Goal: Navigation & Orientation: Find specific page/section

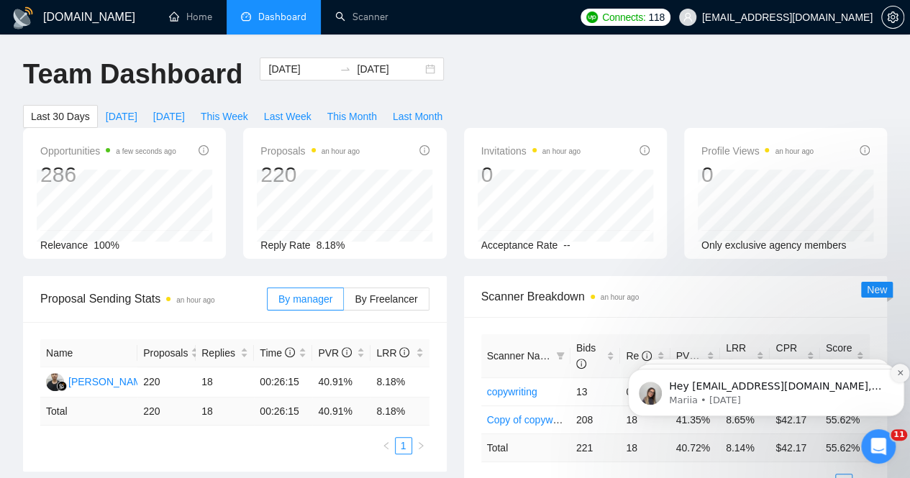
click at [901, 375] on icon "Dismiss notification" at bounding box center [900, 373] width 8 height 8
click at [898, 375] on icon "Dismiss notification" at bounding box center [899, 372] width 5 height 5
click at [898, 375] on icon "Dismiss notification" at bounding box center [899, 373] width 4 height 4
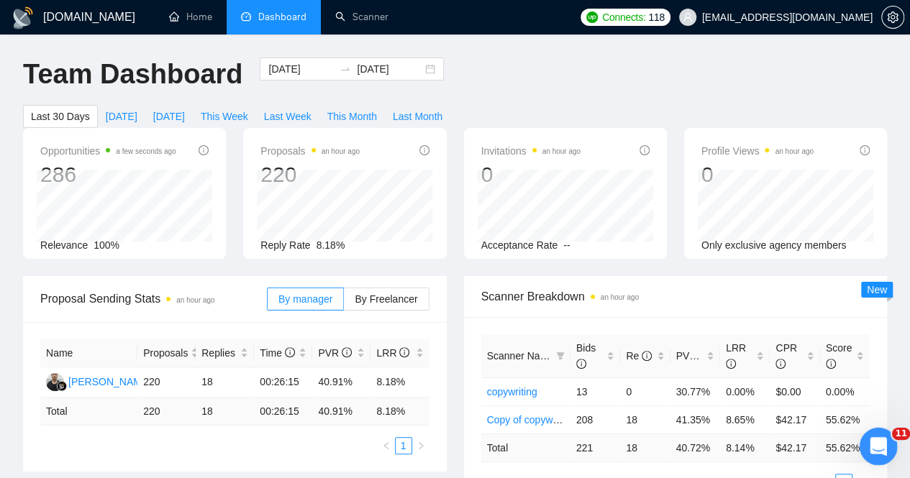
click at [881, 439] on icon "Open Intercom Messenger" at bounding box center [876, 445] width 24 height 24
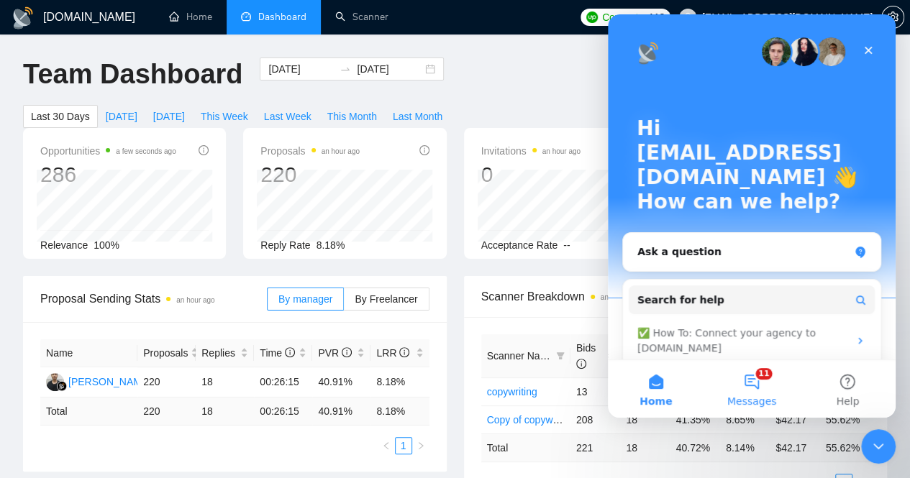
click at [749, 380] on button "11 Messages" at bounding box center [751, 389] width 96 height 58
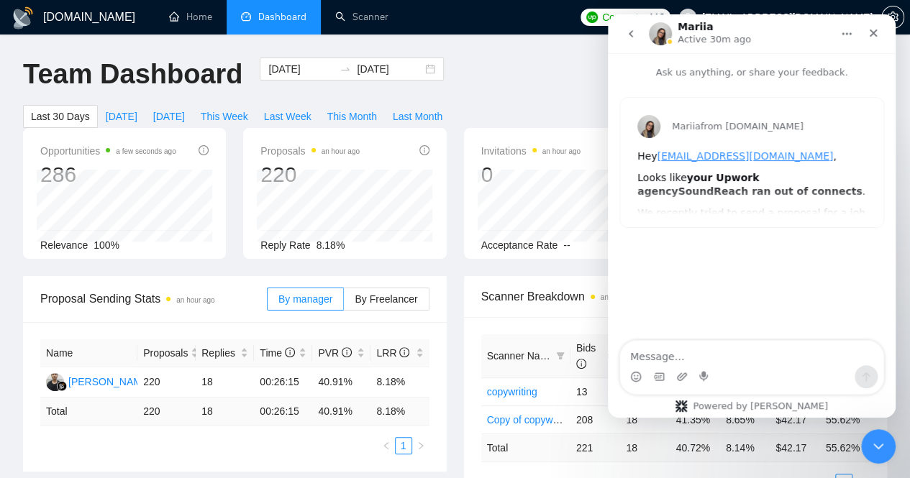
click at [632, 40] on button "go back" at bounding box center [630, 33] width 27 height 27
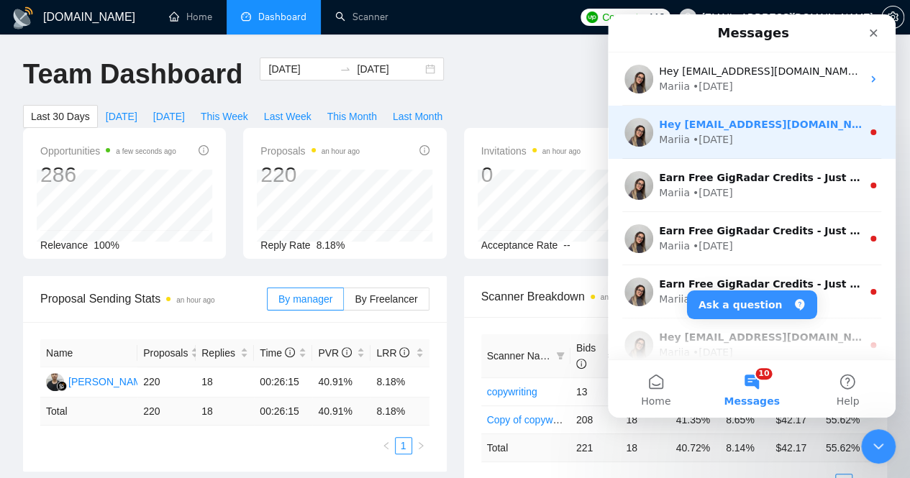
click at [741, 143] on div "Mariia • [DATE]" at bounding box center [760, 139] width 203 height 15
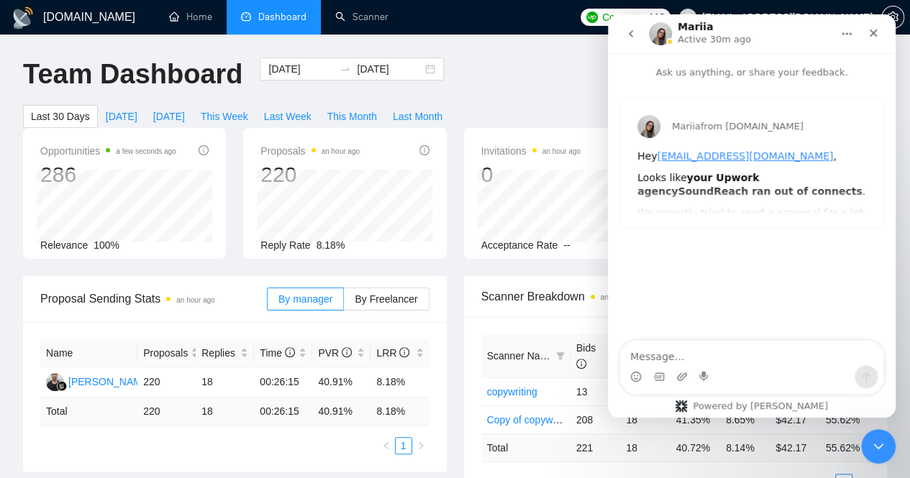
click at [631, 35] on icon "go back" at bounding box center [630, 33] width 4 height 7
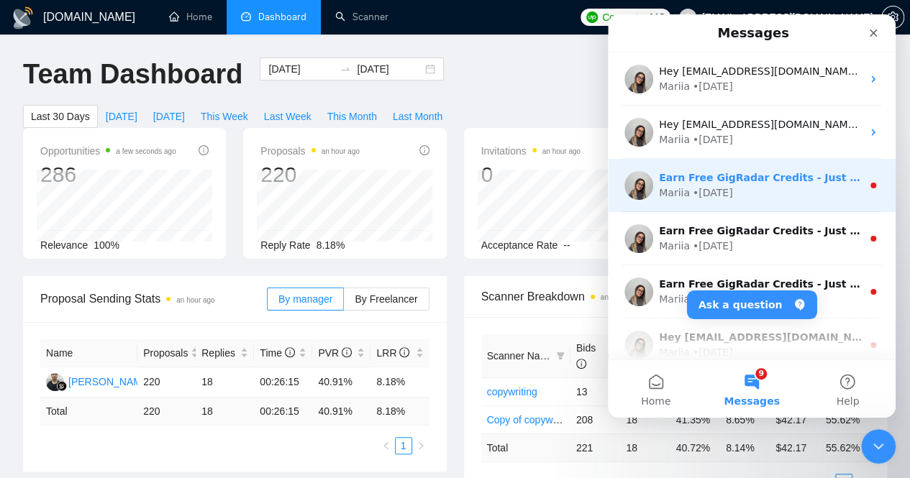
click at [760, 188] on div "Mariia • [DATE]" at bounding box center [760, 192] width 203 height 15
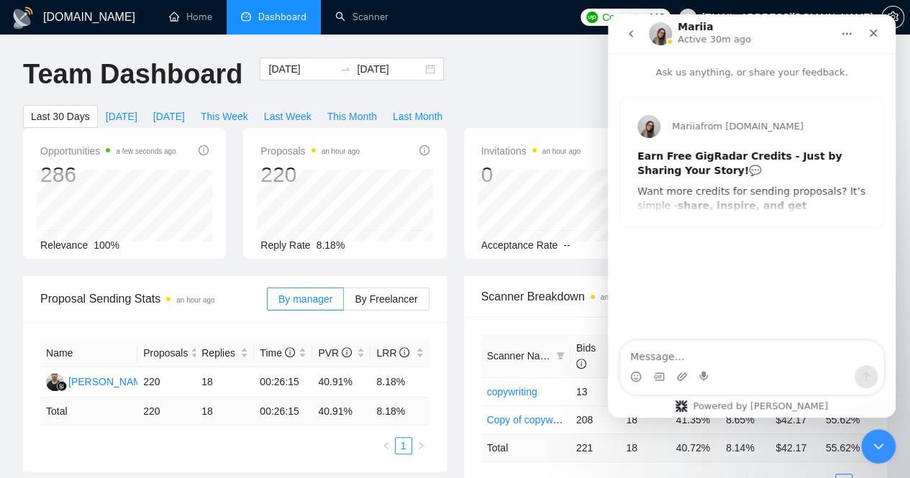
click at [629, 34] on icon "go back" at bounding box center [630, 33] width 4 height 7
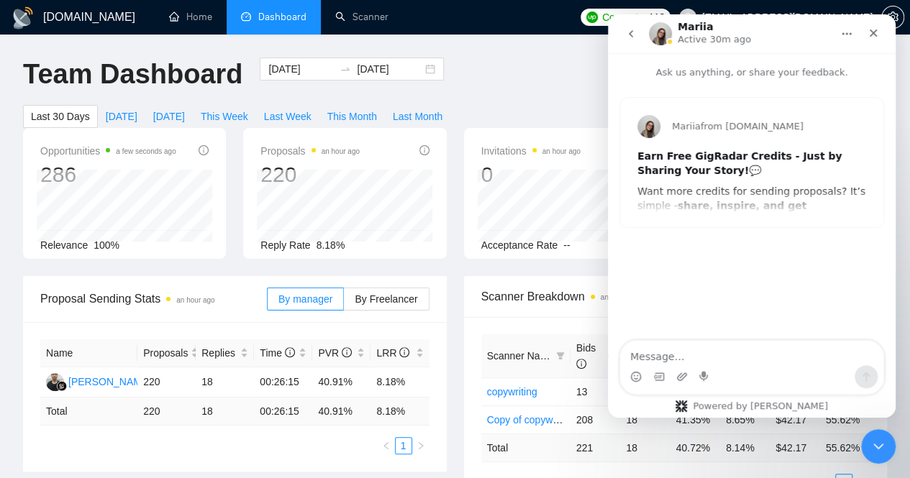
click at [629, 35] on icon "go back" at bounding box center [631, 34] width 12 height 12
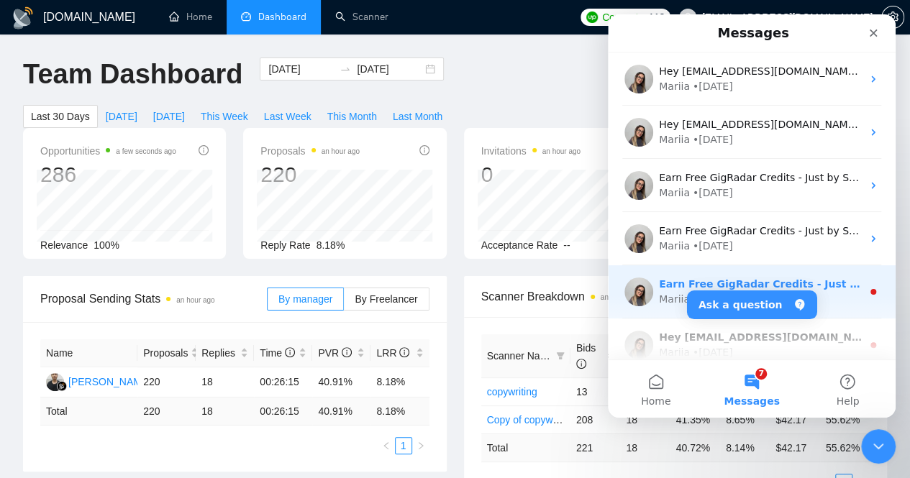
click at [649, 283] on img "Intercom messenger" at bounding box center [638, 292] width 29 height 29
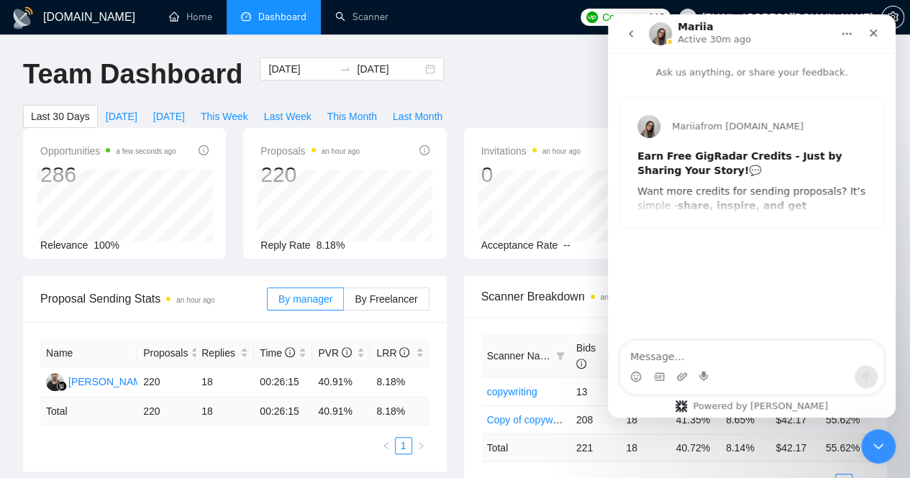
click at [631, 37] on icon "go back" at bounding box center [631, 34] width 12 height 12
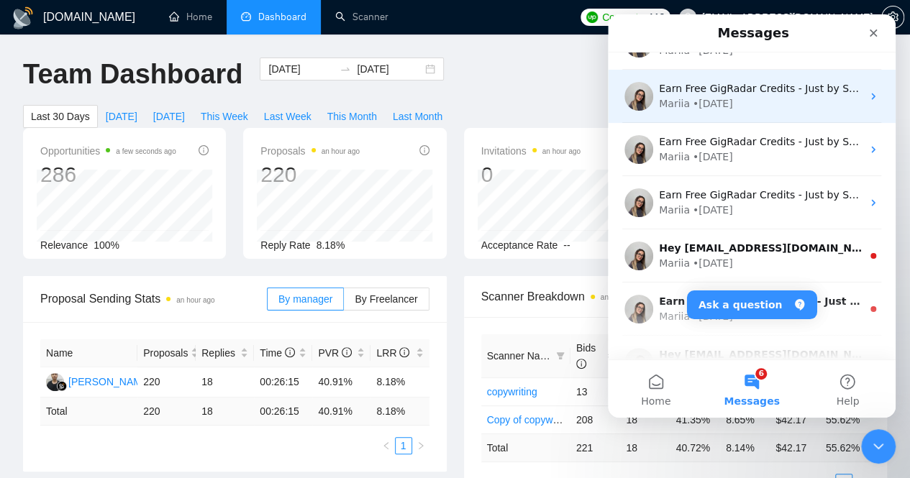
scroll to position [216, 0]
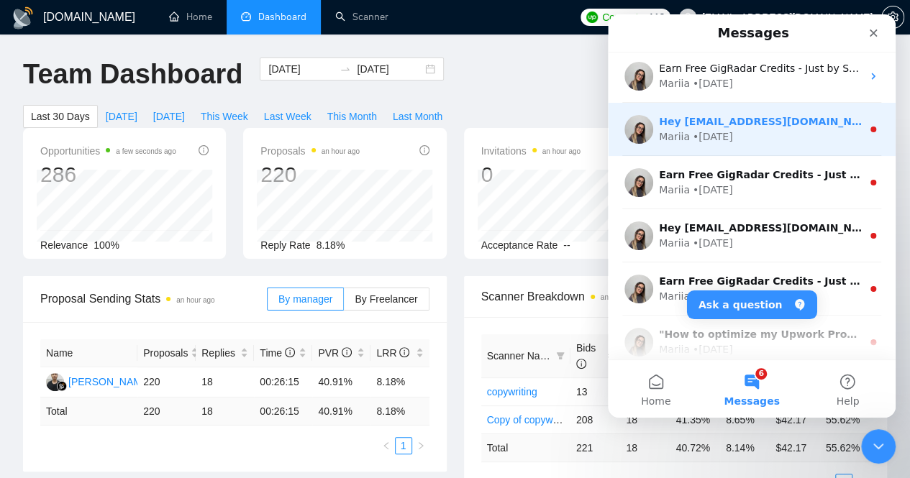
click at [737, 133] on div "Mariia • [DATE]" at bounding box center [760, 136] width 203 height 15
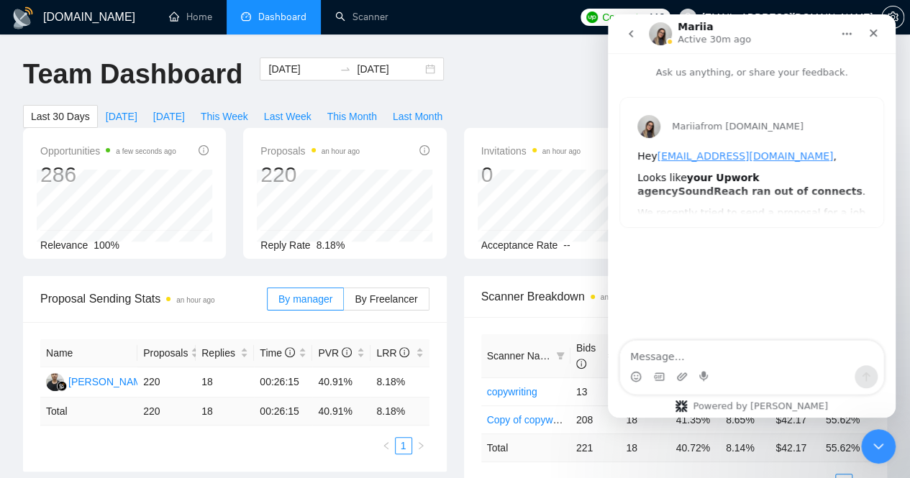
click at [628, 38] on icon "go back" at bounding box center [631, 34] width 12 height 12
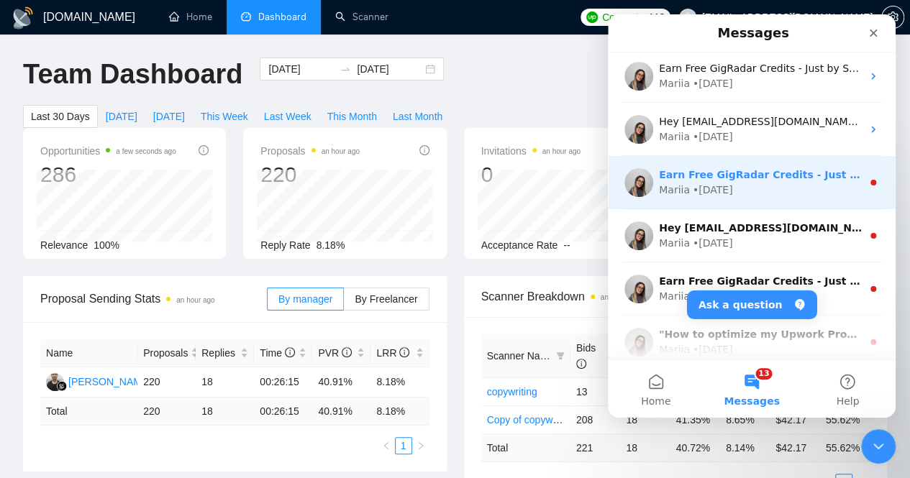
click at [752, 196] on div "Mariia • [DATE]" at bounding box center [760, 190] width 203 height 15
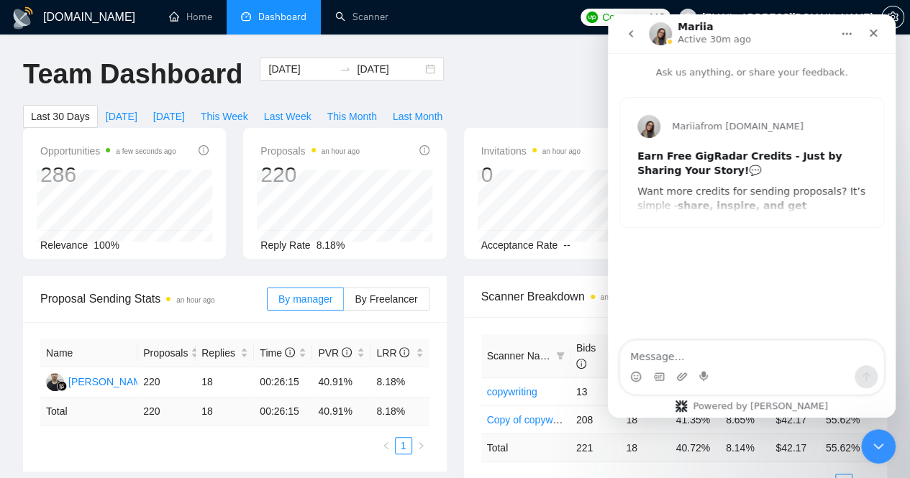
click at [632, 33] on icon "go back" at bounding box center [631, 34] width 12 height 12
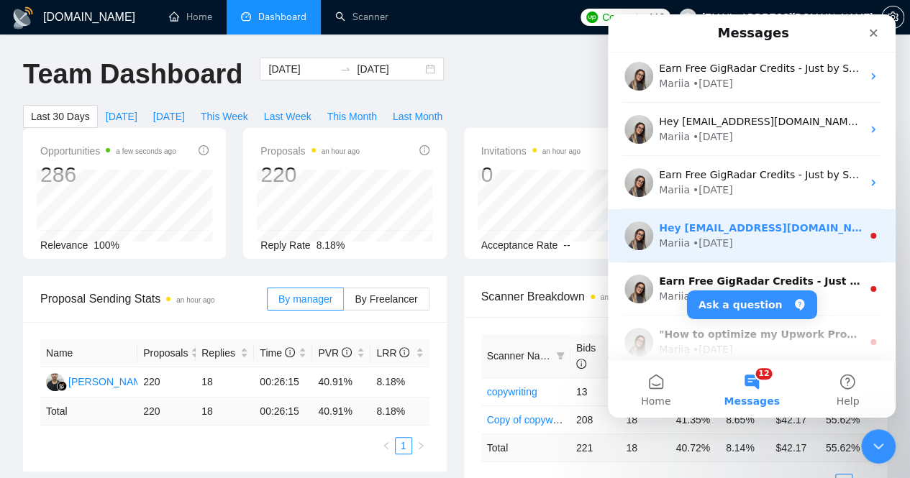
click at [798, 237] on div "Mariia • [DATE]" at bounding box center [760, 243] width 203 height 15
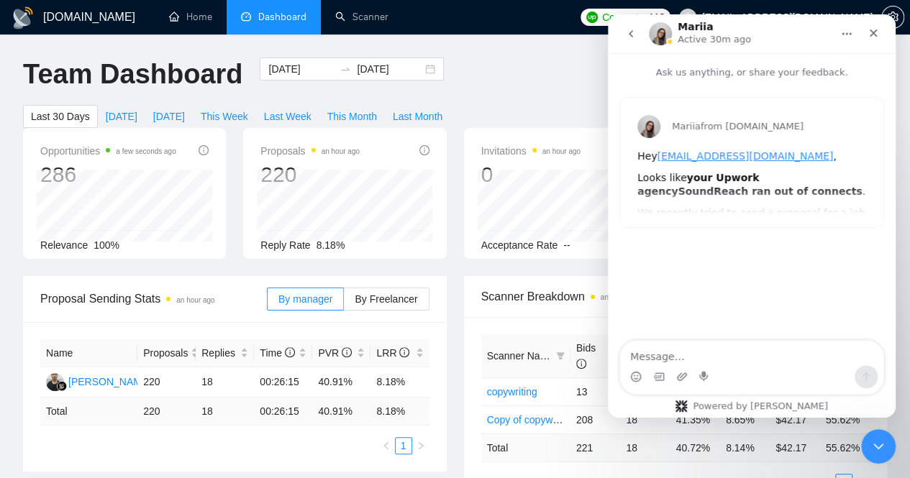
click at [629, 35] on icon "go back" at bounding box center [631, 34] width 12 height 12
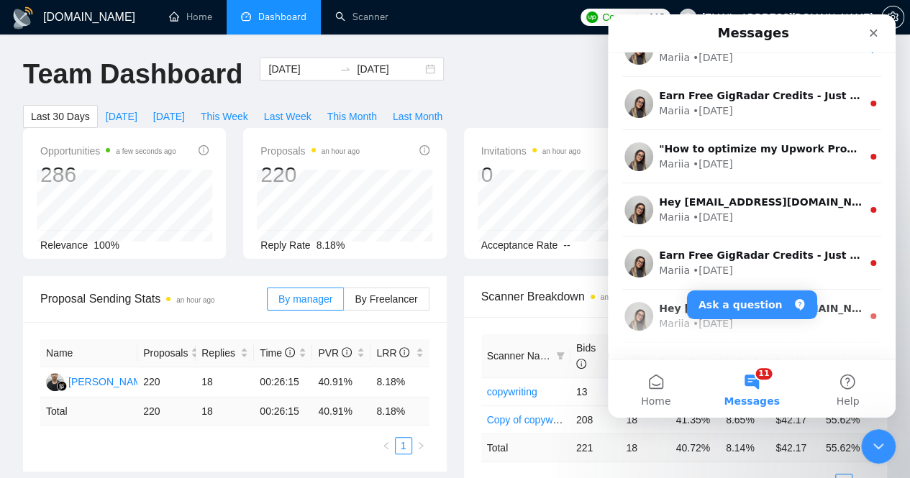
scroll to position [431, 0]
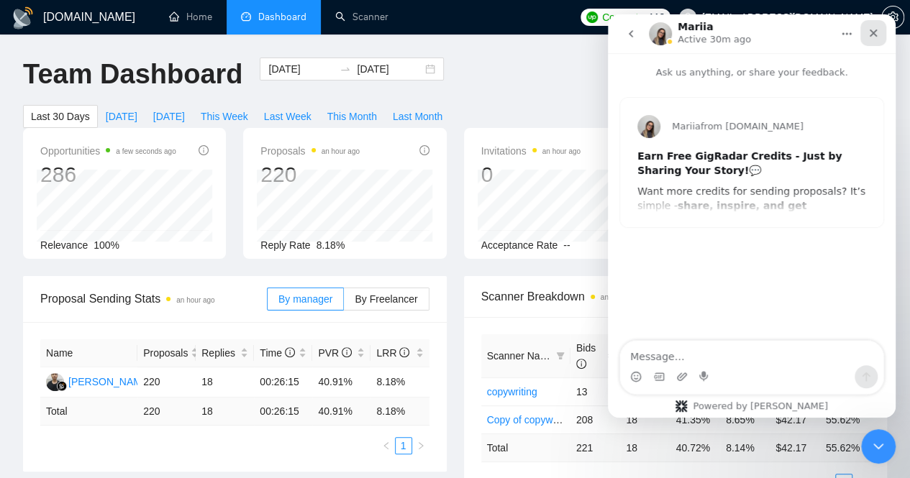
click at [871, 34] on icon "Close" at bounding box center [873, 33] width 12 height 12
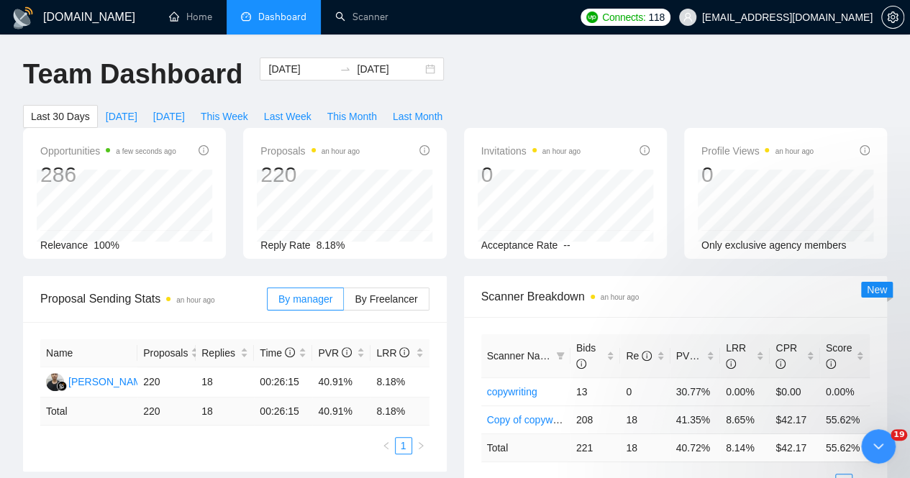
scroll to position [0, 0]
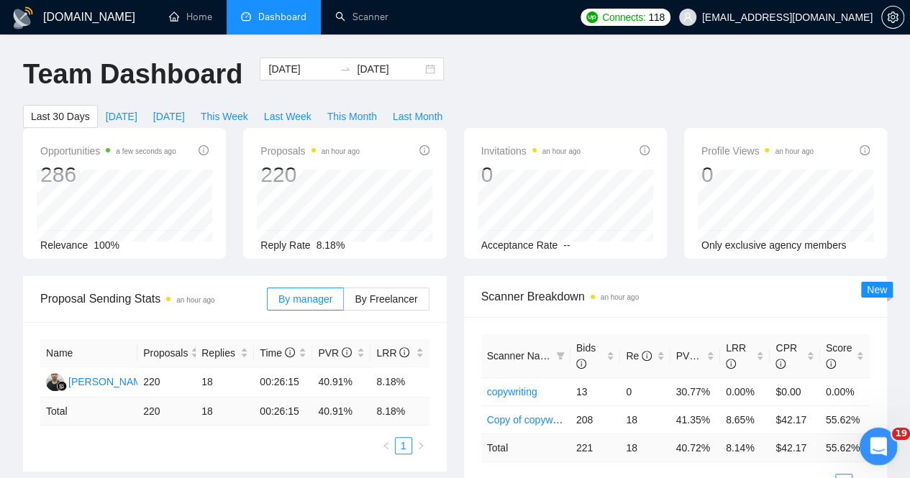
click at [878, 440] on icon "Open Intercom Messenger" at bounding box center [876, 445] width 24 height 24
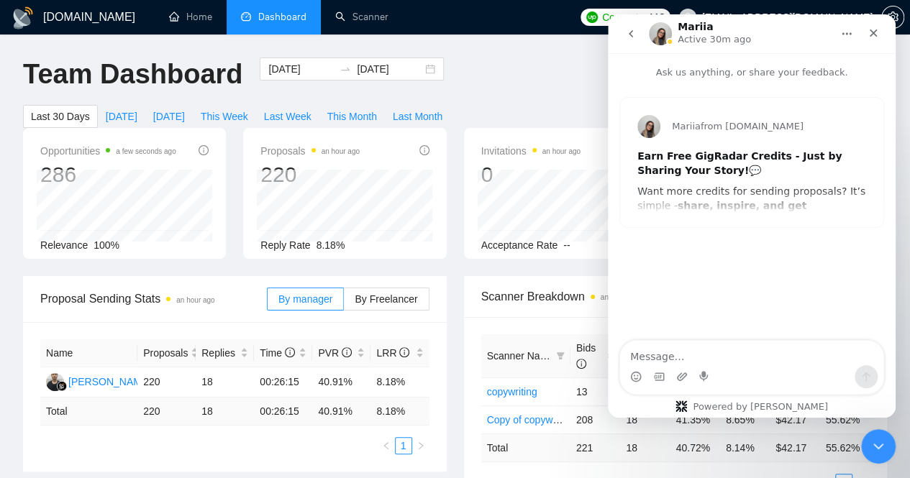
click at [632, 32] on icon "go back" at bounding box center [631, 34] width 12 height 12
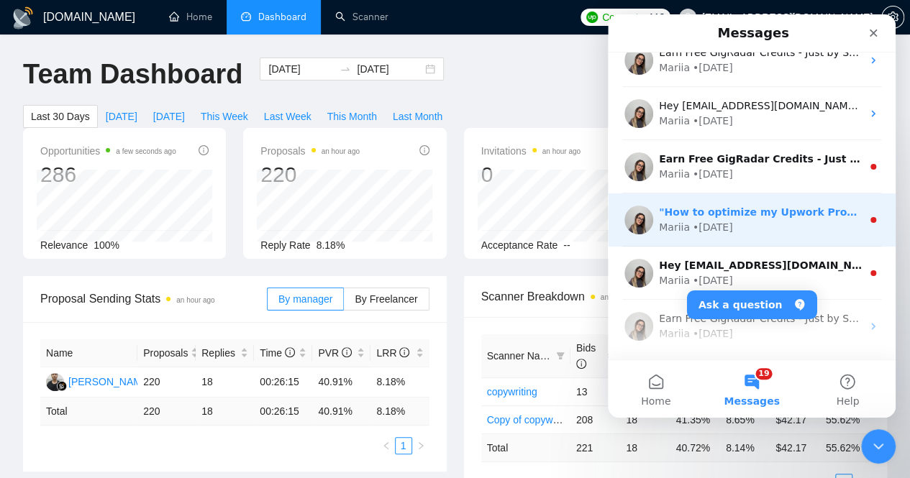
scroll to position [359, 0]
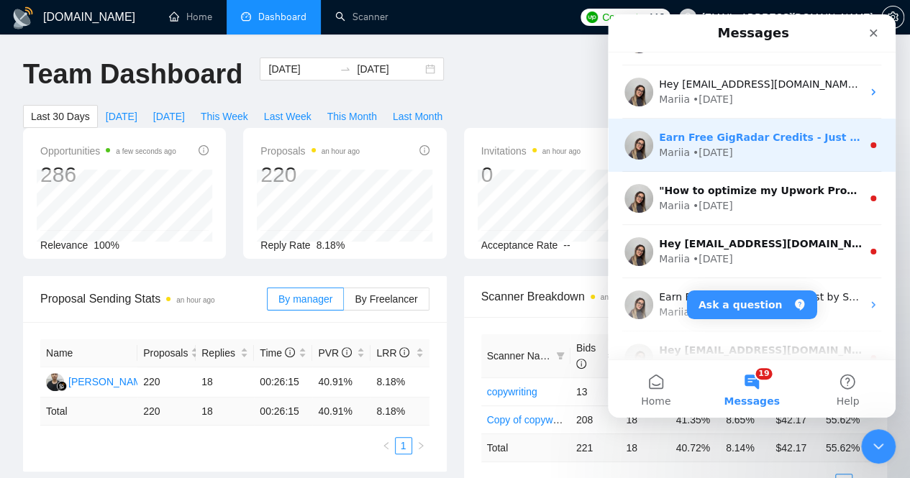
click at [782, 149] on div "Mariia • [DATE]" at bounding box center [760, 152] width 203 height 15
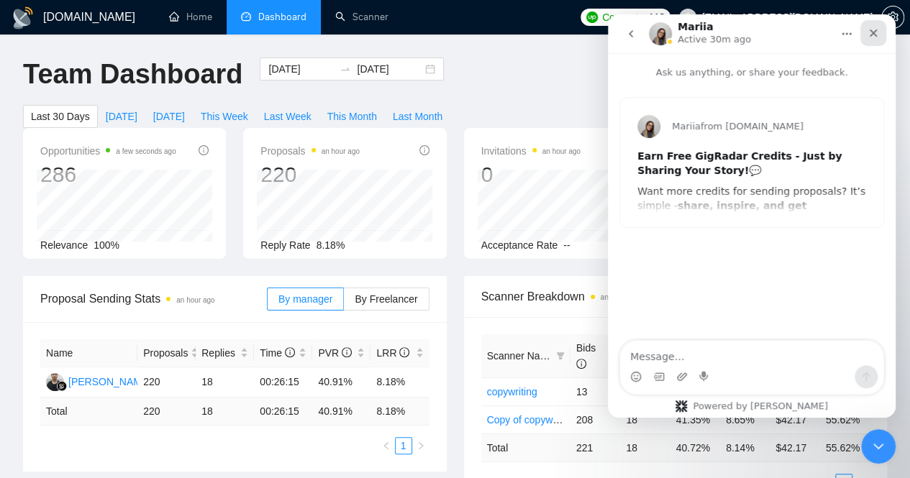
click at [871, 36] on icon "Close" at bounding box center [873, 33] width 12 height 12
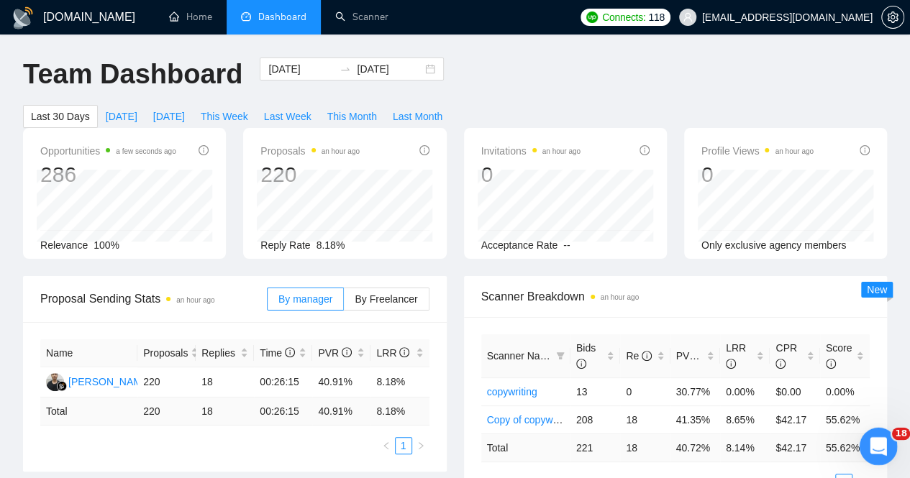
click at [872, 447] on icon "Open Intercom Messenger" at bounding box center [876, 445] width 10 height 12
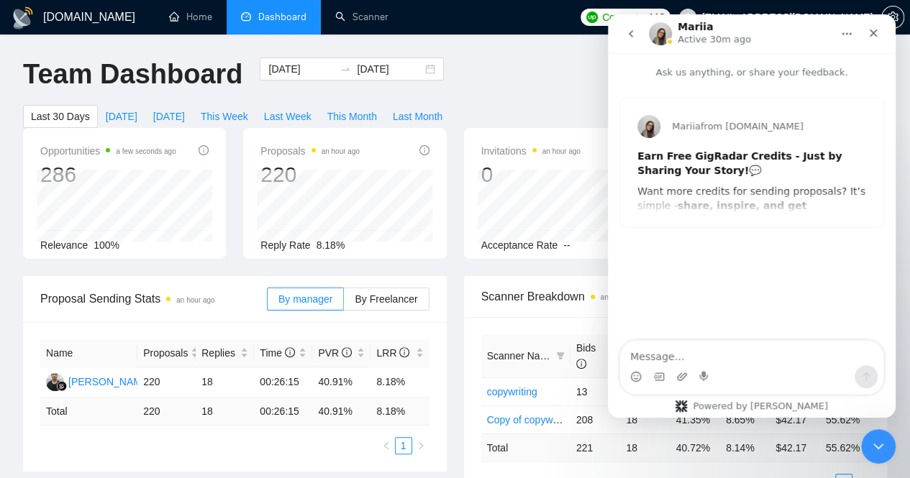
click at [632, 35] on icon "go back" at bounding box center [631, 34] width 12 height 12
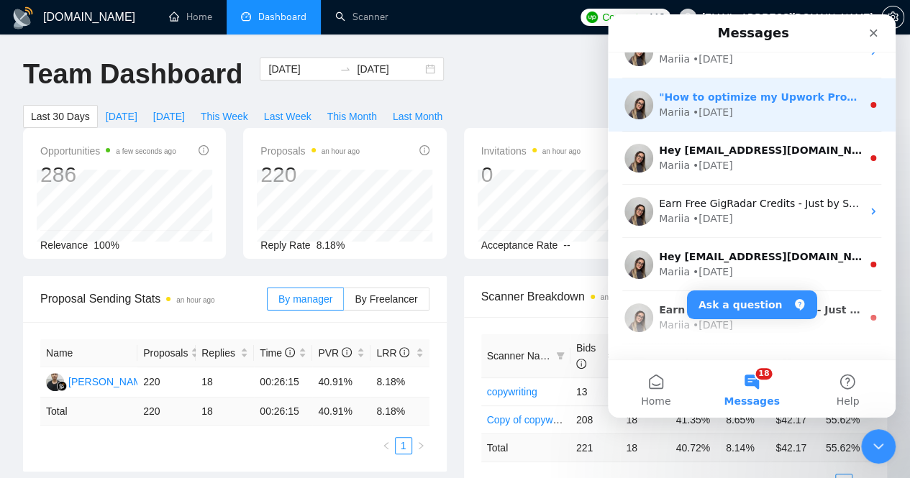
scroll to position [431, 0]
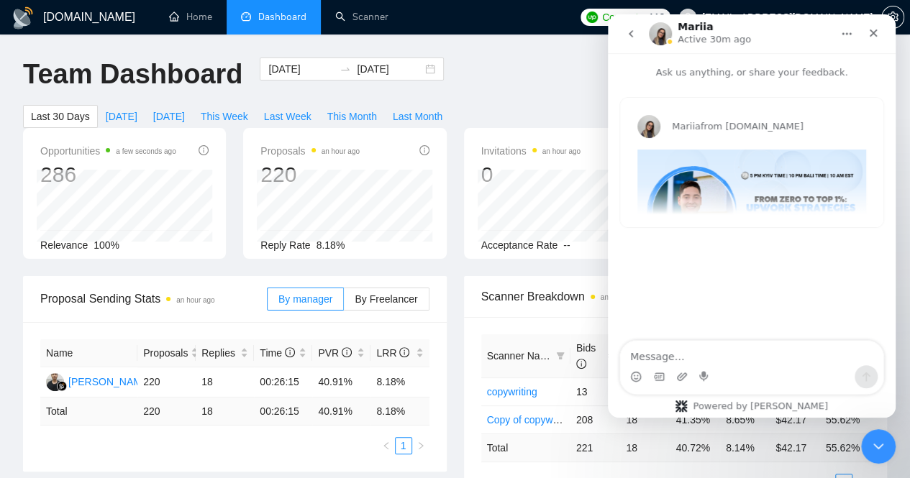
click at [636, 34] on icon "go back" at bounding box center [631, 34] width 12 height 12
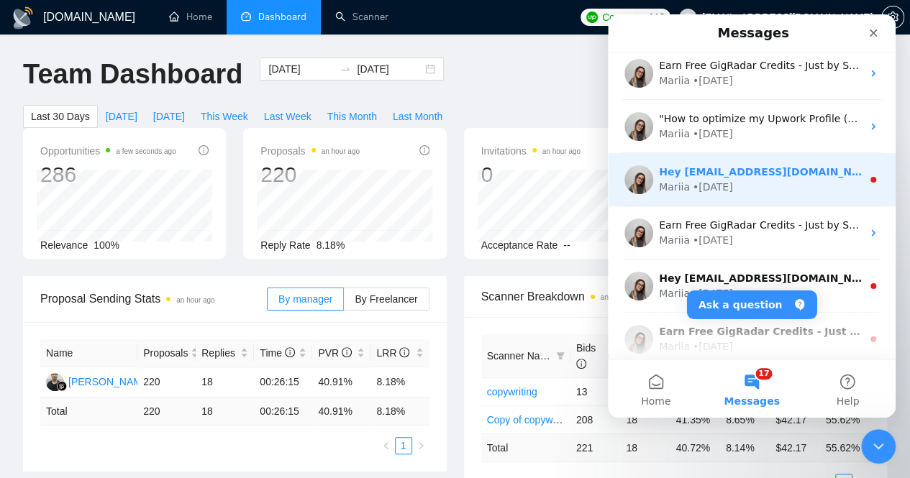
click at [766, 186] on div "Mariia • [DATE]" at bounding box center [760, 187] width 203 height 15
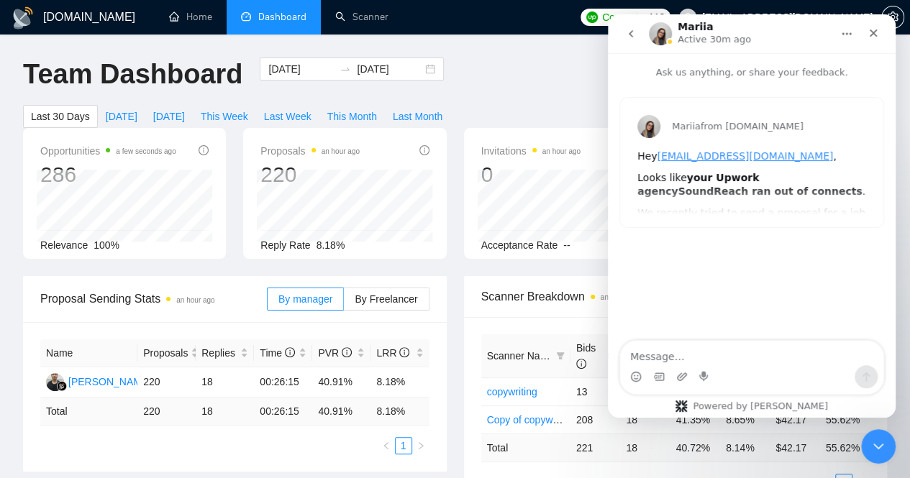
click at [636, 38] on button "go back" at bounding box center [630, 33] width 27 height 27
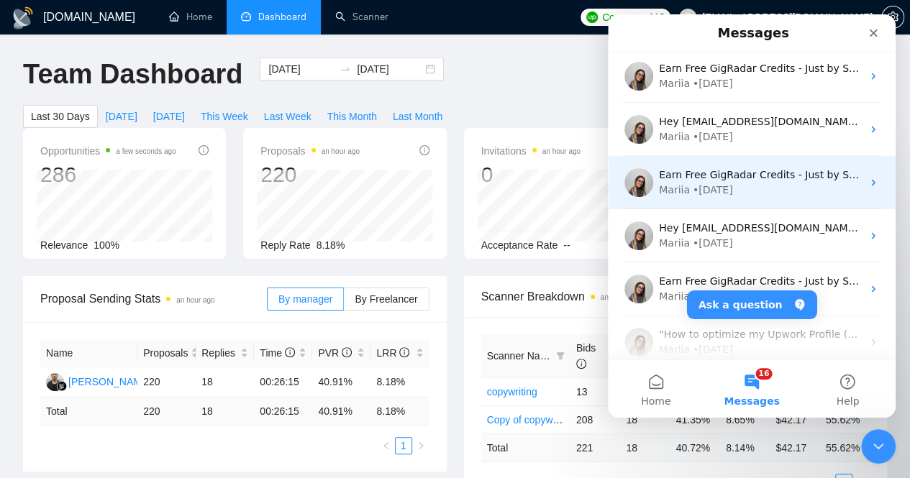
scroll to position [503, 0]
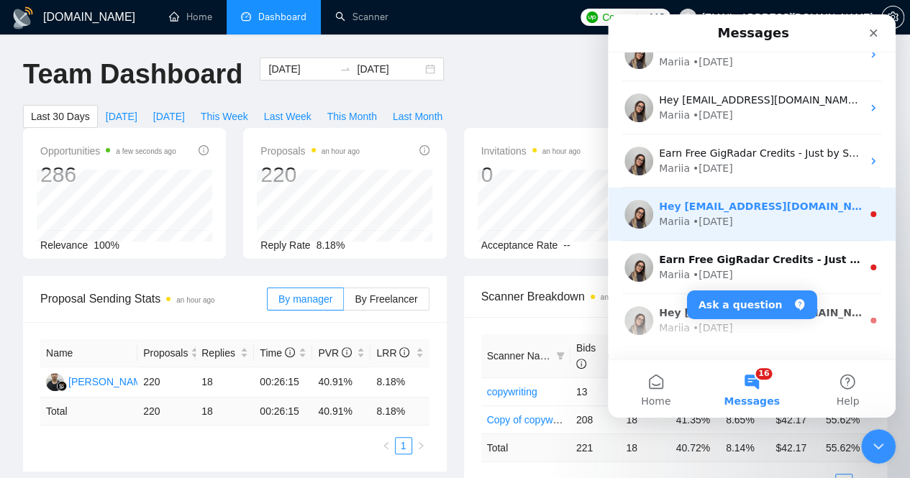
click at [783, 227] on div "Mariia • [DATE]" at bounding box center [760, 221] width 203 height 15
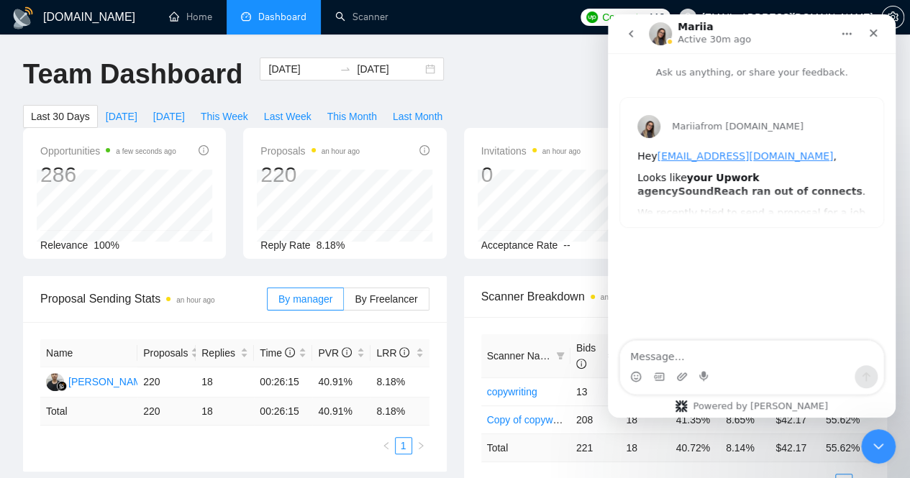
click at [630, 39] on button "go back" at bounding box center [630, 33] width 27 height 27
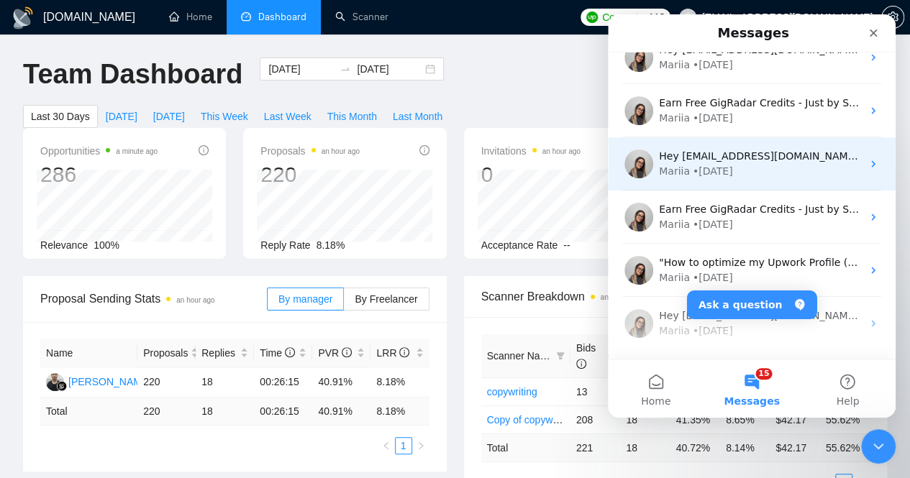
scroll to position [575, 0]
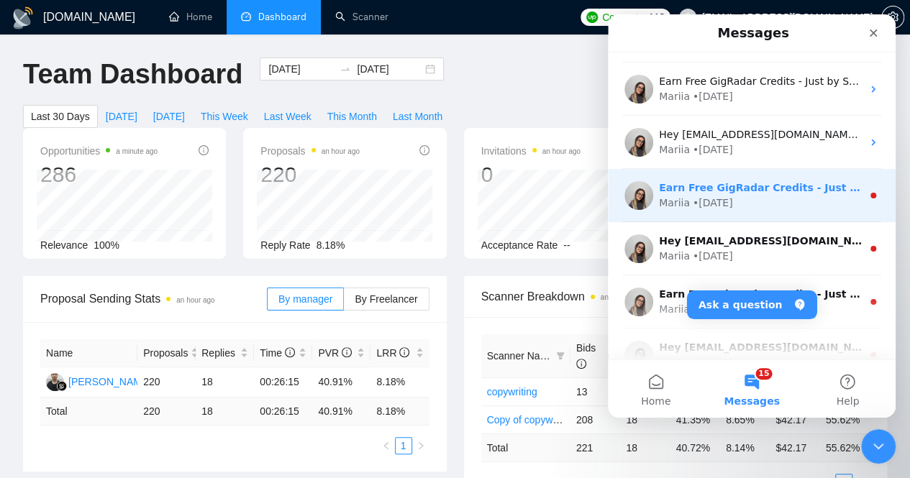
click at [762, 203] on div "Mariia • [DATE]" at bounding box center [760, 203] width 203 height 15
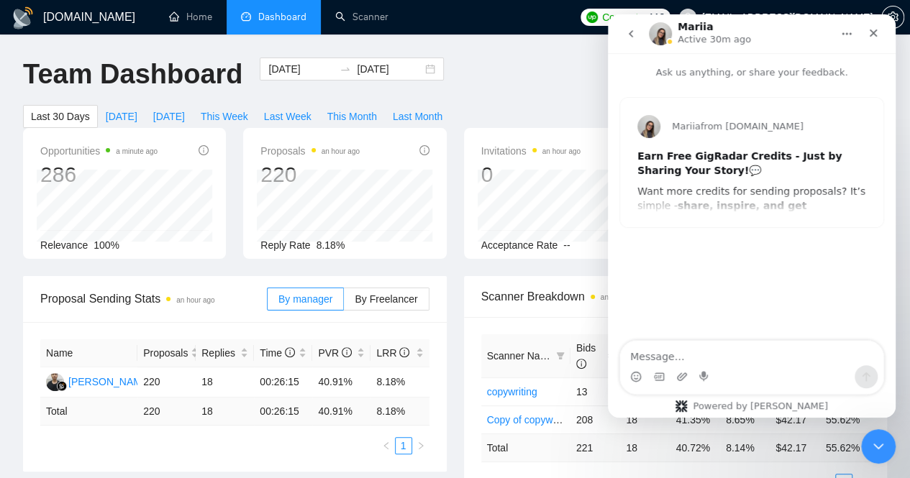
click at [628, 37] on icon "go back" at bounding box center [631, 34] width 12 height 12
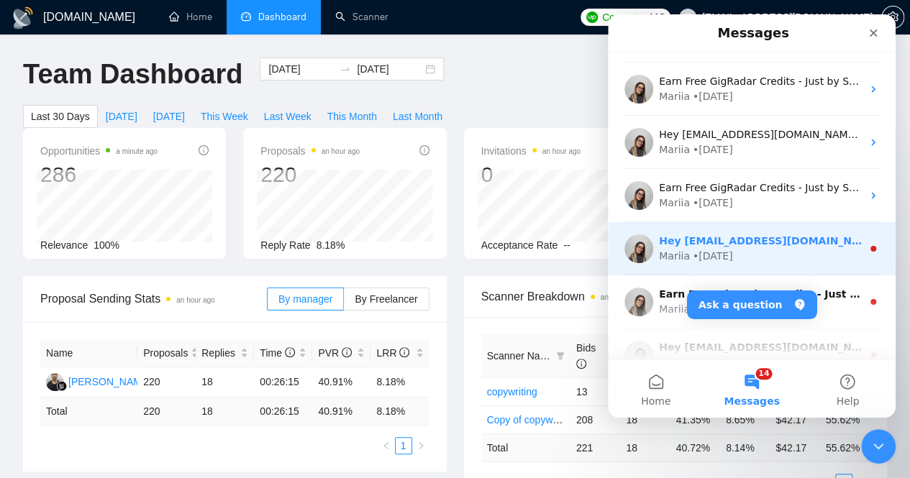
click at [766, 254] on div "Mariia • [DATE]" at bounding box center [760, 256] width 203 height 15
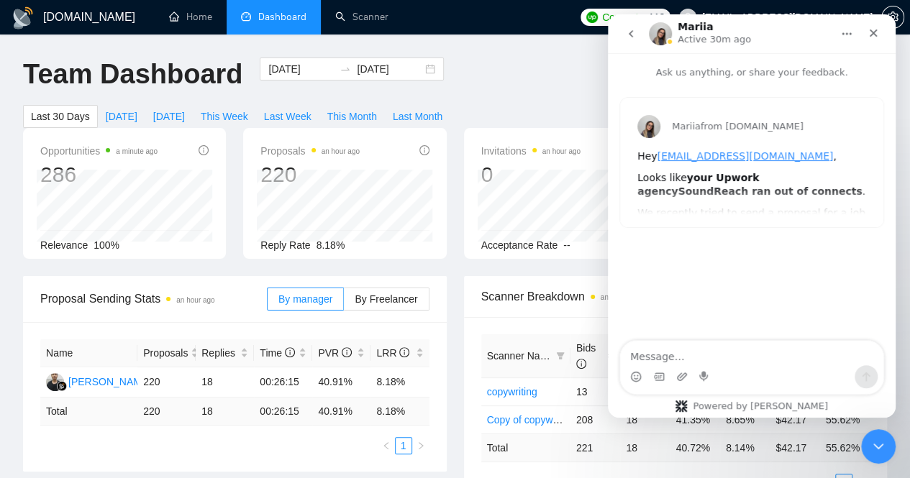
click at [635, 34] on icon "go back" at bounding box center [631, 34] width 12 height 12
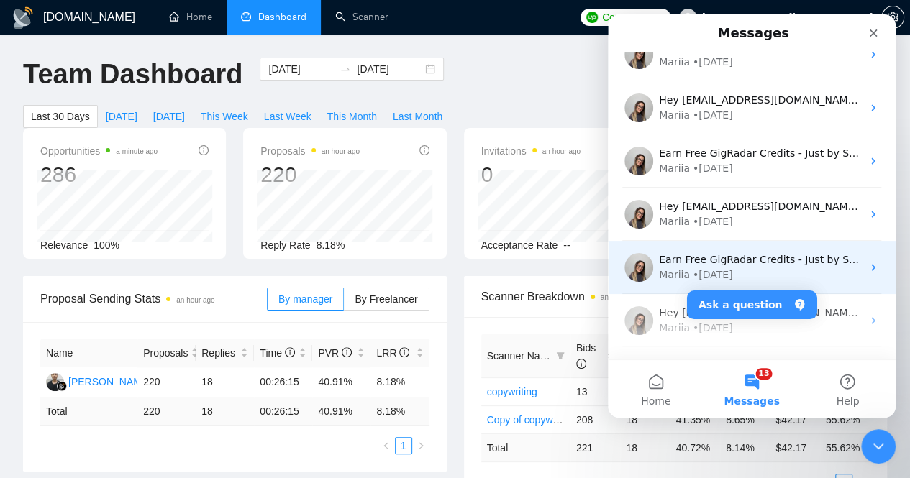
scroll to position [791, 0]
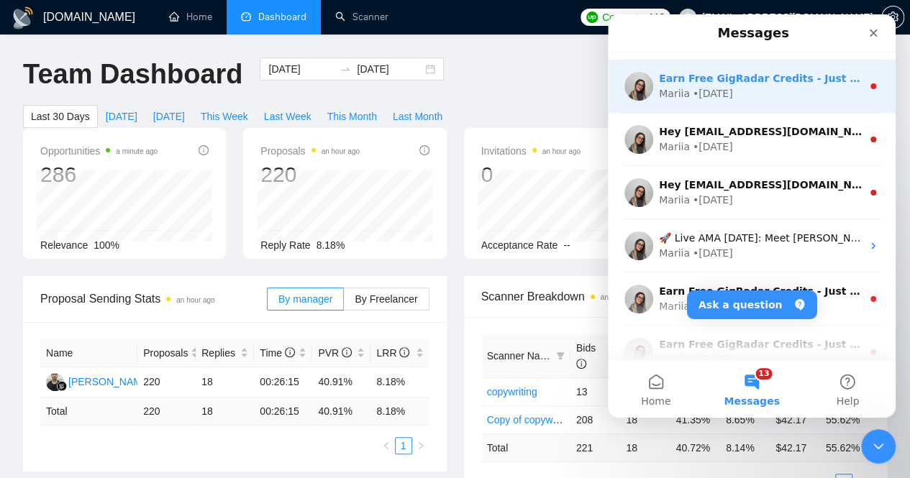
click at [780, 90] on div "Mariia • [DATE]" at bounding box center [760, 93] width 203 height 15
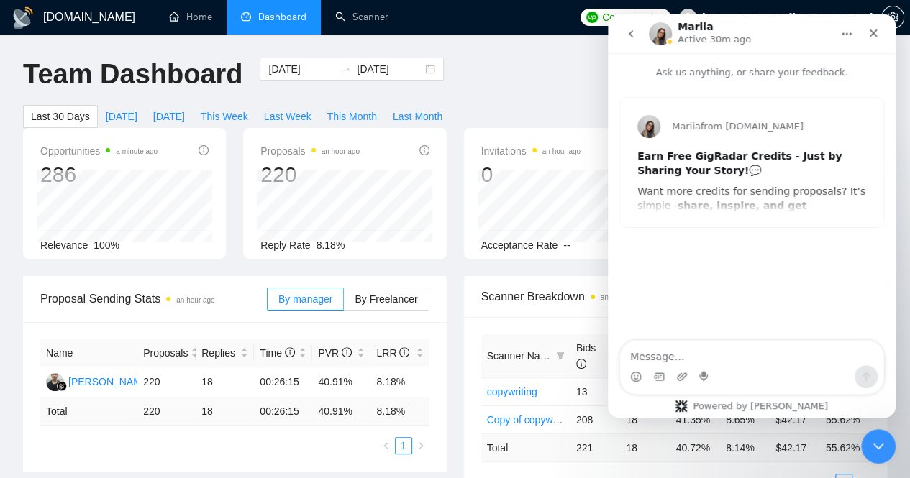
click at [630, 32] on icon "go back" at bounding box center [631, 34] width 12 height 12
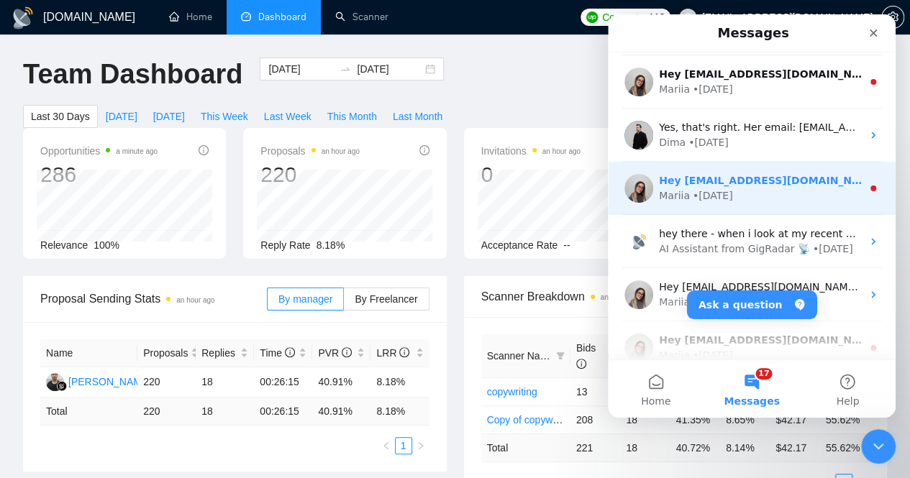
scroll to position [1878, 0]
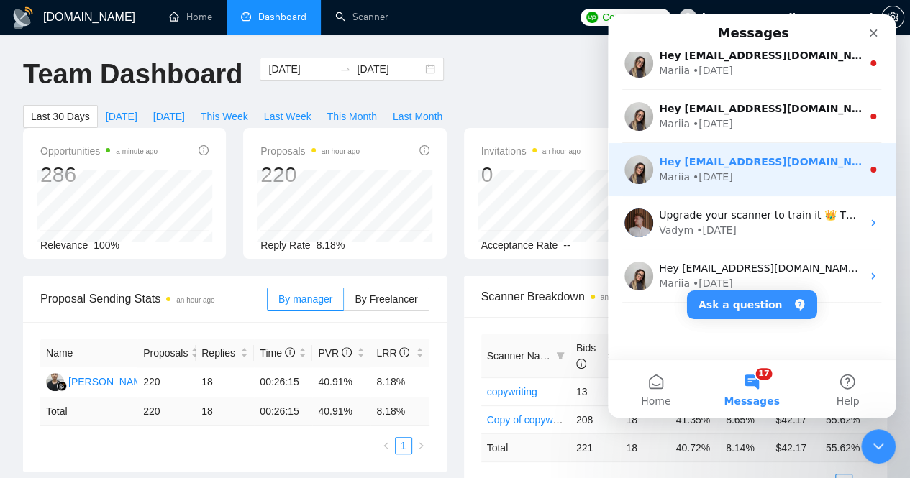
click at [743, 176] on div "Mariia • [DATE]" at bounding box center [760, 177] width 203 height 15
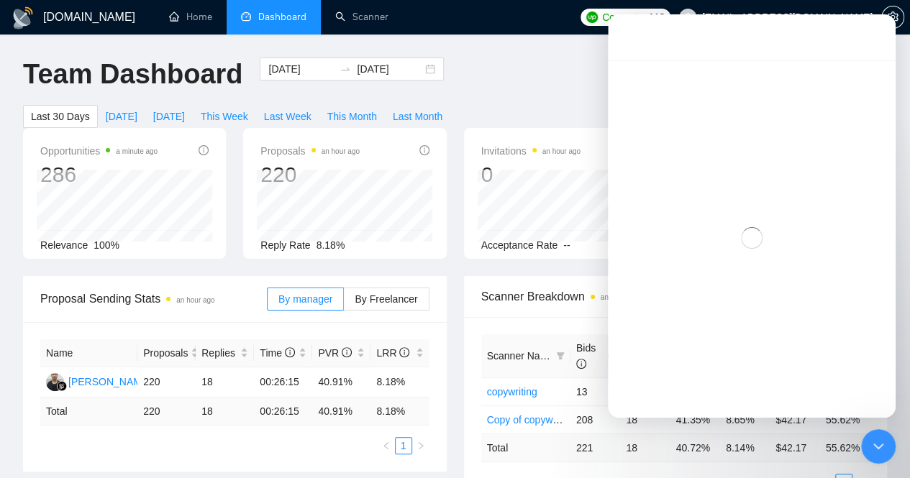
scroll to position [1820, 0]
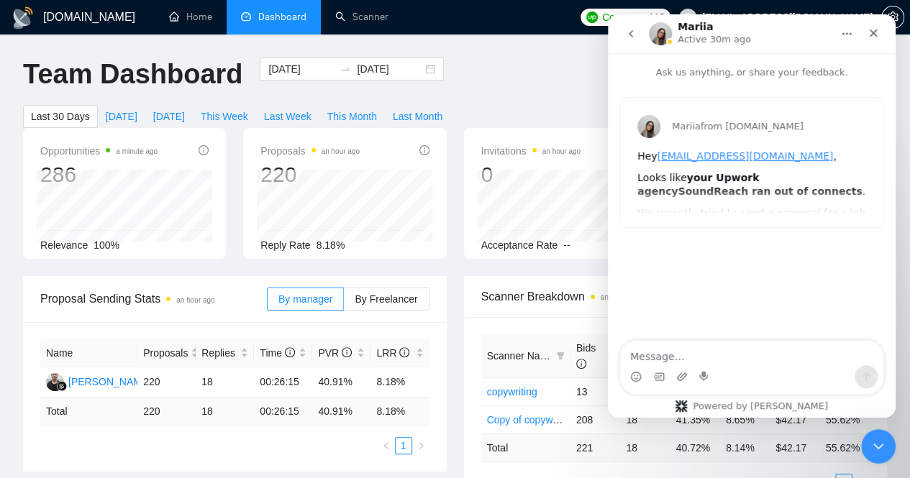
click at [631, 34] on icon "go back" at bounding box center [631, 34] width 12 height 12
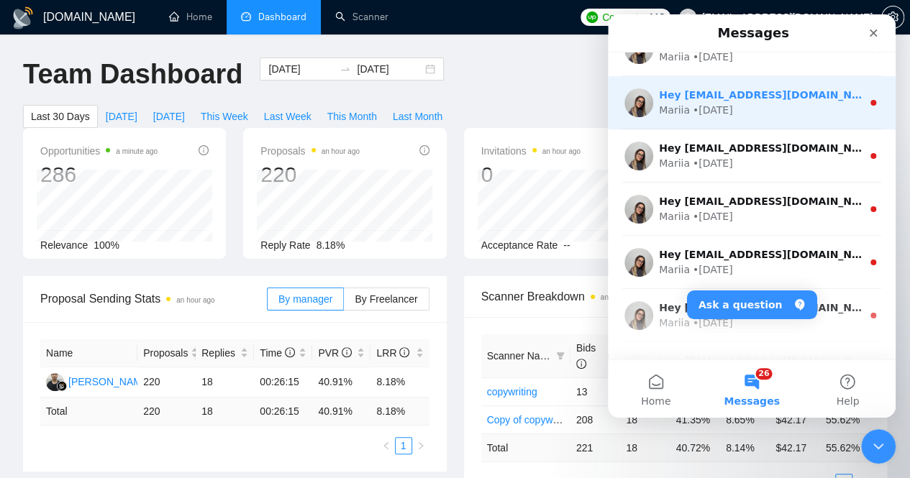
scroll to position [2410, 0]
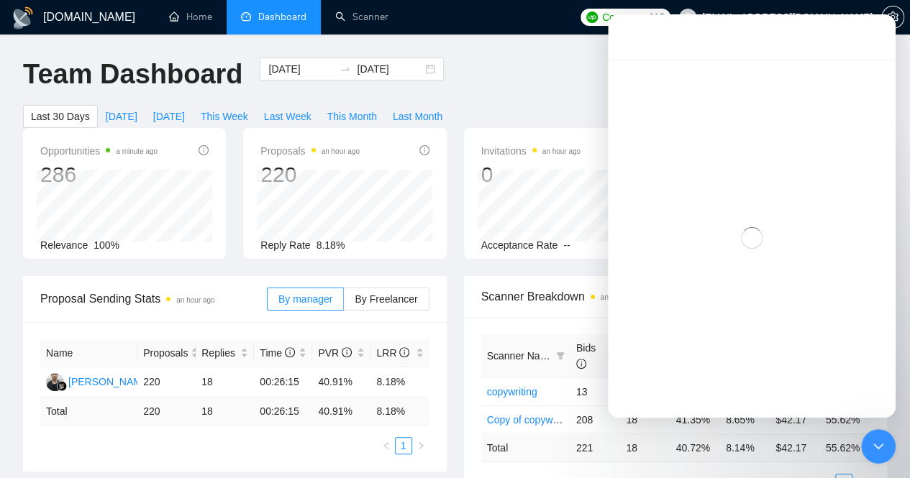
scroll to position [2352, 0]
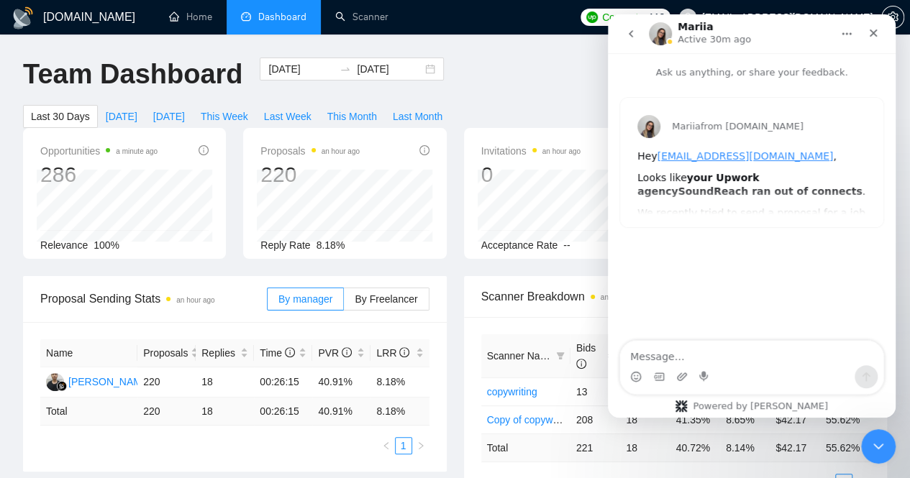
click at [630, 40] on button "go back" at bounding box center [630, 33] width 27 height 27
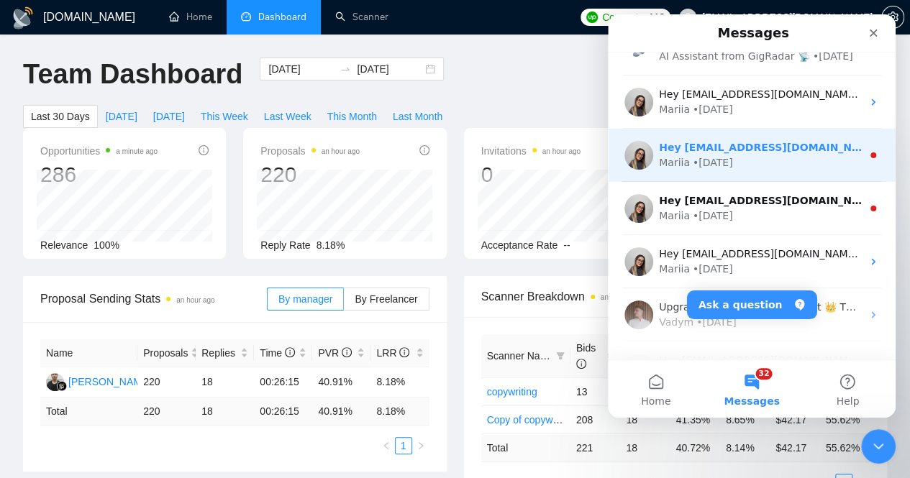
scroll to position [1797, 0]
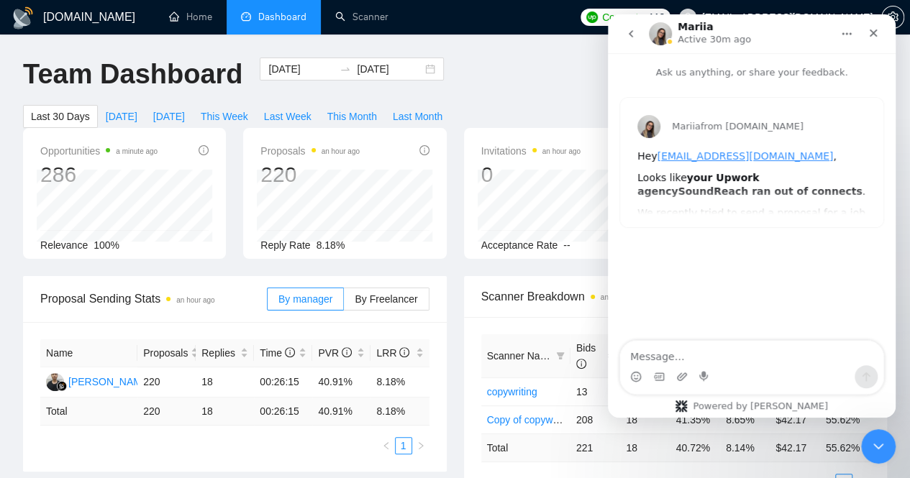
click at [636, 44] on button "go back" at bounding box center [630, 33] width 27 height 27
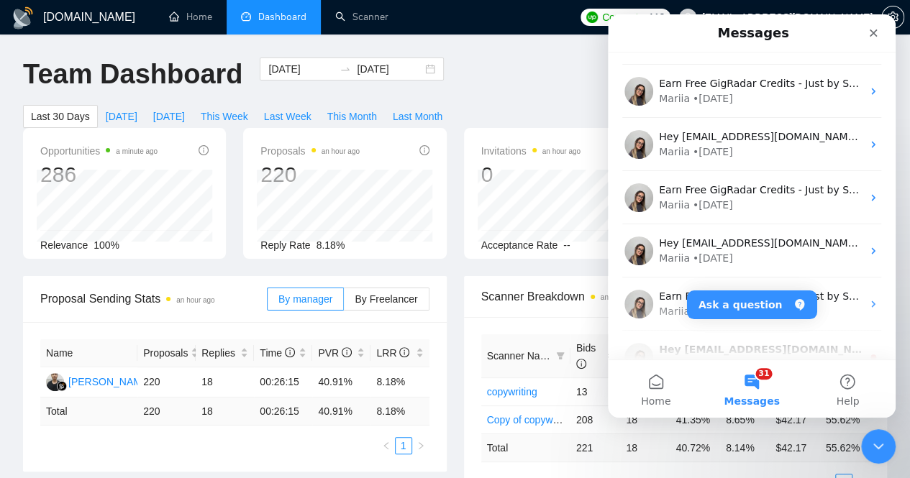
scroll to position [719, 0]
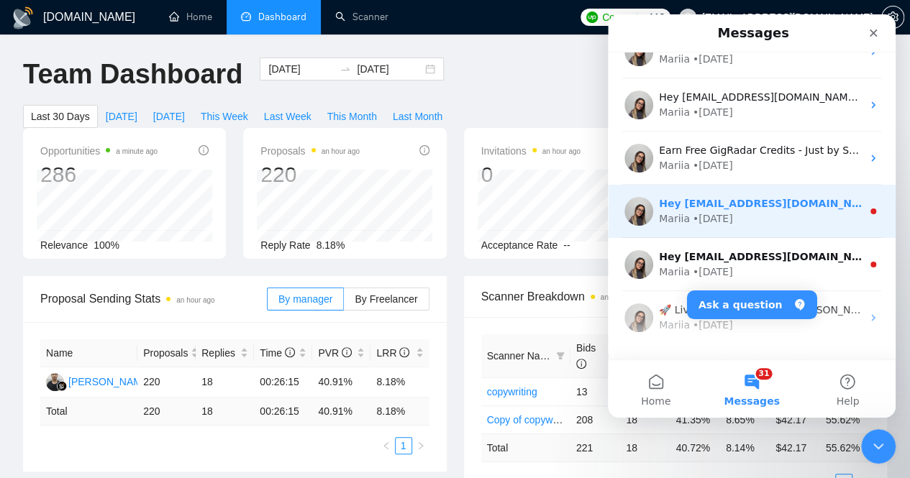
click at [828, 212] on div "Mariia • [DATE]" at bounding box center [760, 218] width 203 height 15
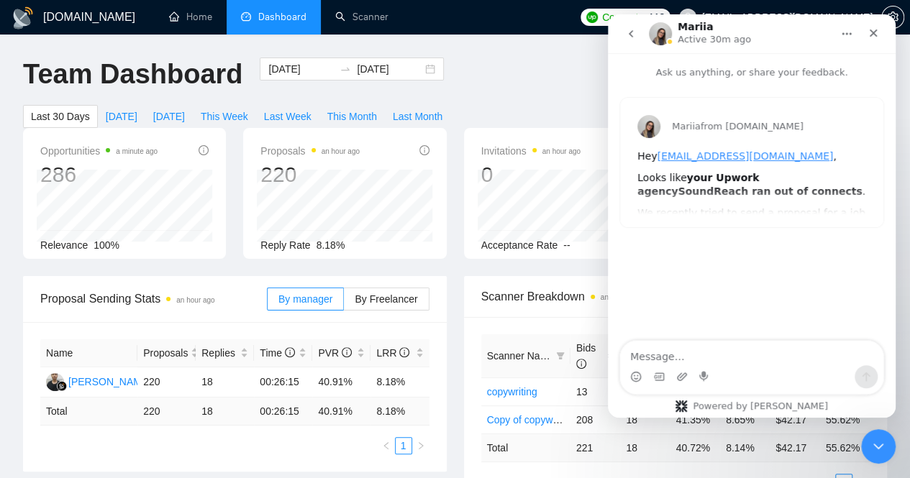
click at [630, 37] on icon "go back" at bounding box center [631, 34] width 12 height 12
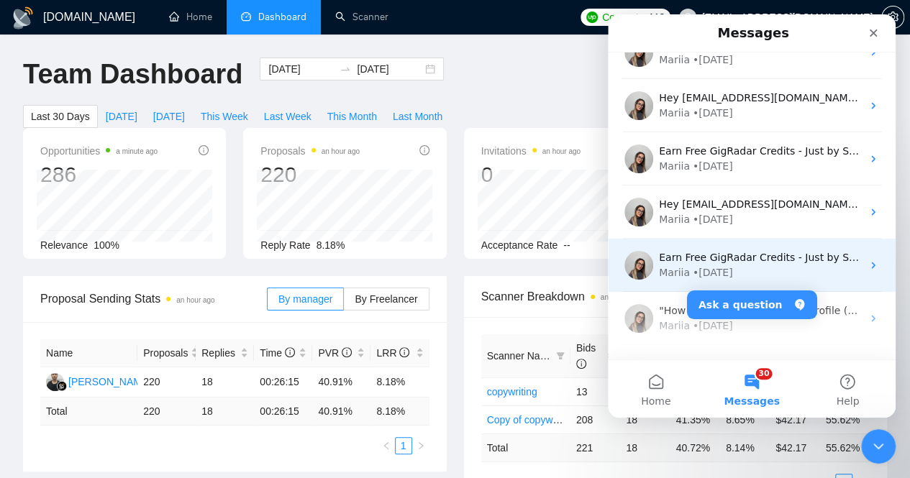
scroll to position [791, 0]
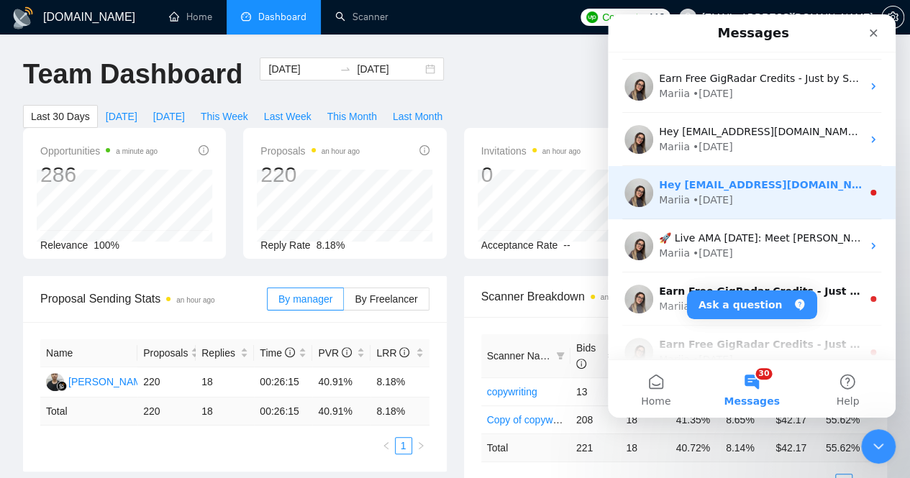
click at [779, 200] on div "Mariia • [DATE]" at bounding box center [760, 200] width 203 height 15
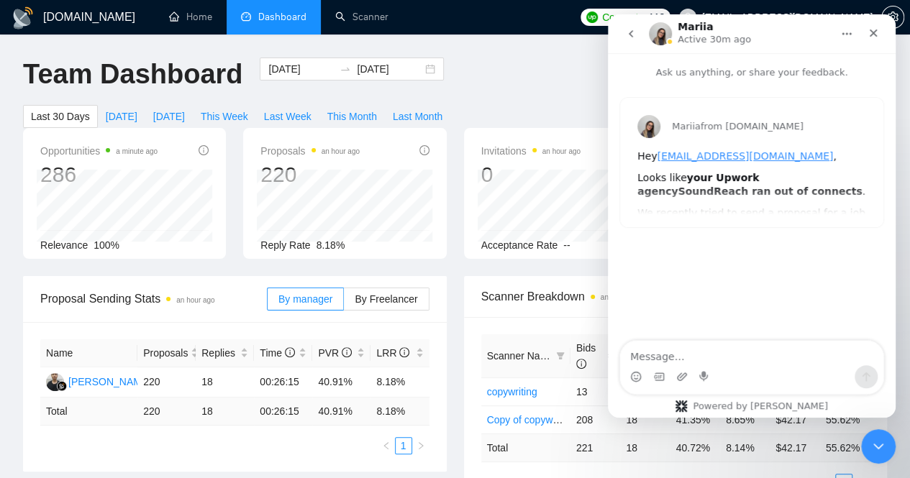
click at [630, 35] on icon "go back" at bounding box center [631, 34] width 12 height 12
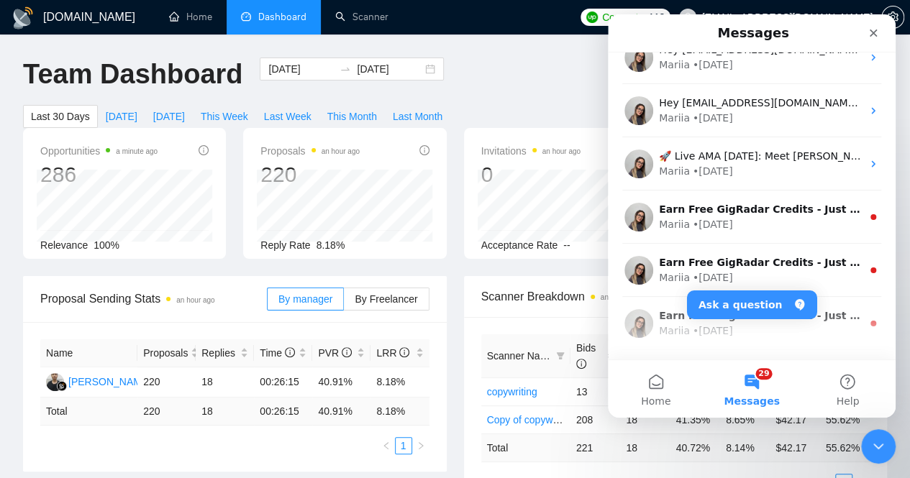
scroll to position [935, 0]
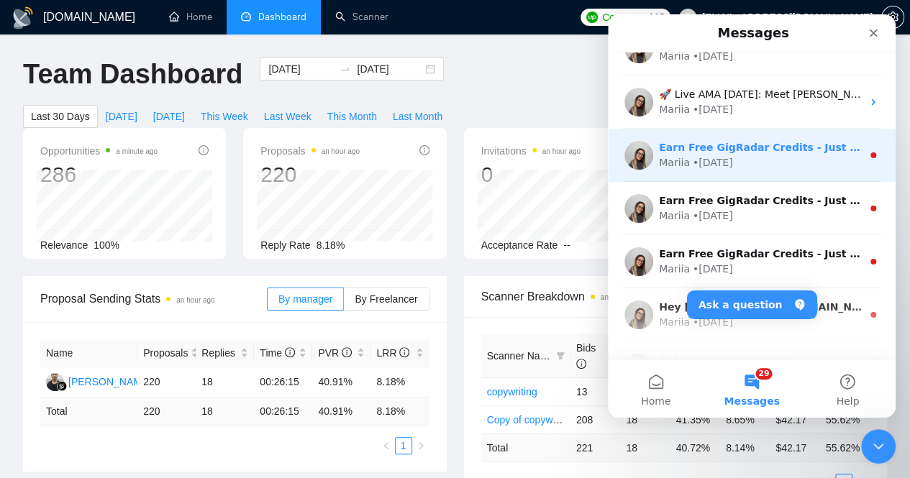
click at [802, 160] on div "Mariia • [DATE]" at bounding box center [760, 162] width 203 height 15
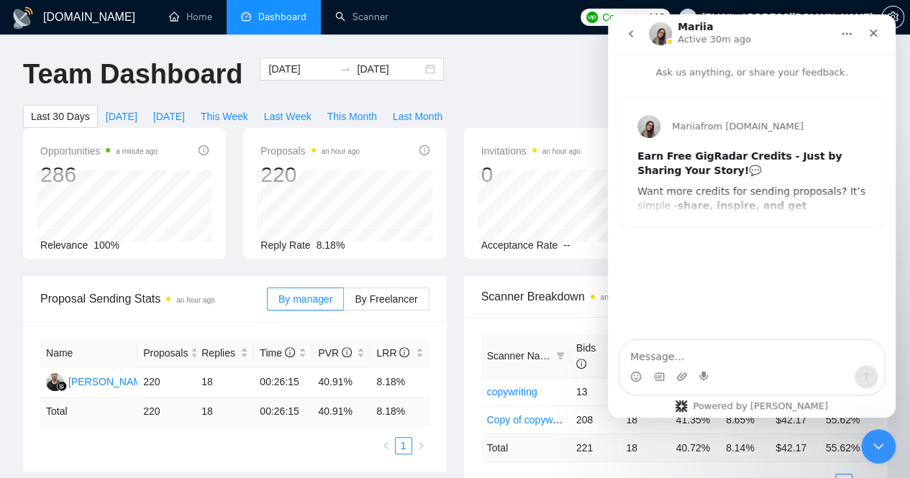
click at [636, 40] on button "go back" at bounding box center [630, 33] width 27 height 27
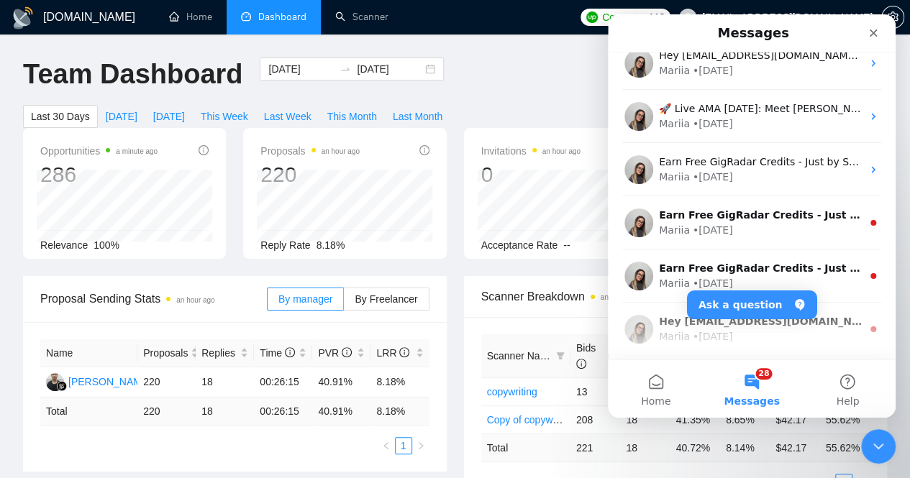
scroll to position [1078, 0]
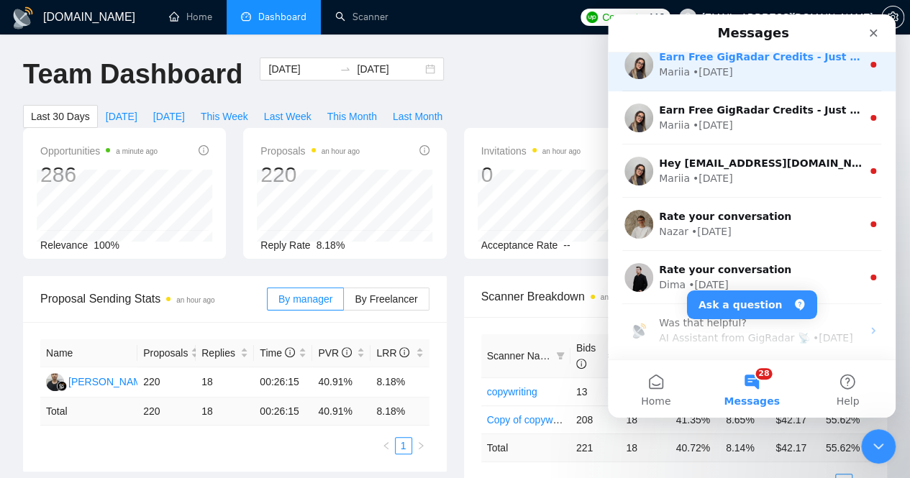
click at [790, 71] on div "Mariia • [DATE]" at bounding box center [760, 72] width 203 height 15
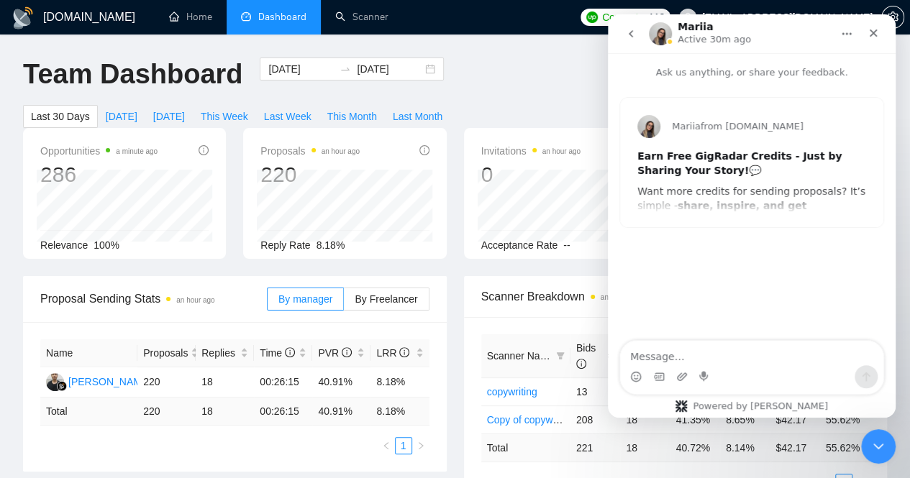
click at [628, 35] on icon "go back" at bounding box center [631, 34] width 12 height 12
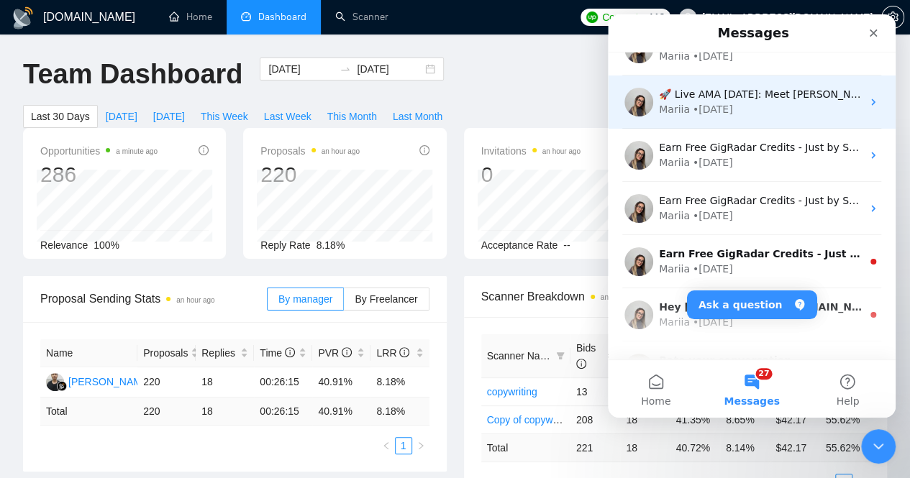
scroll to position [1150, 0]
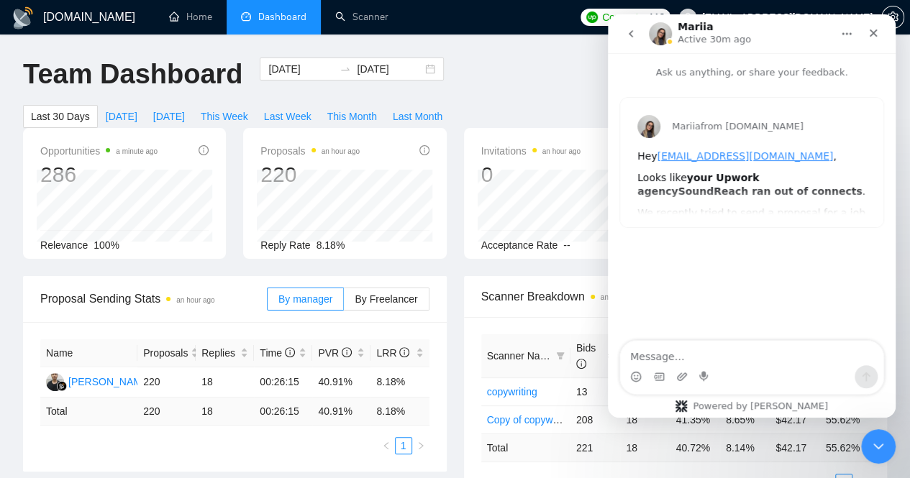
click at [633, 37] on icon "go back" at bounding box center [631, 34] width 12 height 12
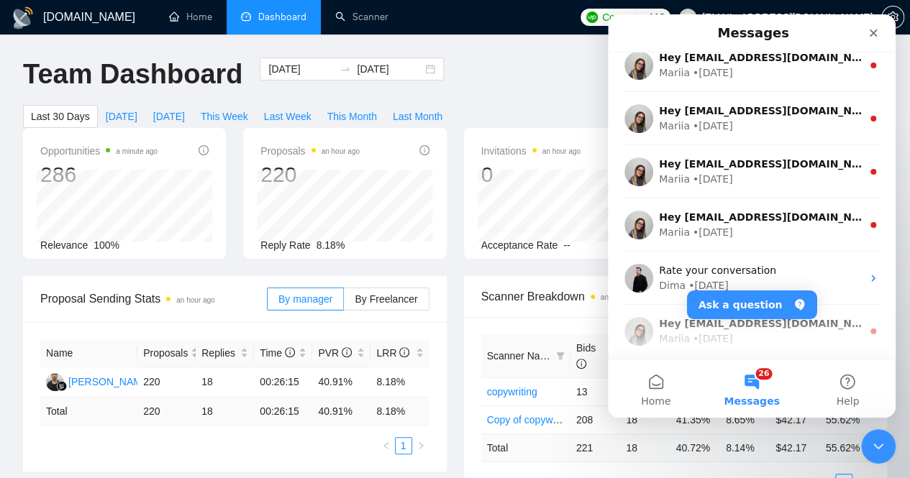
scroll to position [3208, 0]
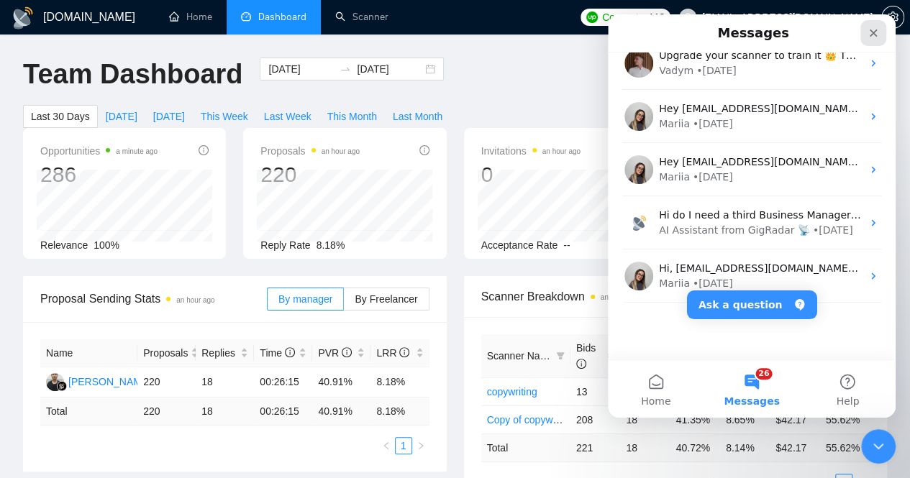
click at [878, 38] on icon "Close" at bounding box center [873, 33] width 12 height 12
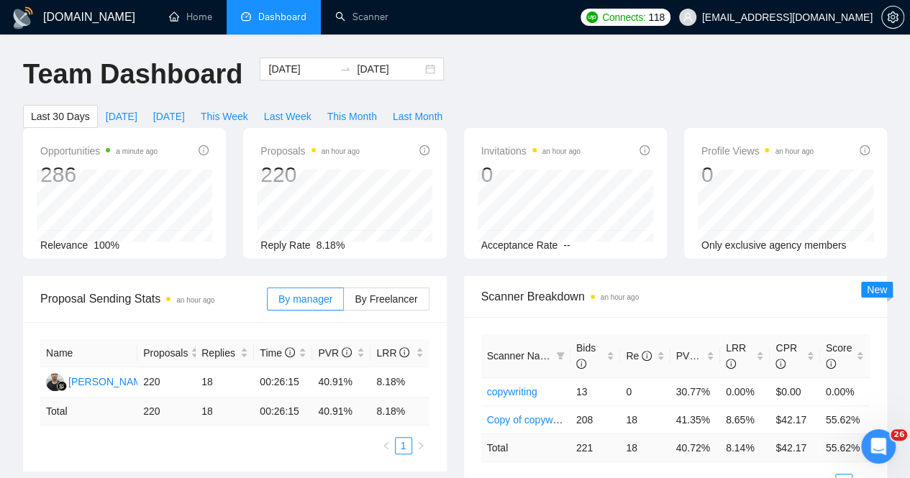
drag, startPoint x: 16, startPoint y: 10, endPoint x: 476, endPoint y: 32, distance: 460.7
click at [477, 32] on ul "Home Dashboard Scanner" at bounding box center [361, 17] width 423 height 35
click at [137, 109] on span "[DATE]" at bounding box center [122, 117] width 32 height 16
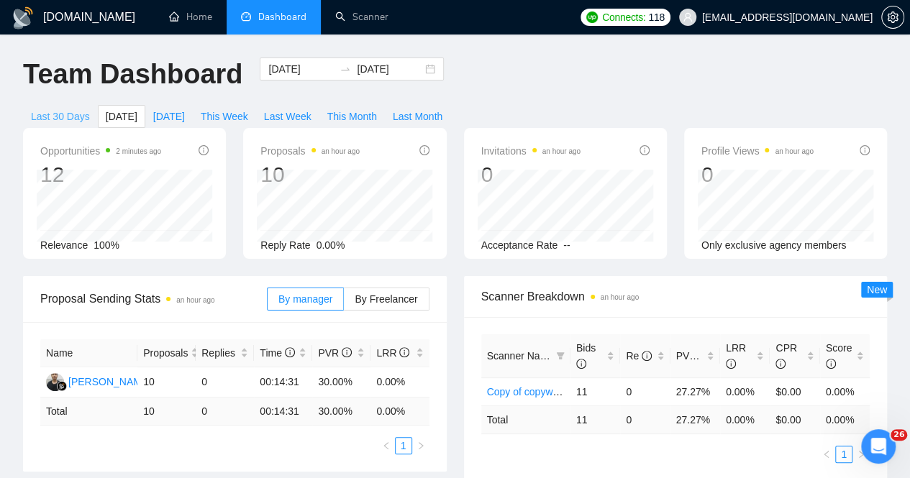
click at [90, 109] on span "Last 30 Days" at bounding box center [60, 117] width 59 height 16
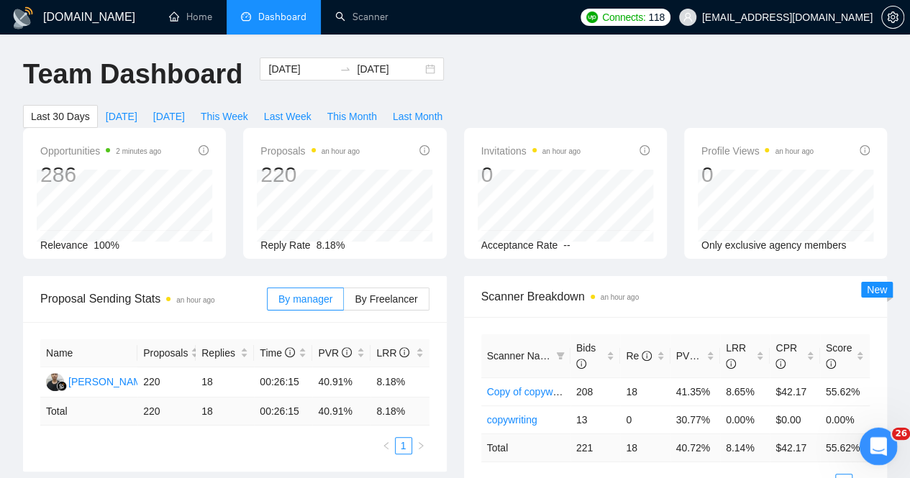
click at [882, 436] on div "Open Intercom Messenger" at bounding box center [875, 444] width 47 height 47
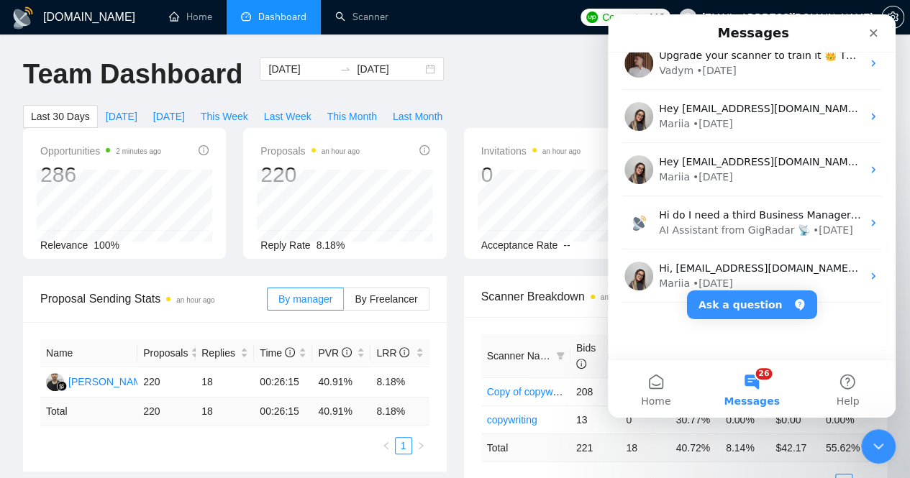
click at [759, 380] on button "26 Messages" at bounding box center [751, 389] width 96 height 58
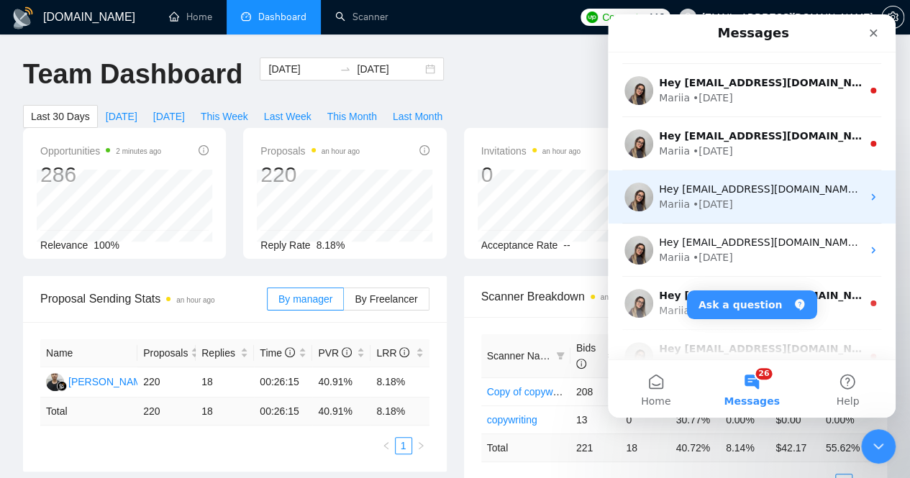
scroll to position [2849, 0]
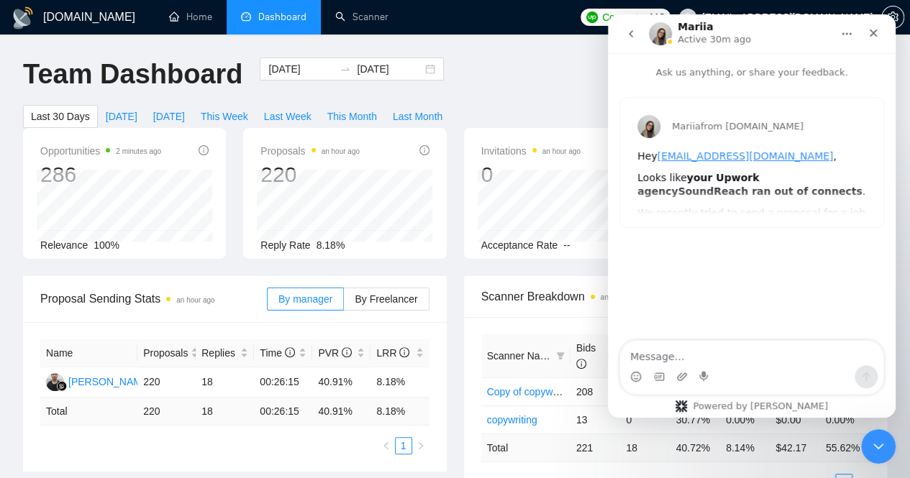
click at [631, 40] on button "go back" at bounding box center [630, 33] width 27 height 27
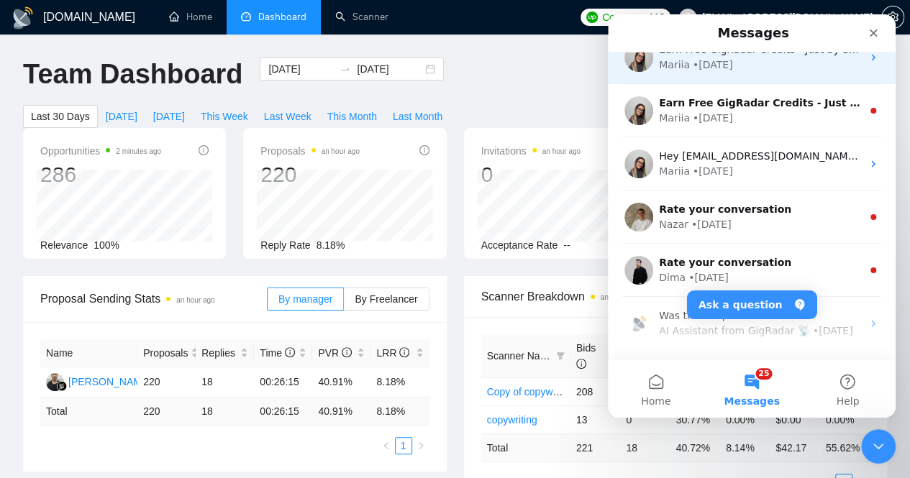
scroll to position [1007, 0]
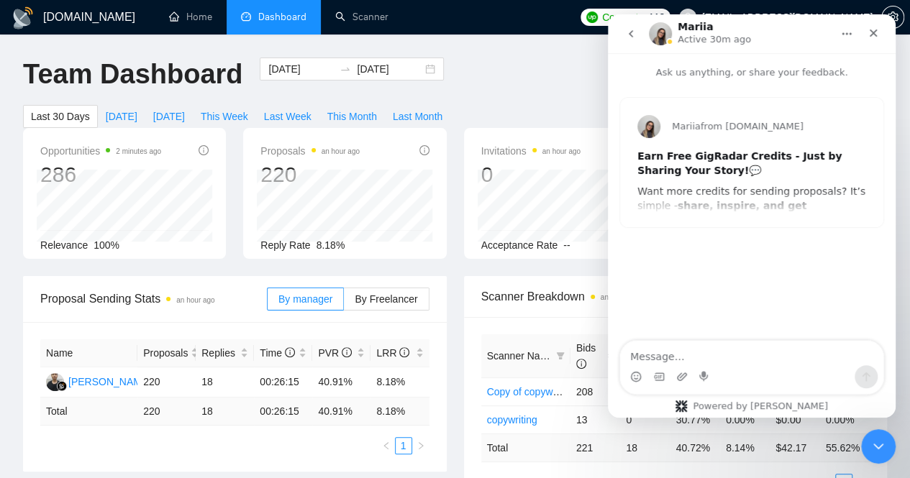
click at [631, 35] on icon "go back" at bounding box center [630, 33] width 4 height 7
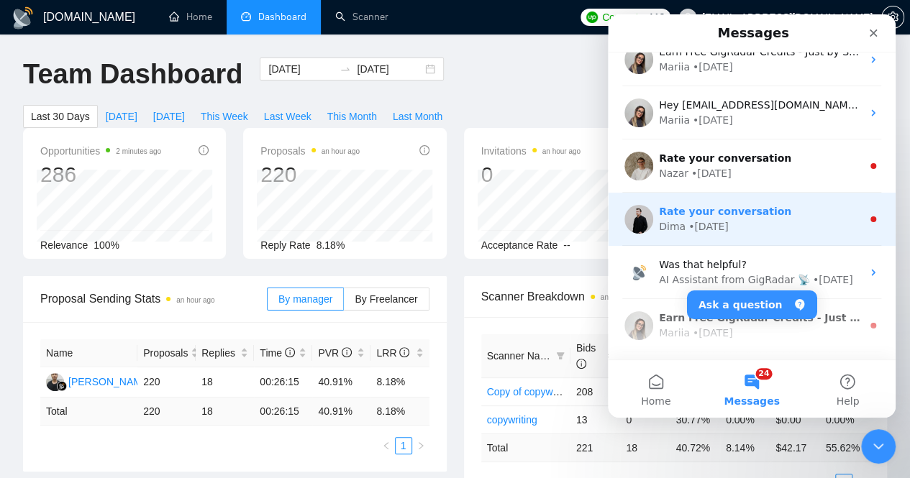
scroll to position [1150, 0]
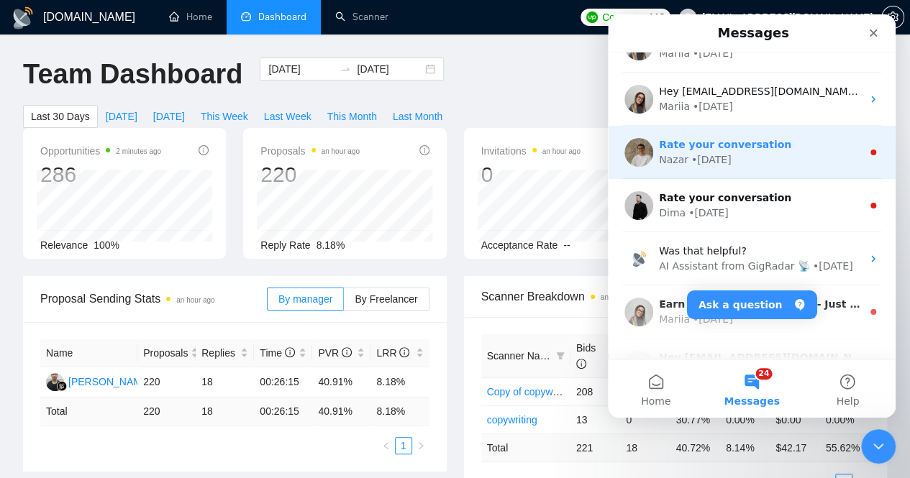
click at [817, 150] on div "Rate your conversation" at bounding box center [760, 144] width 203 height 15
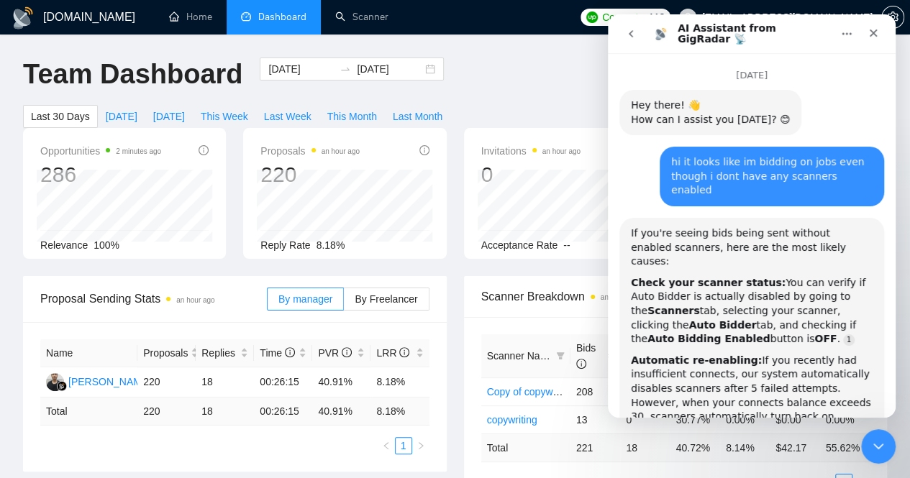
scroll to position [32, 0]
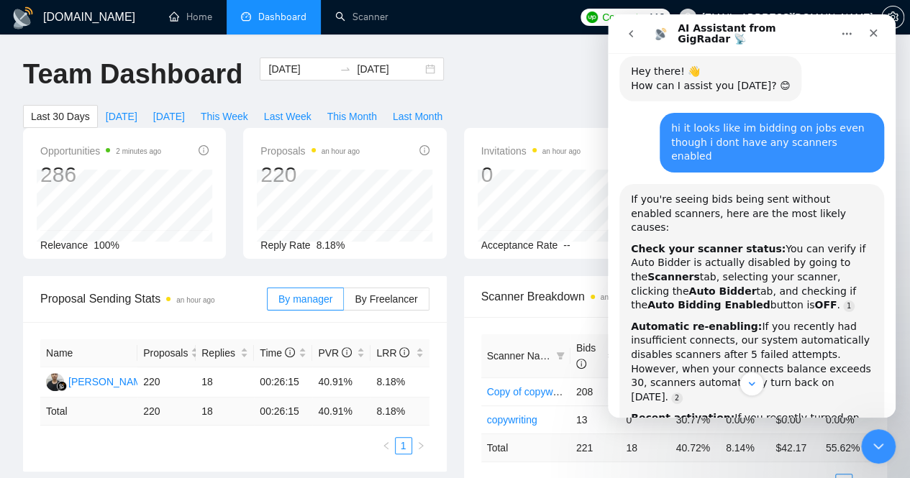
click at [633, 41] on button "go back" at bounding box center [630, 33] width 27 height 27
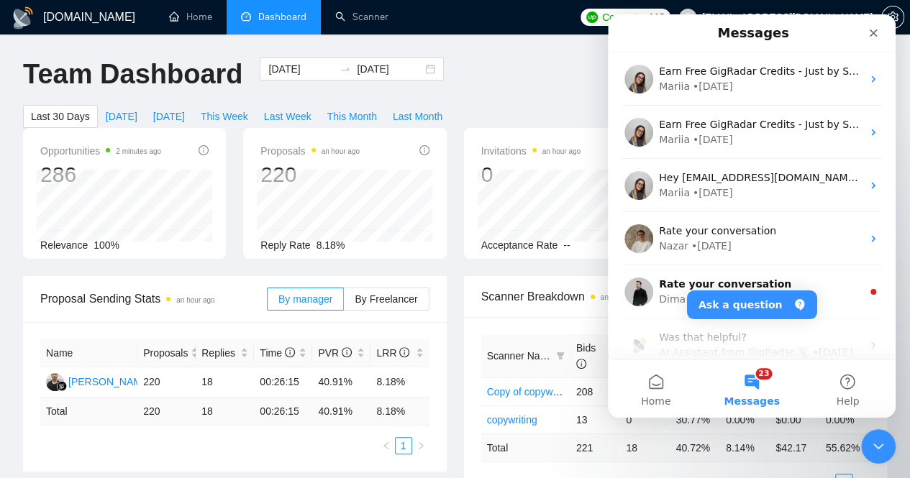
scroll to position [1078, 0]
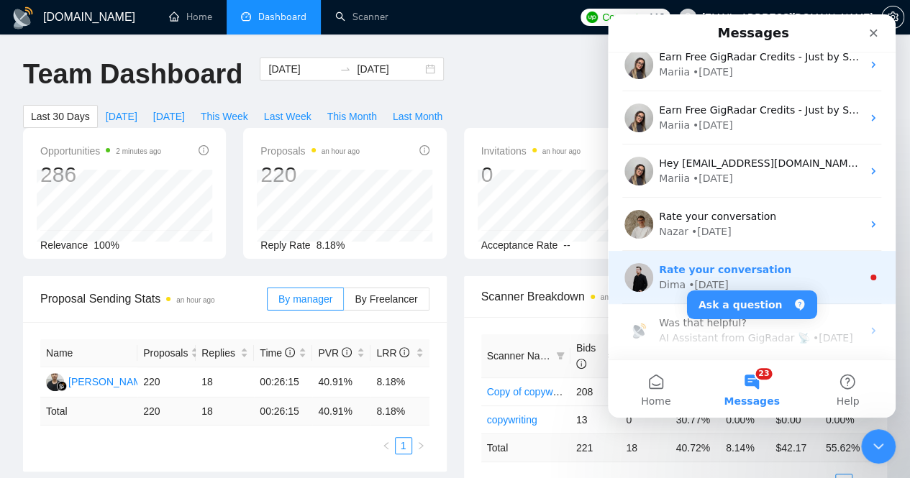
click at [828, 273] on div "Rate your conversation" at bounding box center [760, 269] width 203 height 15
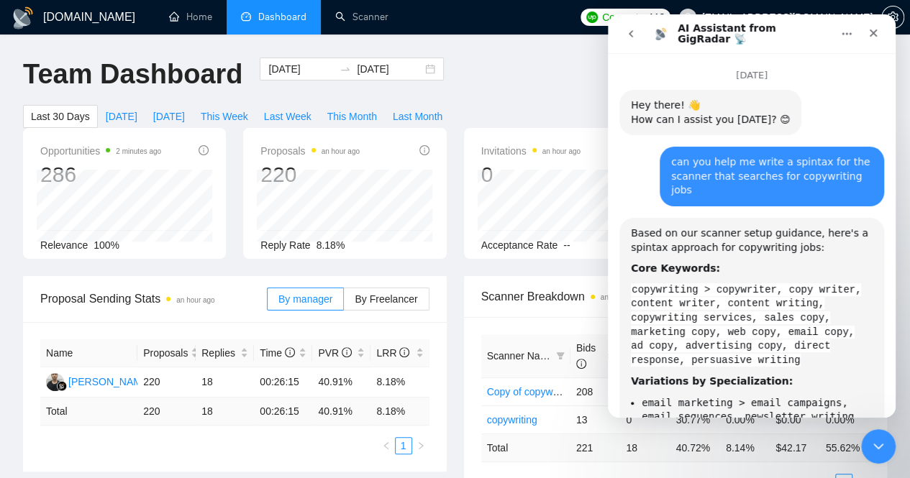
scroll to position [32, 0]
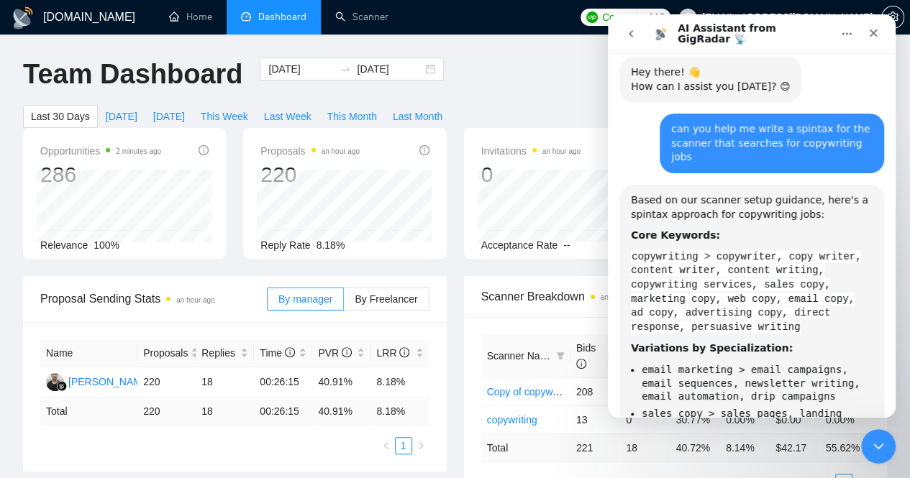
click at [635, 39] on icon "go back" at bounding box center [631, 34] width 12 height 12
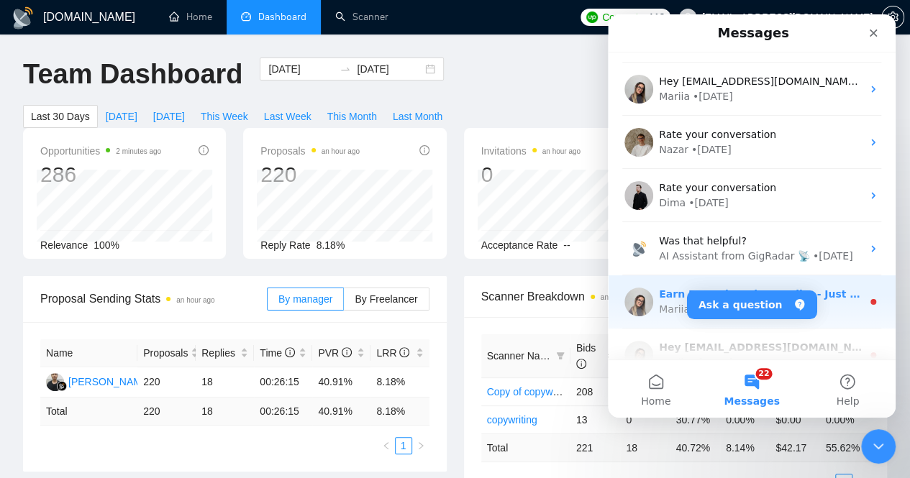
scroll to position [1294, 0]
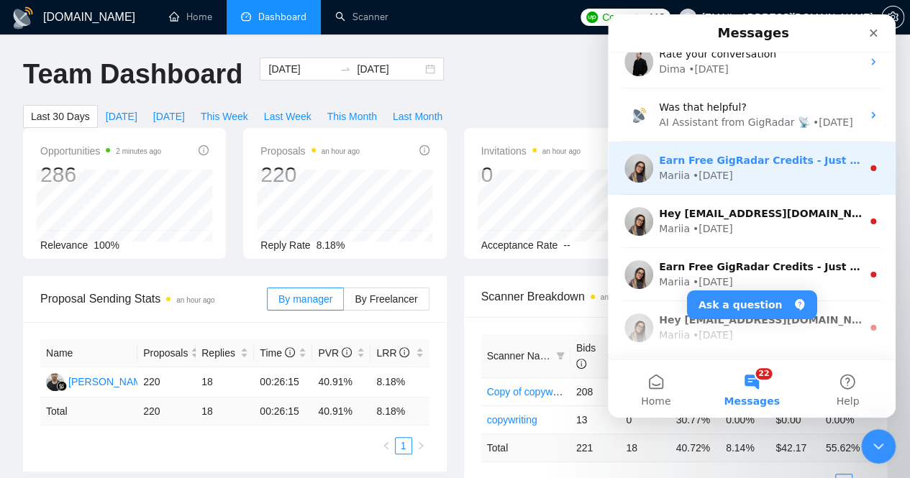
click at [773, 173] on div "Mariia • [DATE]" at bounding box center [760, 175] width 203 height 15
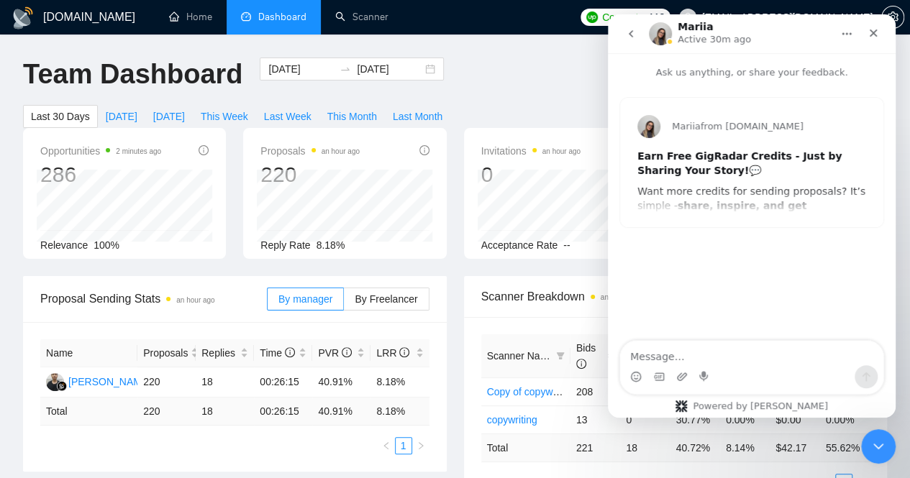
click at [634, 34] on icon "go back" at bounding box center [631, 34] width 12 height 12
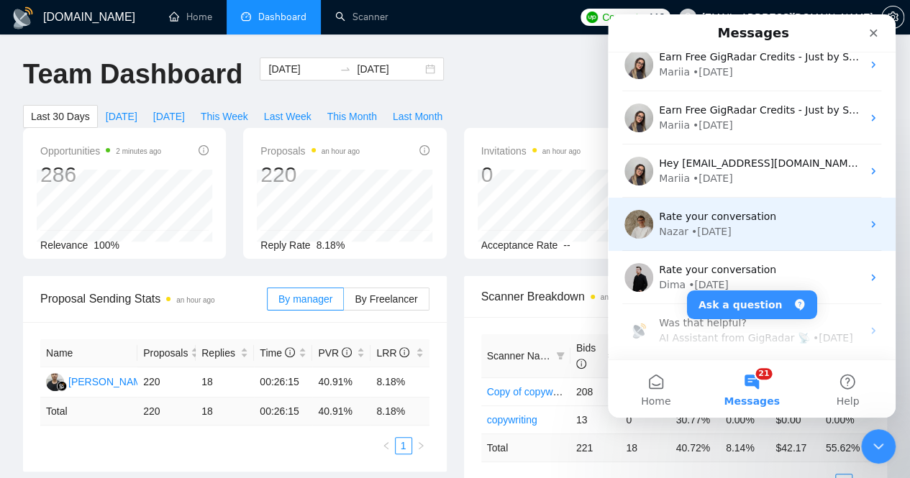
scroll to position [1366, 0]
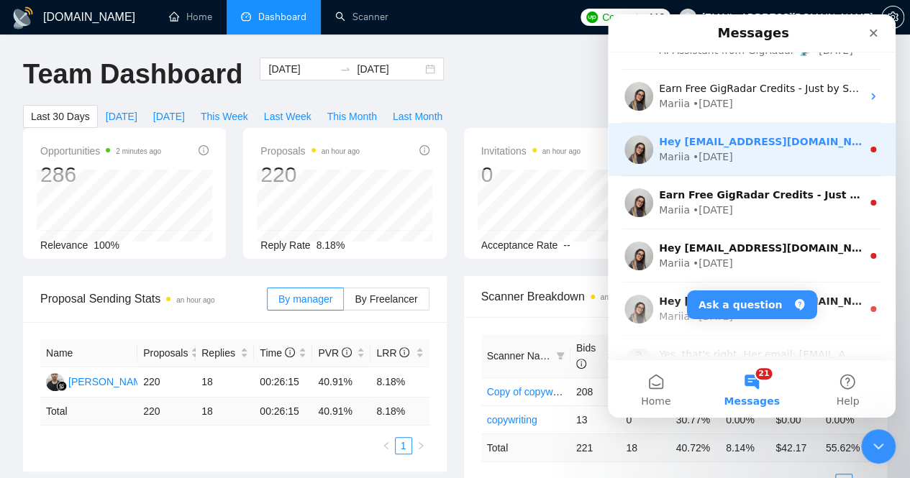
click at [828, 159] on div "Mariia • [DATE]" at bounding box center [760, 157] width 203 height 15
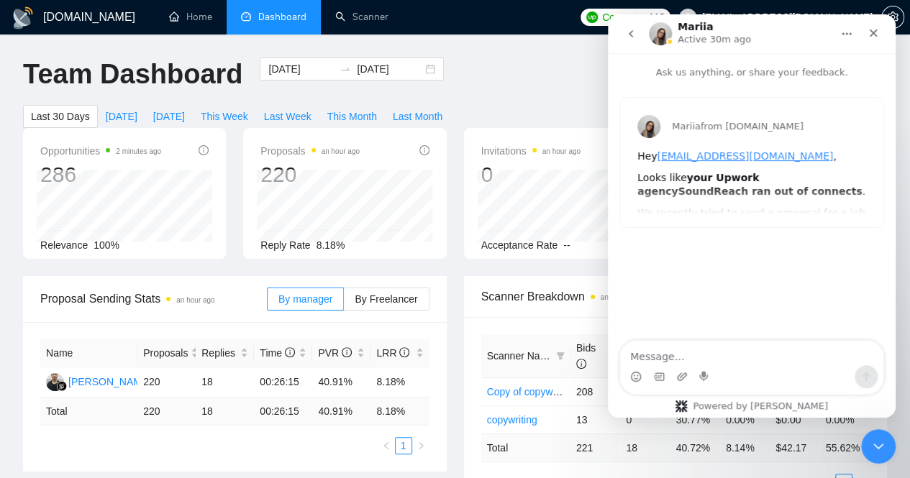
click at [629, 33] on icon "go back" at bounding box center [631, 34] width 12 height 12
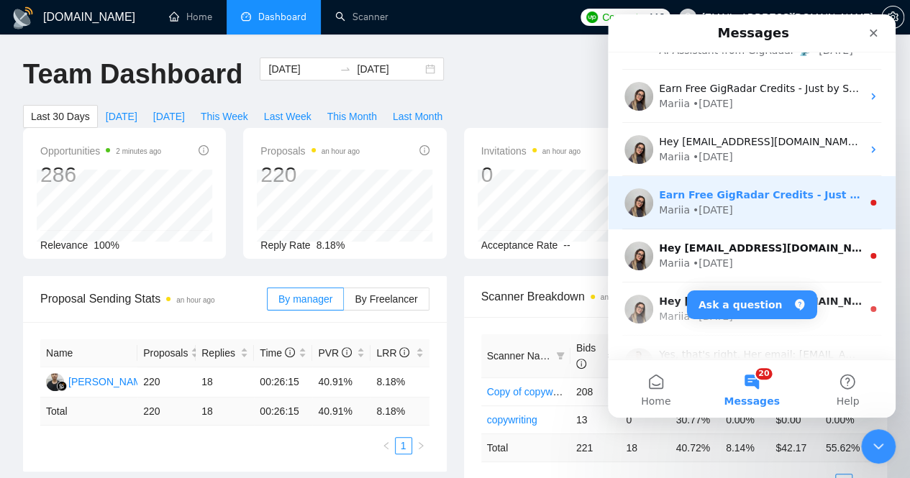
click at [805, 219] on div "Earn Free GigRadar Credits - Just by Sharing Your Story! 💬 Want more credits fo…" at bounding box center [752, 202] width 288 height 53
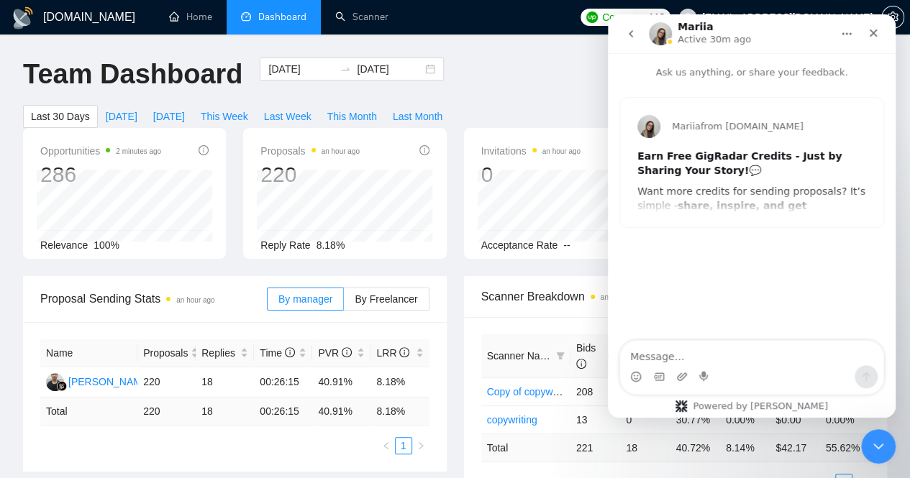
click at [634, 34] on icon "go back" at bounding box center [631, 34] width 12 height 12
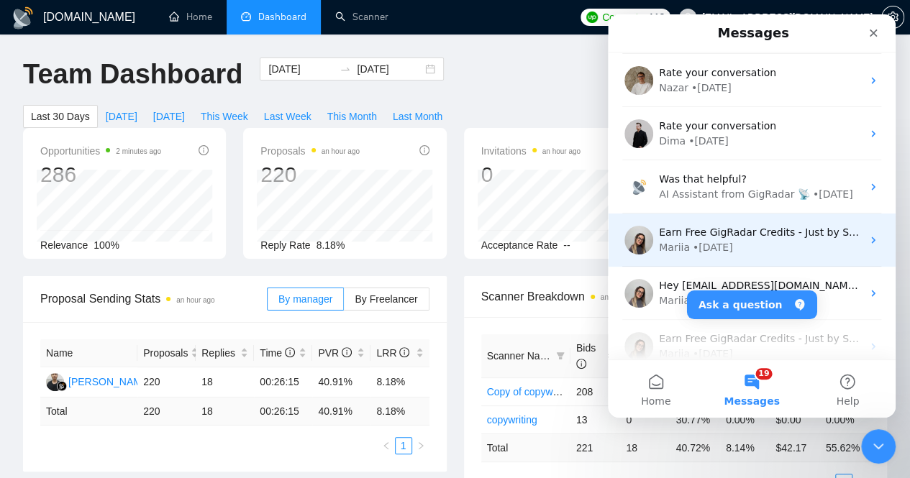
scroll to position [1510, 0]
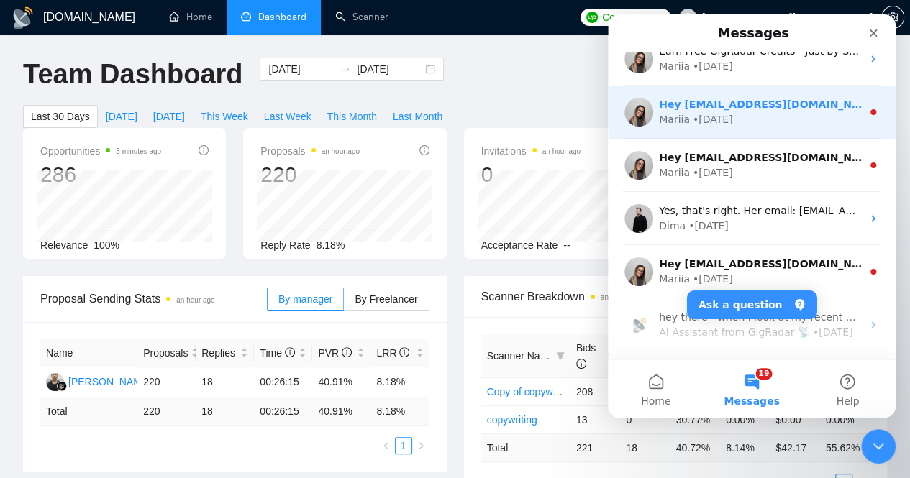
click at [796, 127] on div "Hey [EMAIL_ADDRESS][DOMAIN_NAME], Looks like your Upwork agency SoundReach ran …" at bounding box center [752, 112] width 288 height 53
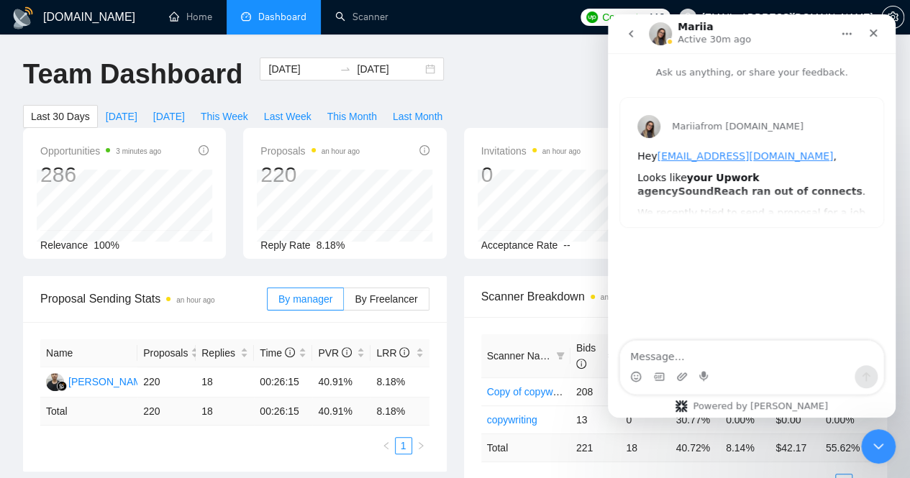
click at [635, 31] on button "go back" at bounding box center [630, 33] width 27 height 27
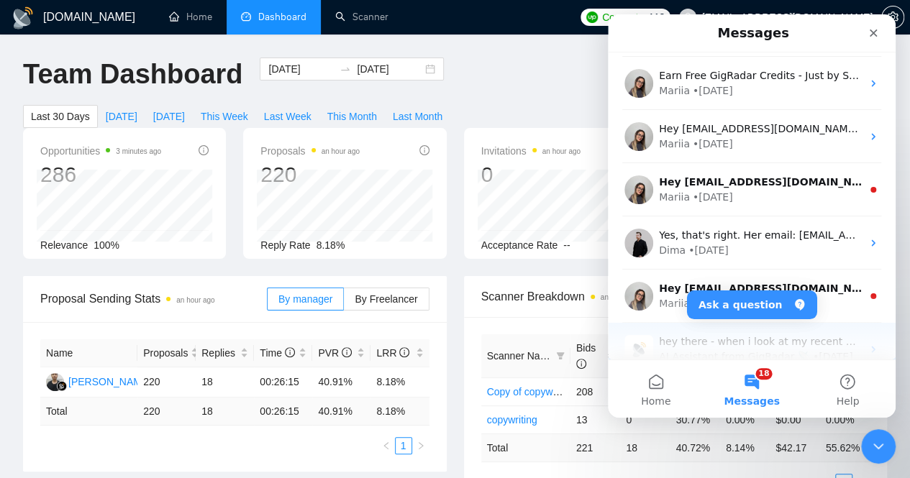
scroll to position [1654, 0]
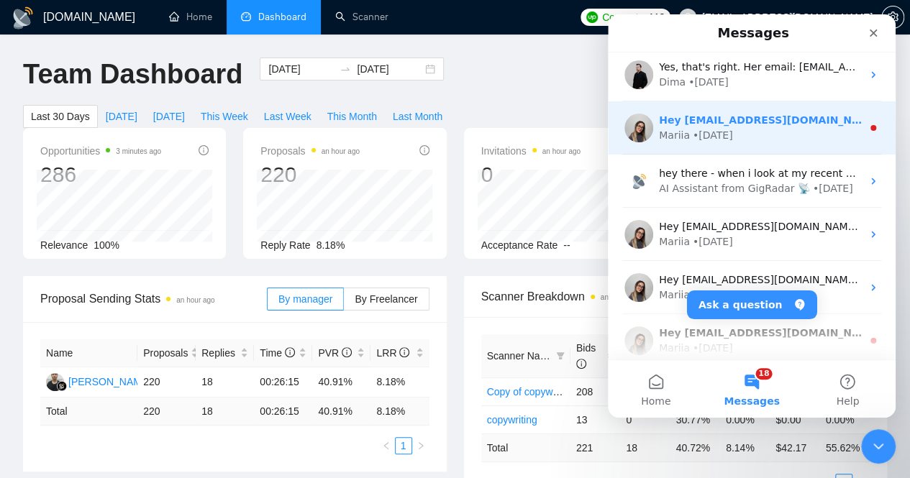
click at [817, 138] on div "Mariia • [DATE]" at bounding box center [760, 135] width 203 height 15
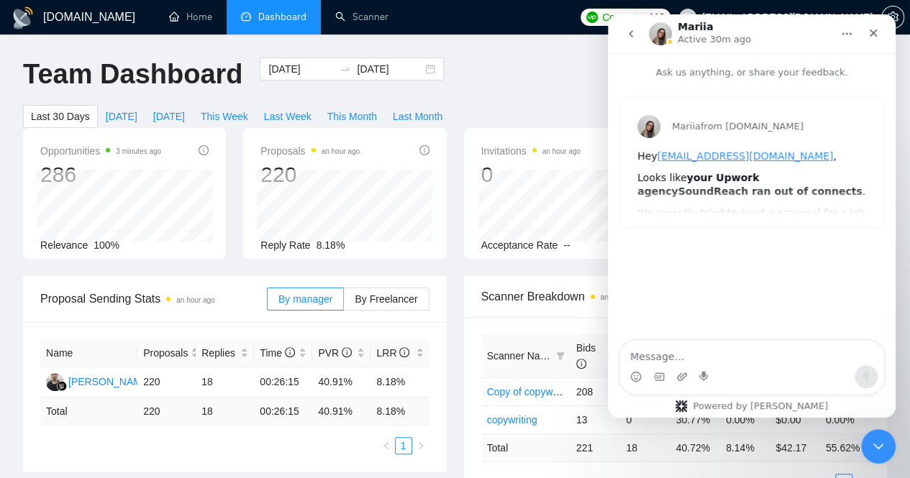
click at [633, 40] on button "go back" at bounding box center [630, 33] width 27 height 27
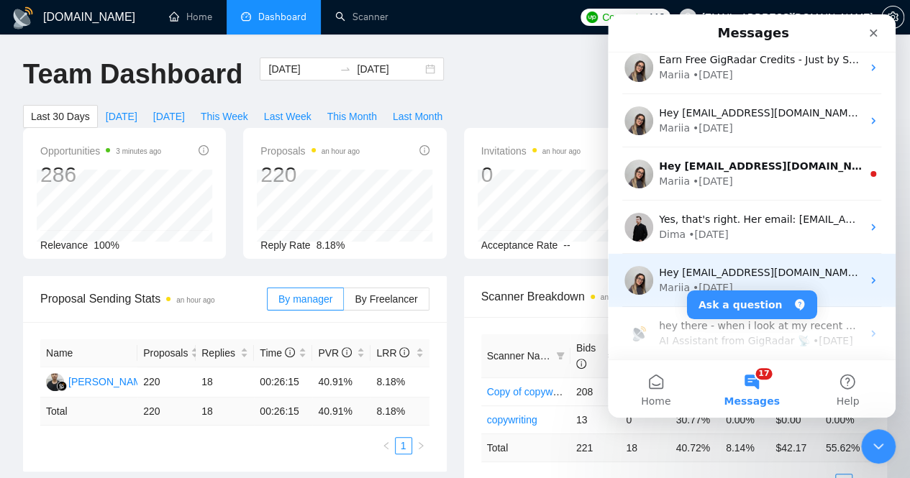
scroll to position [1582, 0]
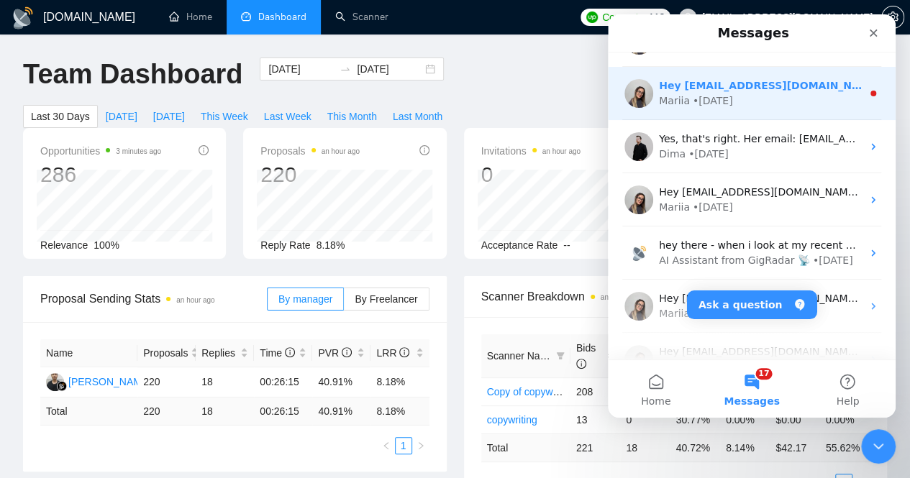
click at [738, 96] on div "Mariia • [DATE]" at bounding box center [760, 100] width 203 height 15
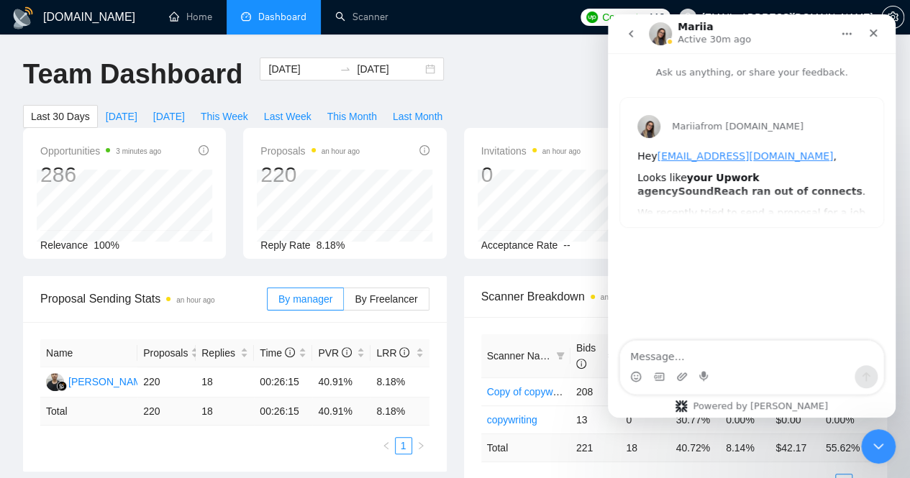
click at [629, 40] on button "go back" at bounding box center [630, 33] width 27 height 27
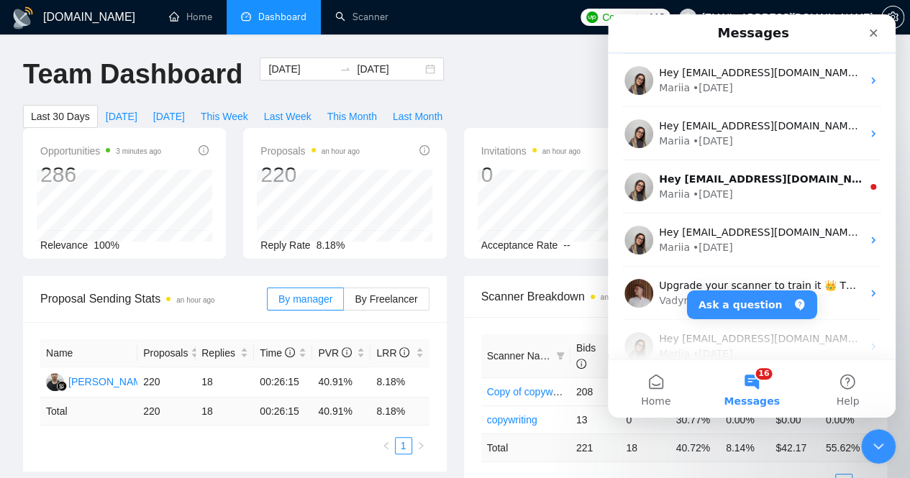
scroll to position [2013, 0]
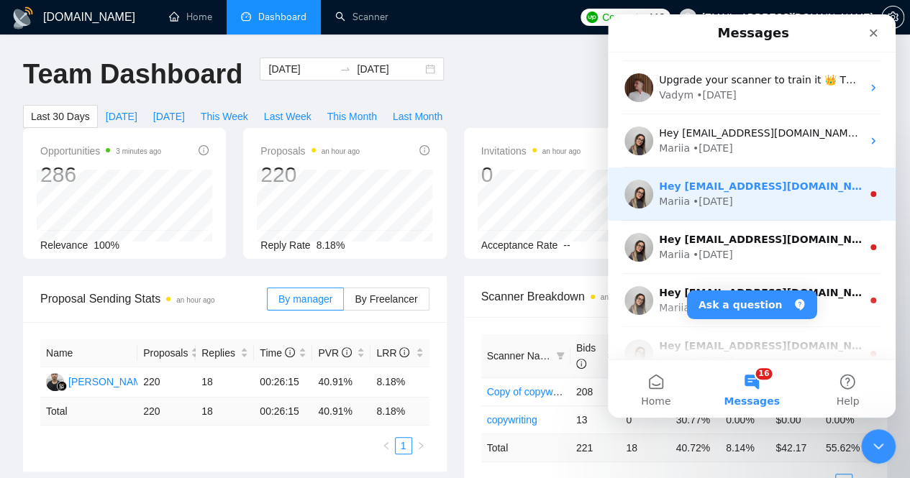
click at [800, 204] on div "Mariia • [DATE]" at bounding box center [760, 201] width 203 height 15
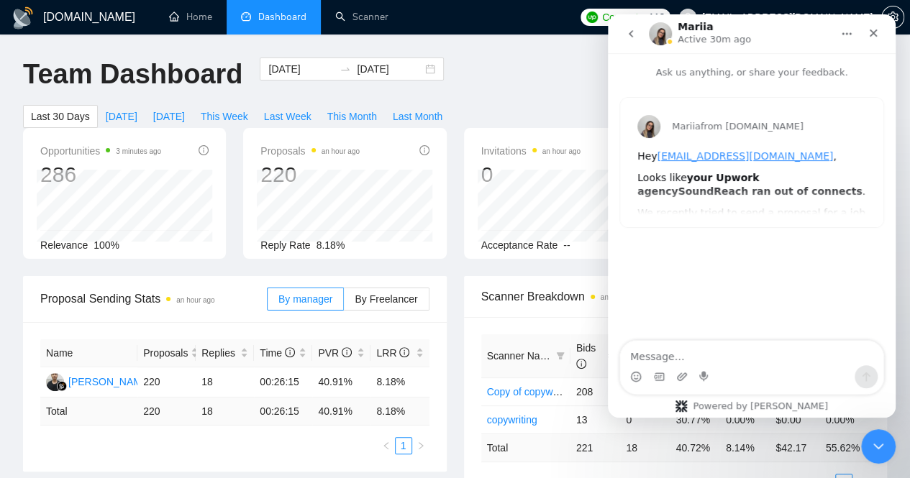
click at [633, 30] on icon "go back" at bounding box center [631, 34] width 12 height 12
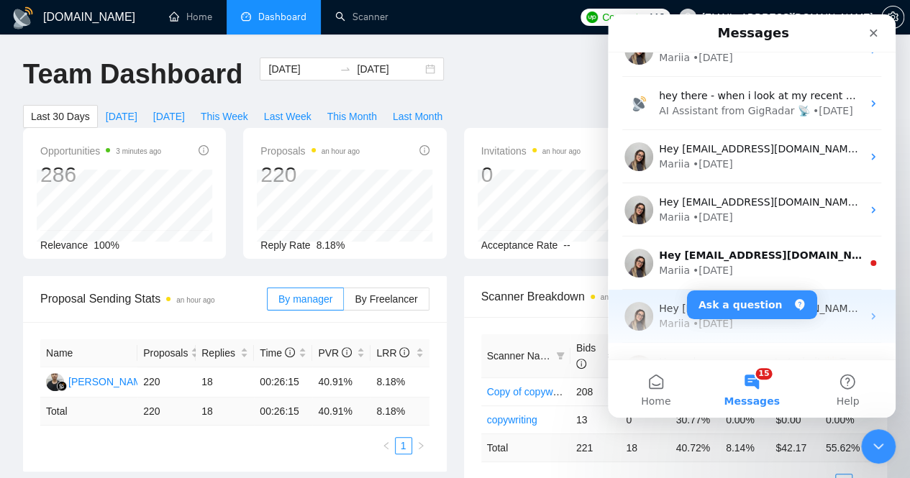
scroll to position [1869, 0]
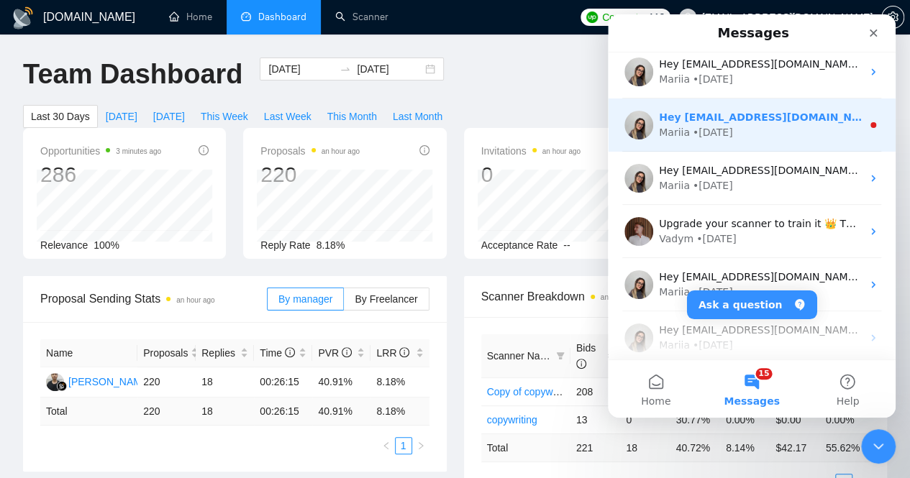
click at [802, 134] on div "Mariia • [DATE]" at bounding box center [760, 132] width 203 height 15
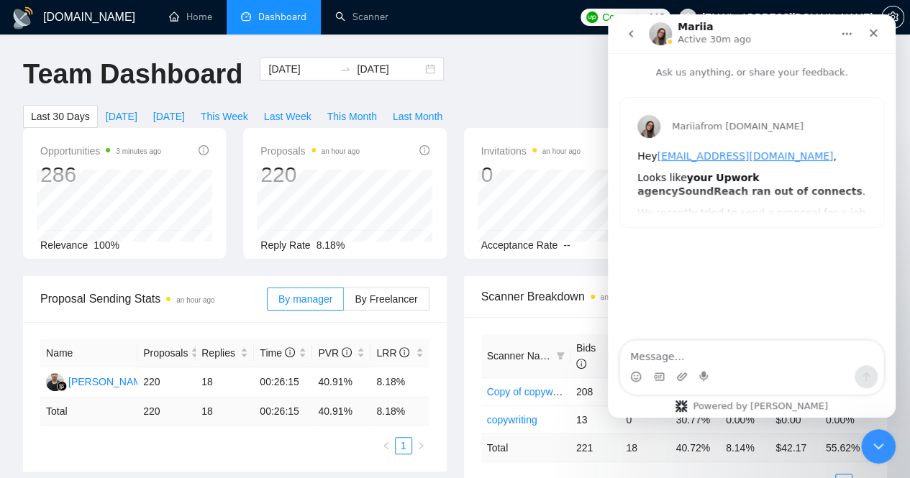
click at [626, 34] on icon "go back" at bounding box center [631, 34] width 12 height 12
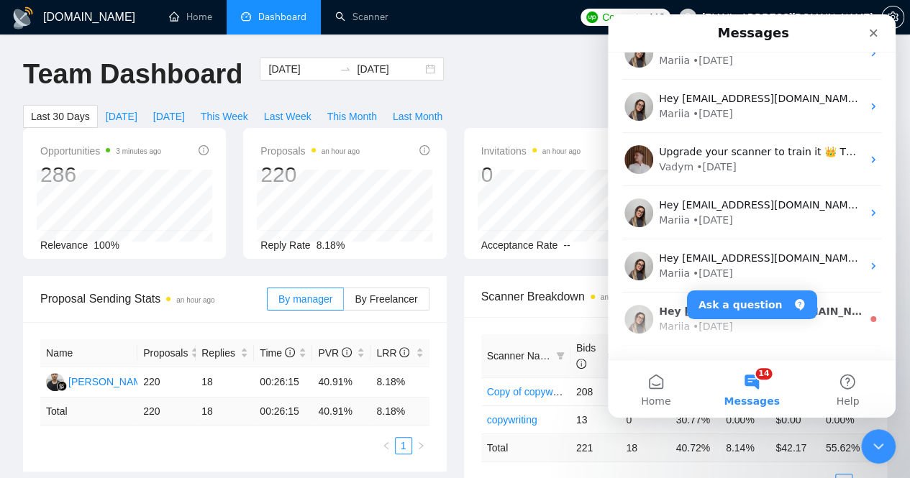
scroll to position [2085, 0]
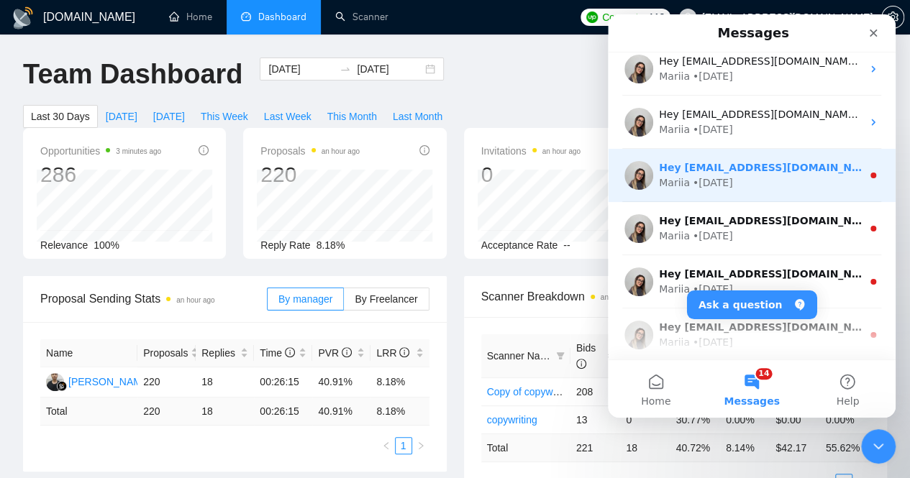
click at [807, 183] on div "Mariia • [DATE]" at bounding box center [760, 182] width 203 height 15
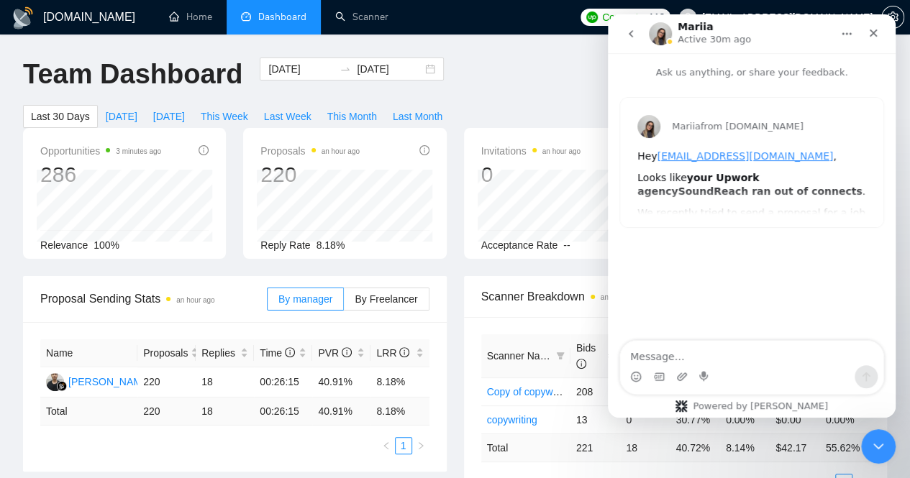
click at [633, 39] on icon "go back" at bounding box center [631, 34] width 12 height 12
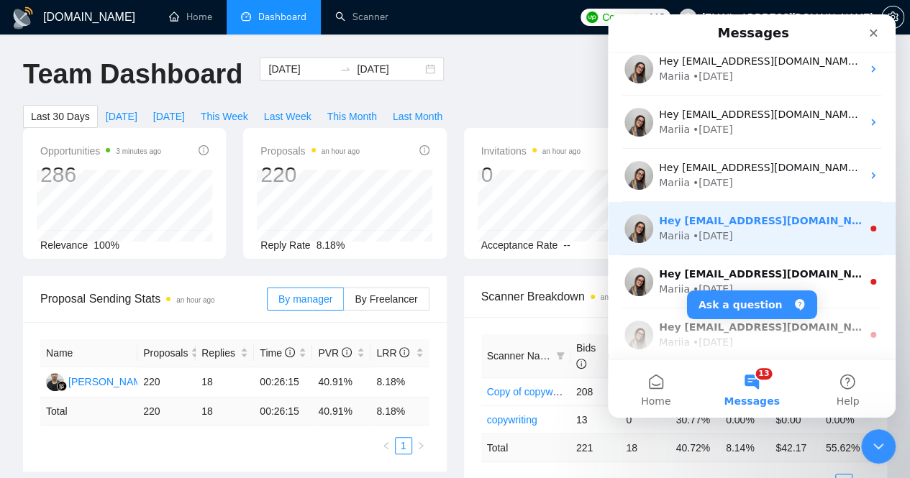
click at [790, 232] on div "Mariia • [DATE]" at bounding box center [760, 236] width 203 height 15
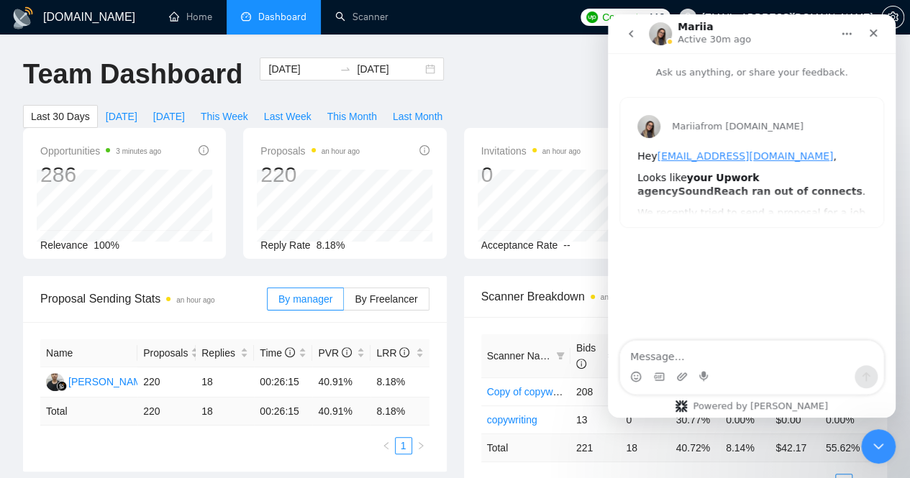
click at [636, 37] on button "go back" at bounding box center [630, 33] width 27 height 27
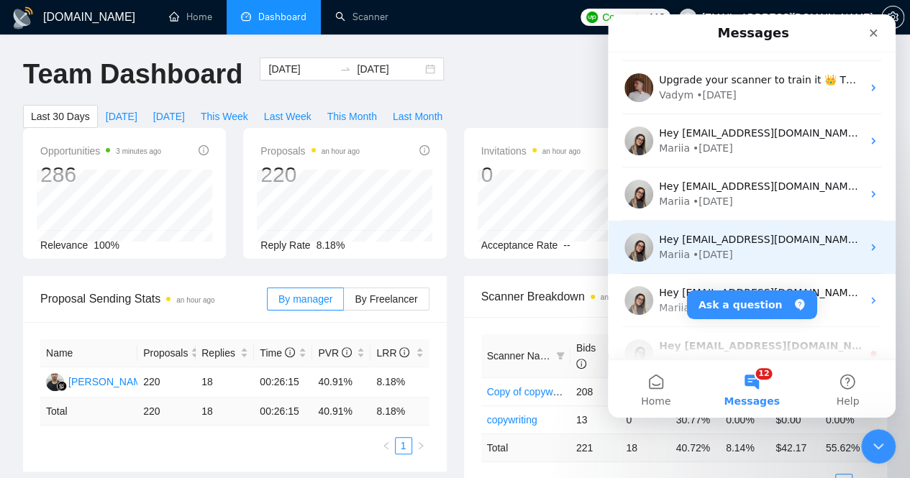
scroll to position [2373, 0]
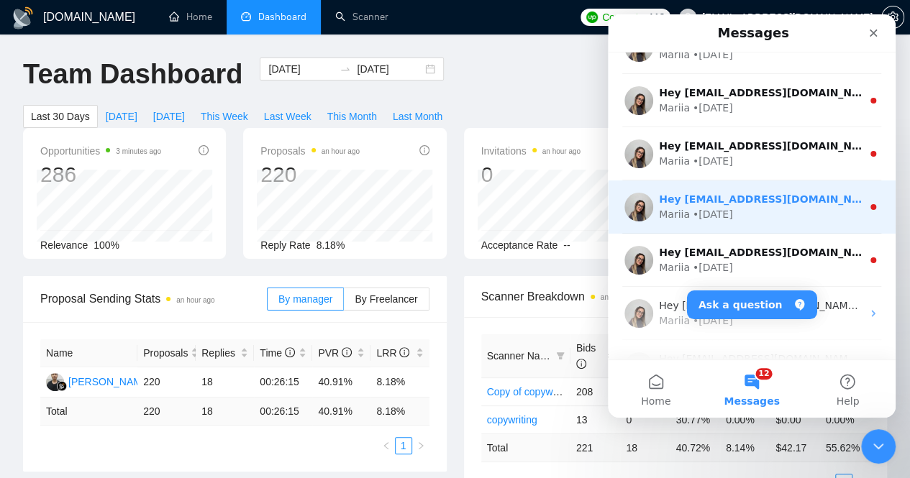
click at [830, 218] on div "Mariia • [DATE]" at bounding box center [760, 214] width 203 height 15
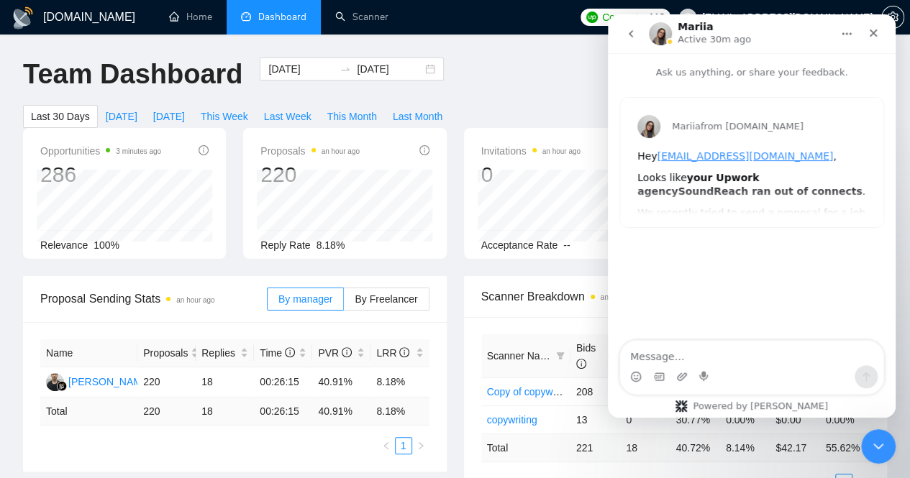
click at [626, 34] on icon "go back" at bounding box center [631, 34] width 12 height 12
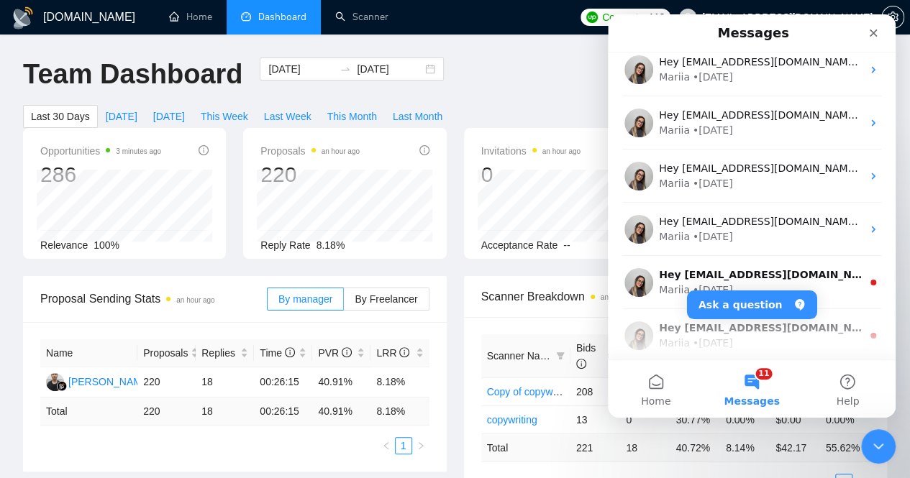
scroll to position [2085, 0]
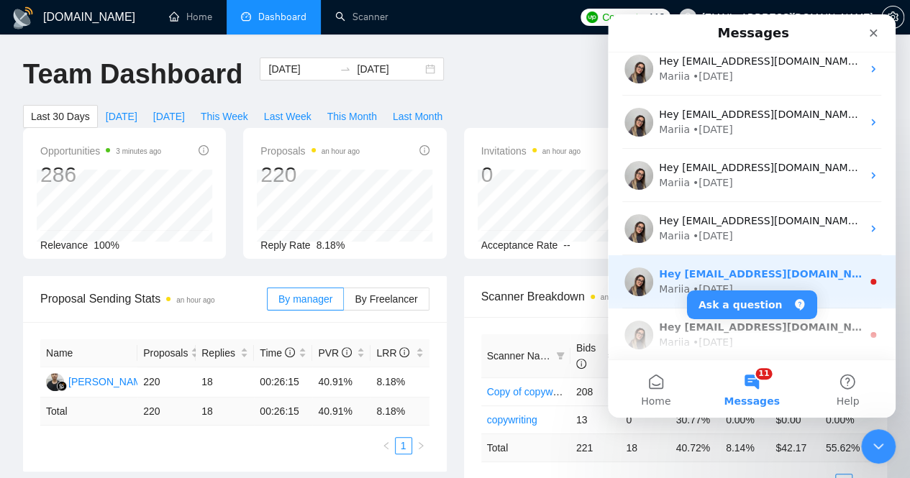
click at [827, 294] on div "Mariia • [DATE]" at bounding box center [760, 289] width 203 height 15
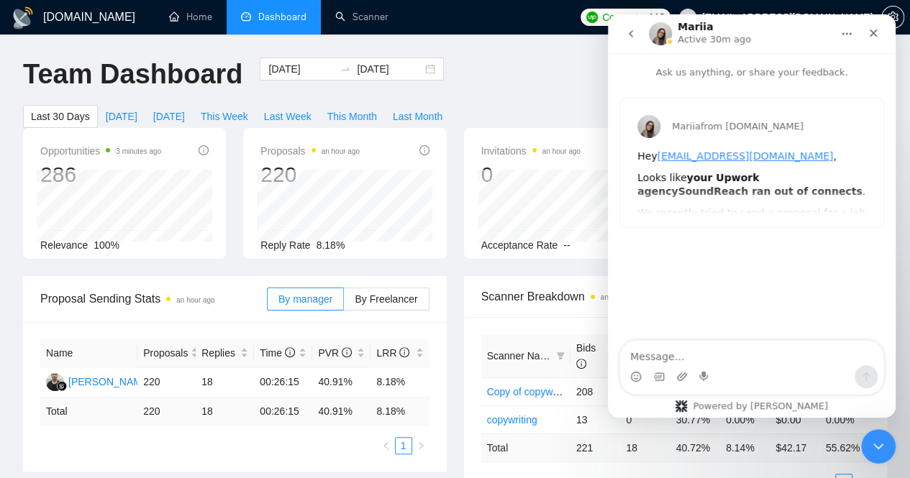
click at [631, 38] on icon "go back" at bounding box center [631, 34] width 12 height 12
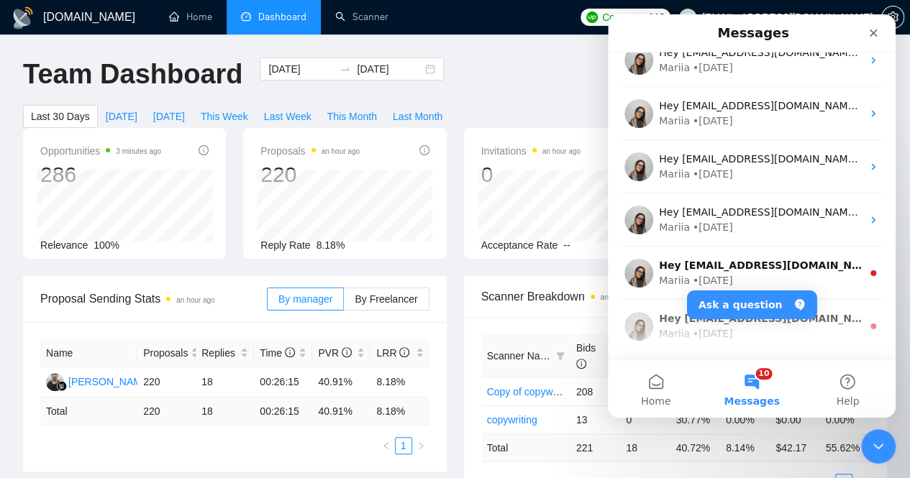
scroll to position [2301, 0]
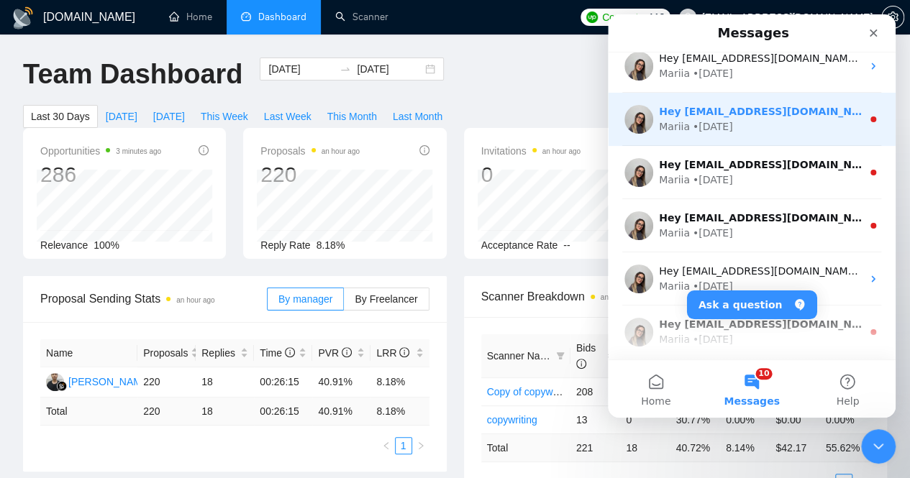
click at [810, 134] on div "Mariia • [DATE]" at bounding box center [760, 126] width 203 height 15
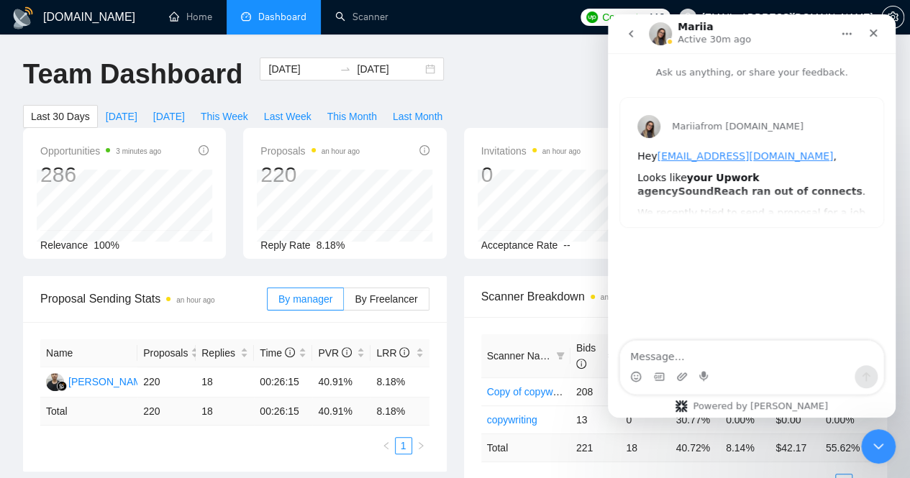
click at [633, 37] on icon "go back" at bounding box center [631, 34] width 12 height 12
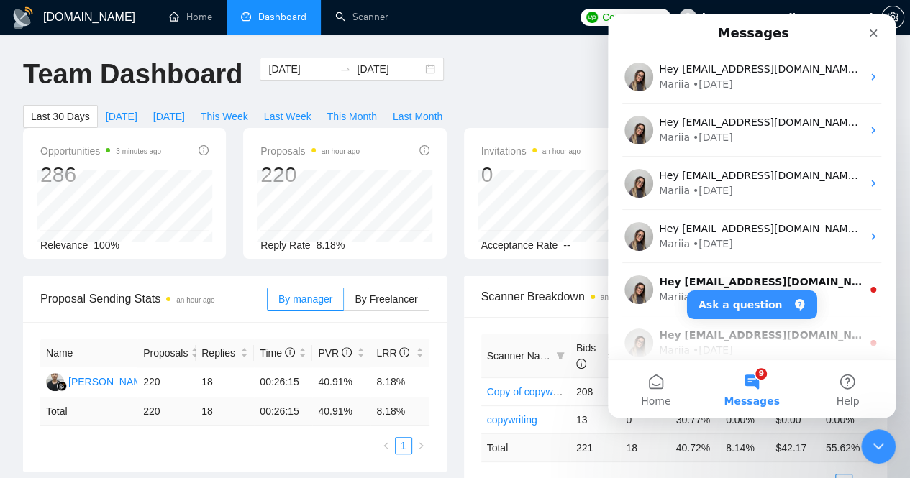
scroll to position [2516, 0]
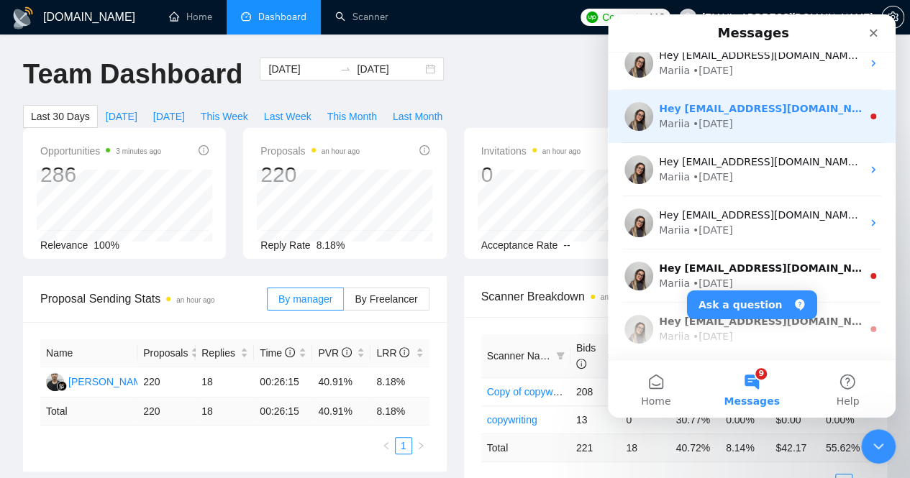
click at [767, 122] on div "Mariia • [DATE]" at bounding box center [760, 123] width 203 height 15
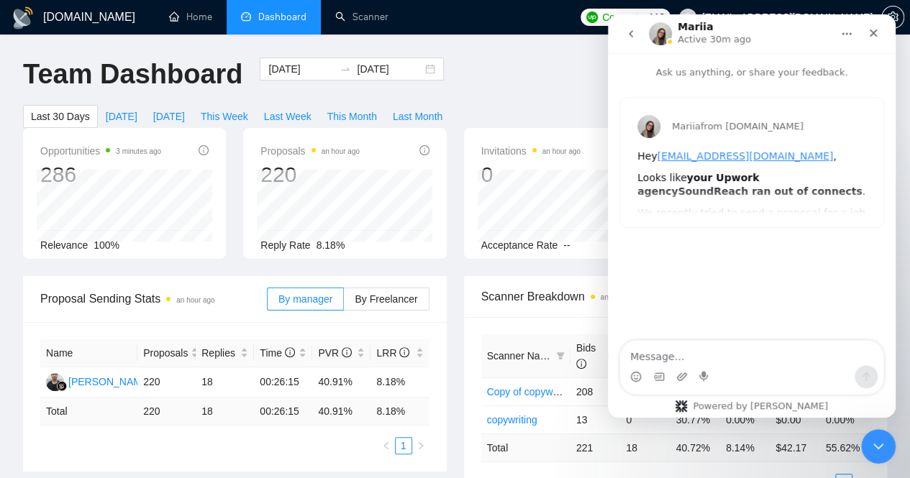
click at [625, 33] on icon "go back" at bounding box center [631, 34] width 12 height 12
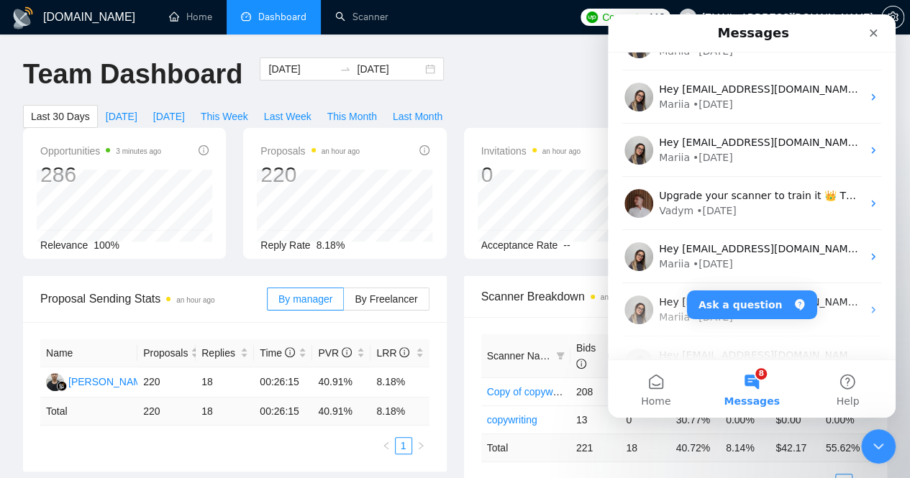
scroll to position [2301, 0]
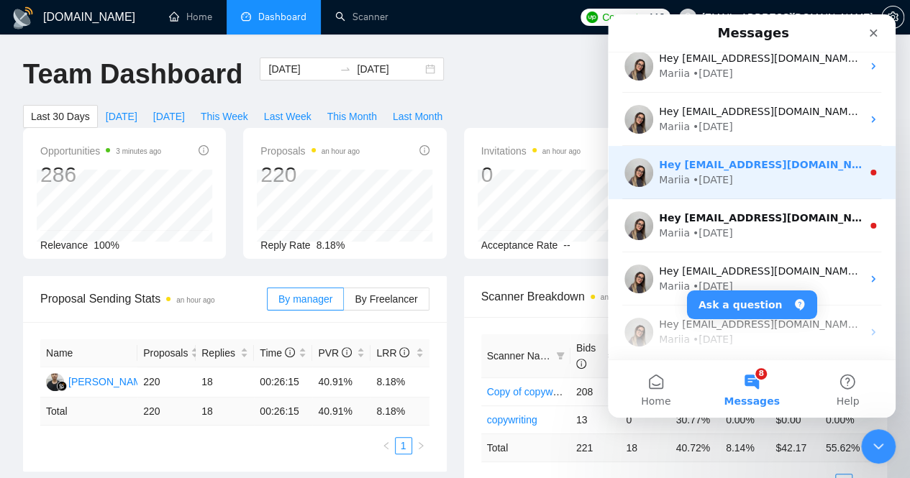
click at [755, 180] on div "Mariia • [DATE]" at bounding box center [760, 180] width 203 height 15
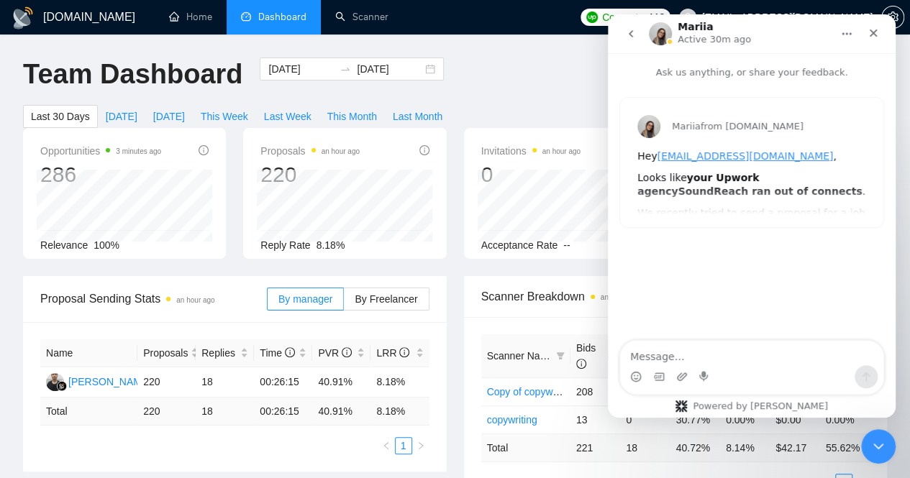
click at [635, 33] on icon "go back" at bounding box center [631, 34] width 12 height 12
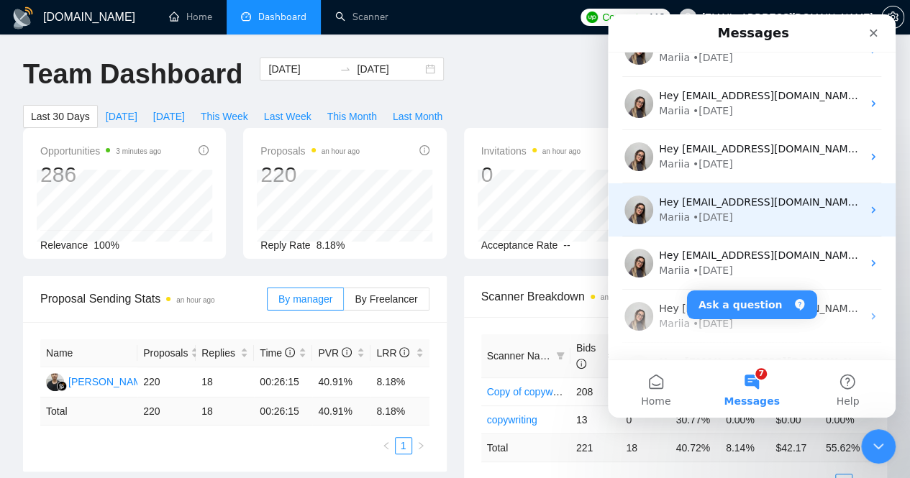
scroll to position [2588, 0]
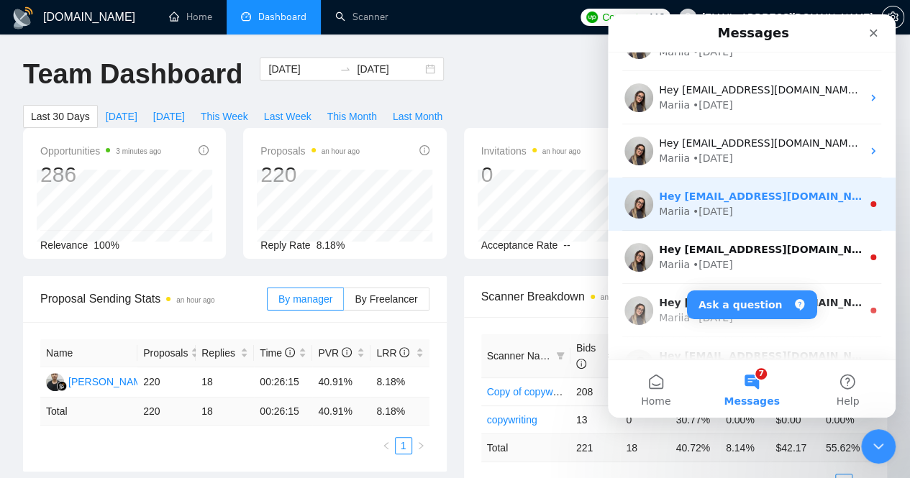
click at [778, 208] on div "Mariia • [DATE]" at bounding box center [760, 211] width 203 height 15
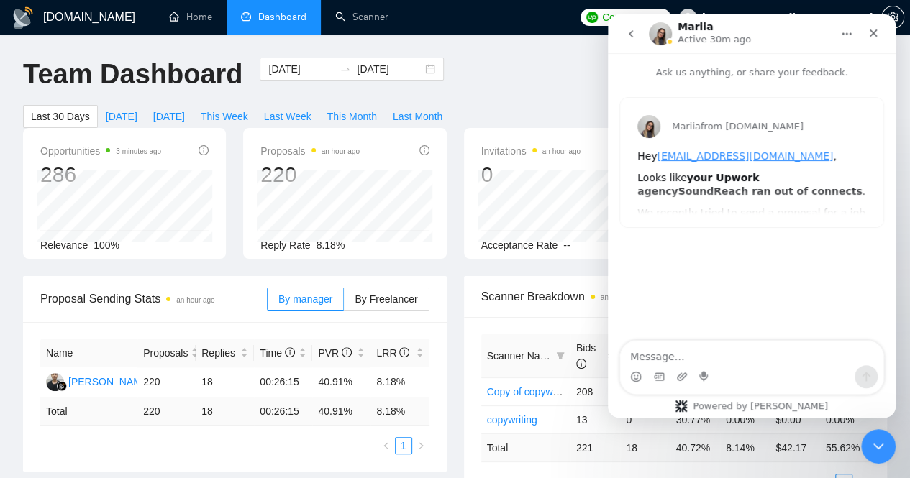
click at [636, 34] on icon "go back" at bounding box center [631, 34] width 12 height 12
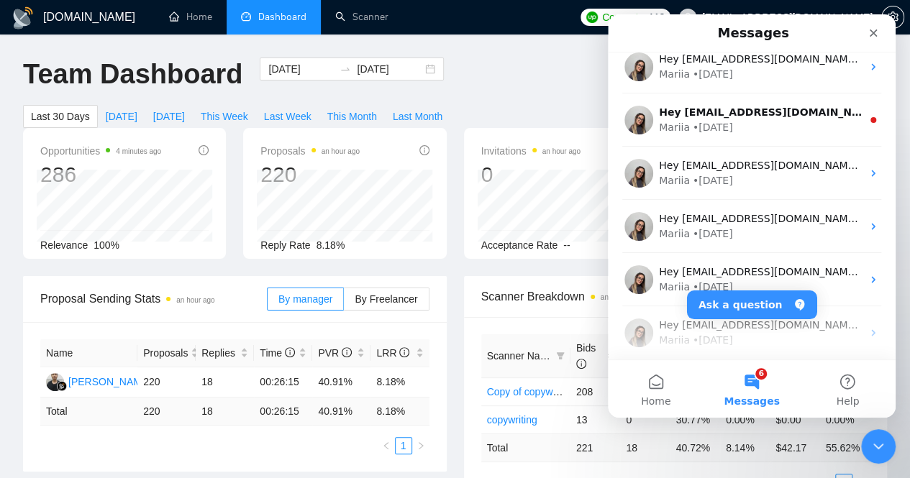
scroll to position [2732, 0]
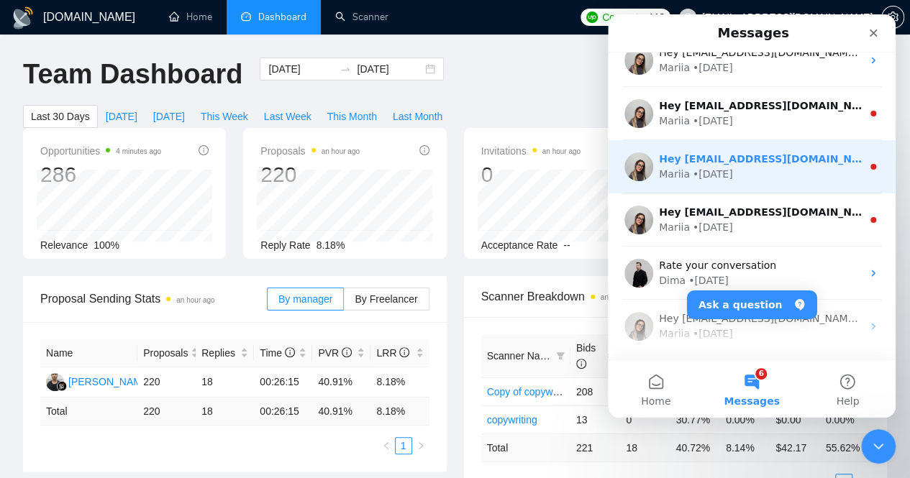
click at [756, 180] on div "Mariia • [DATE]" at bounding box center [760, 174] width 203 height 15
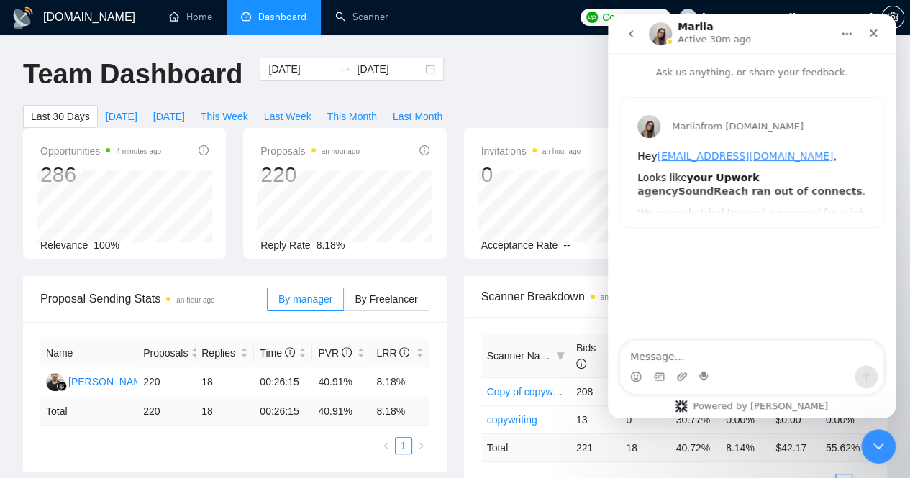
click at [635, 32] on icon "go back" at bounding box center [631, 34] width 12 height 12
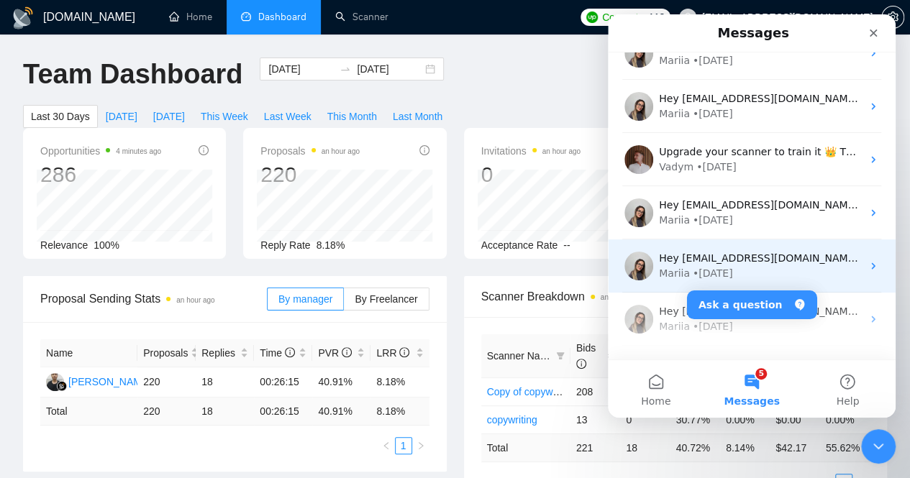
scroll to position [2301, 0]
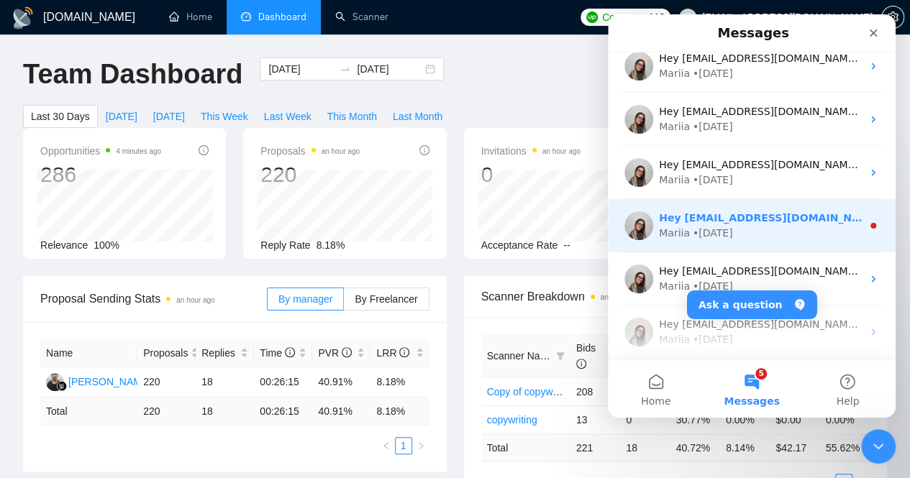
click at [823, 238] on div "Mariia • [DATE]" at bounding box center [760, 233] width 203 height 15
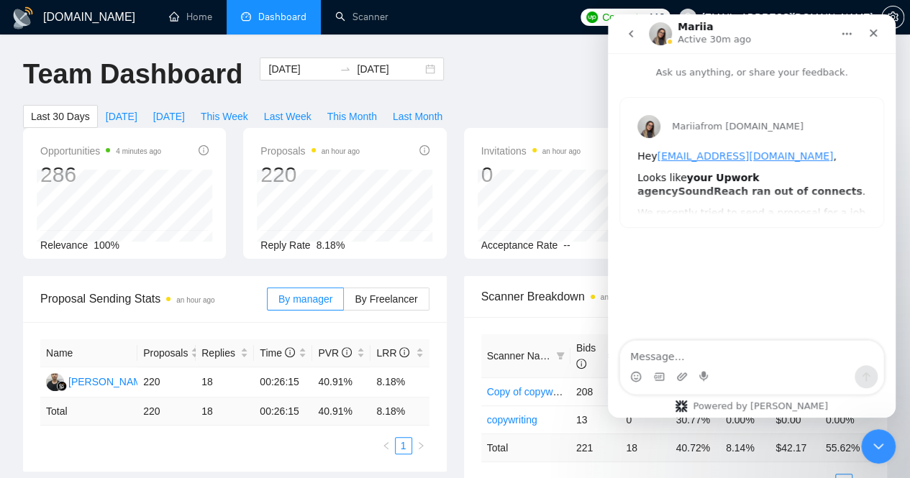
click at [631, 31] on icon "go back" at bounding box center [630, 33] width 4 height 7
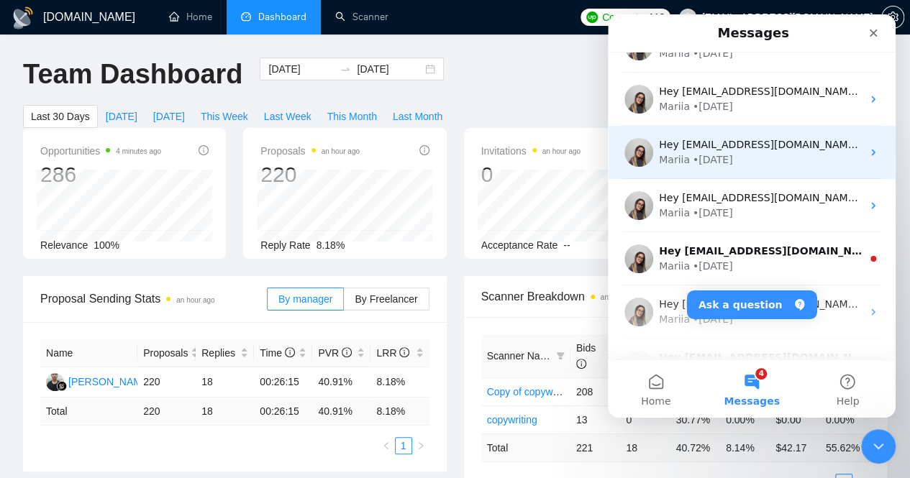
scroll to position [2732, 0]
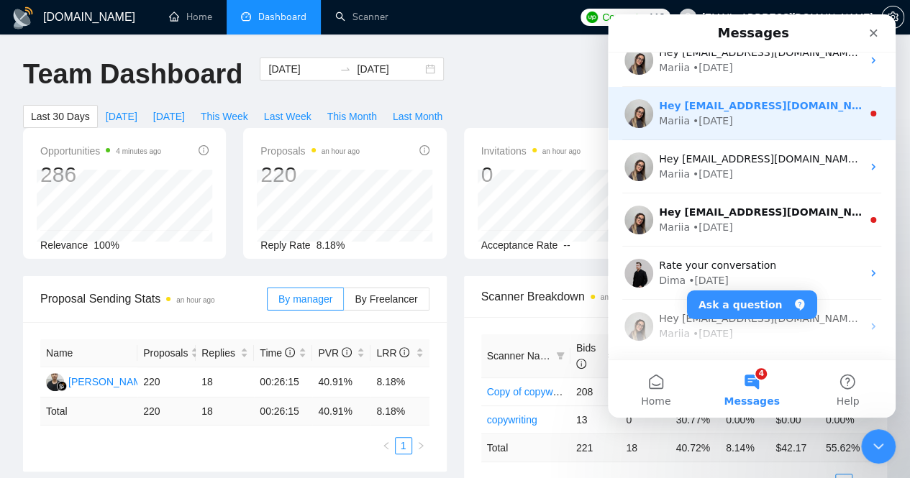
click at [791, 116] on div "Mariia • [DATE]" at bounding box center [760, 121] width 203 height 15
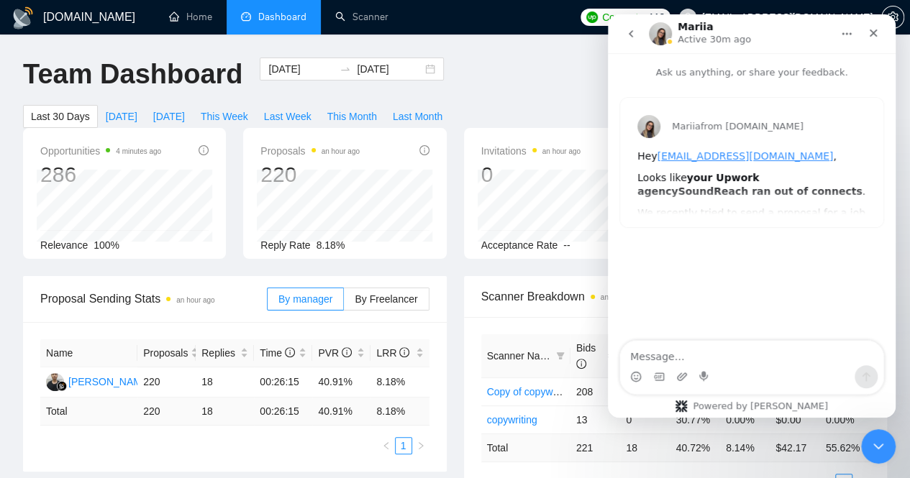
click at [635, 35] on icon "go back" at bounding box center [631, 34] width 12 height 12
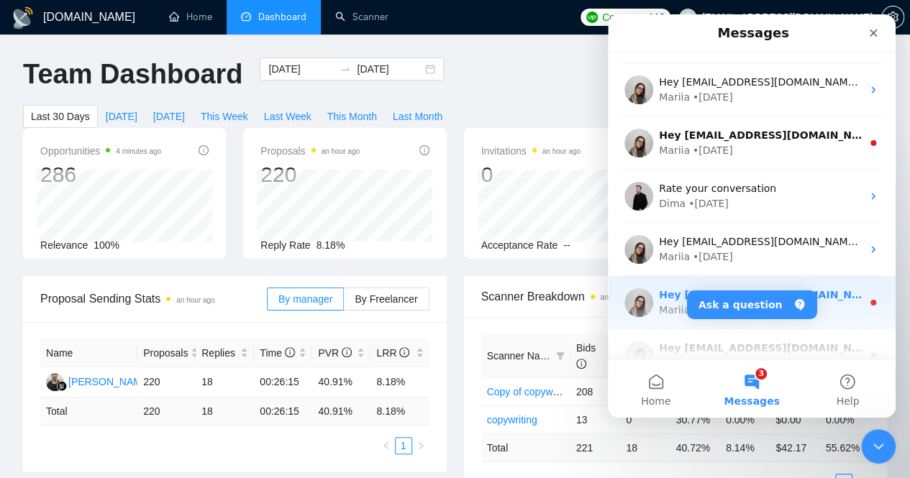
scroll to position [2876, 0]
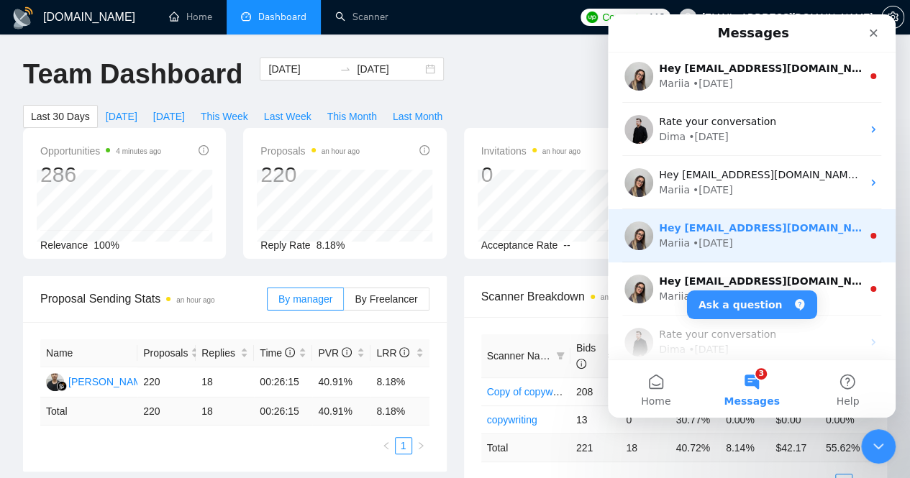
click at [823, 242] on div "Mariia • [DATE]" at bounding box center [760, 243] width 203 height 15
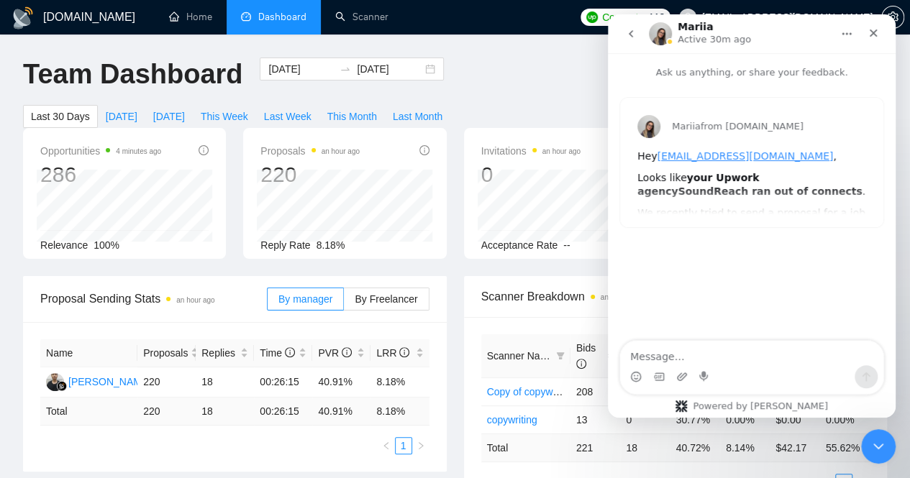
click at [631, 32] on icon "go back" at bounding box center [630, 33] width 4 height 7
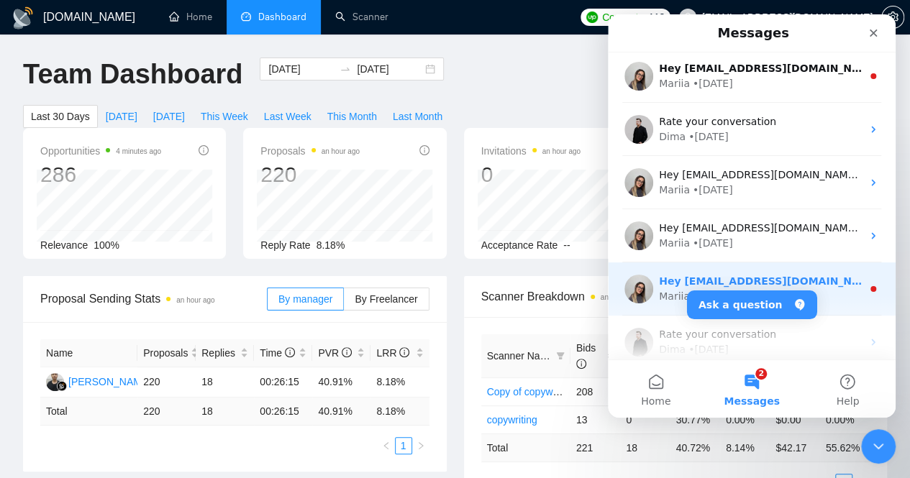
click at [826, 293] on div "Mariia • [DATE]" at bounding box center [760, 296] width 203 height 15
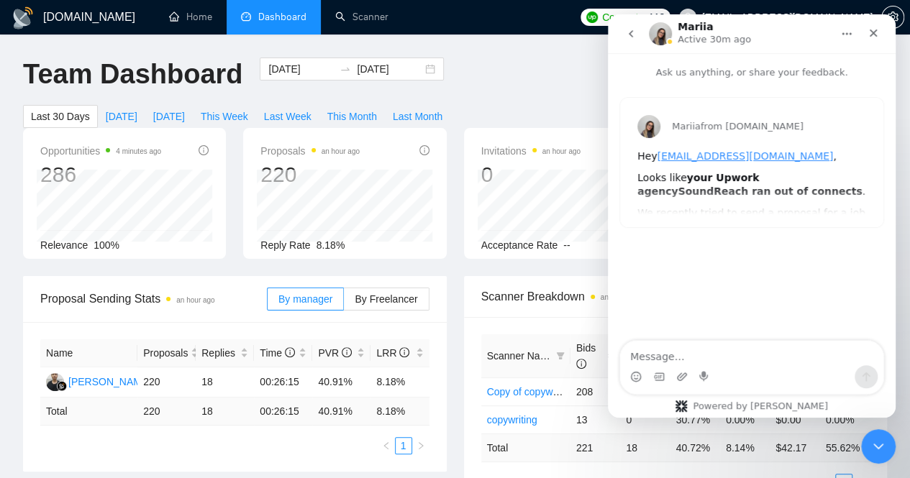
click at [635, 29] on icon "go back" at bounding box center [631, 34] width 12 height 12
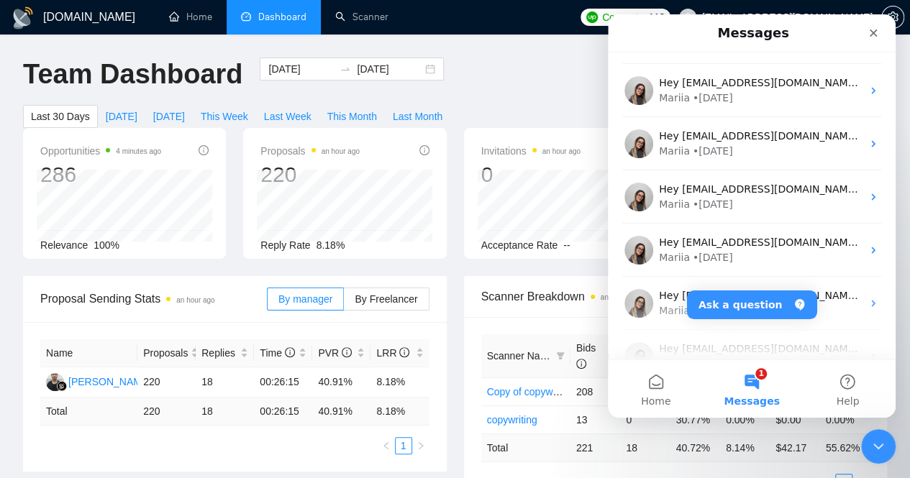
scroll to position [2849, 0]
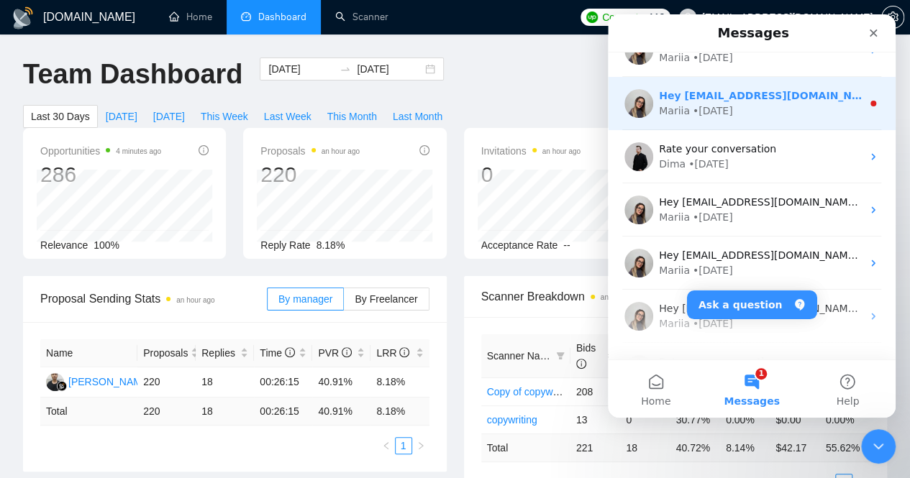
click at [789, 122] on div "Hey [EMAIL_ADDRESS][DOMAIN_NAME], Looks like your Upwork agency SoundReach ran …" at bounding box center [752, 103] width 288 height 53
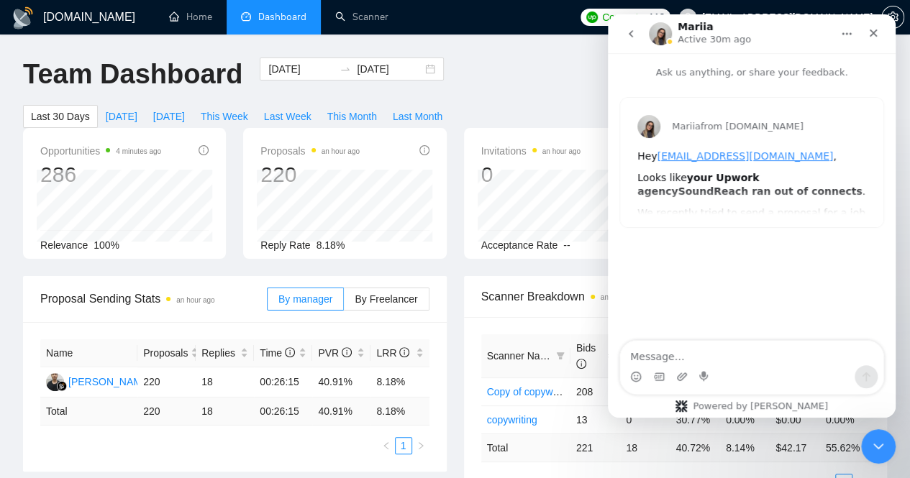
click at [631, 37] on icon "go back" at bounding box center [631, 34] width 12 height 12
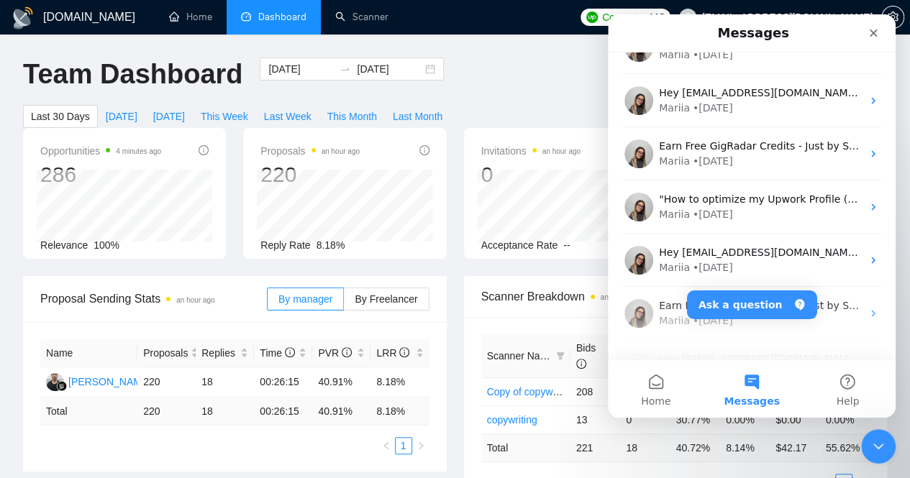
scroll to position [863, 0]
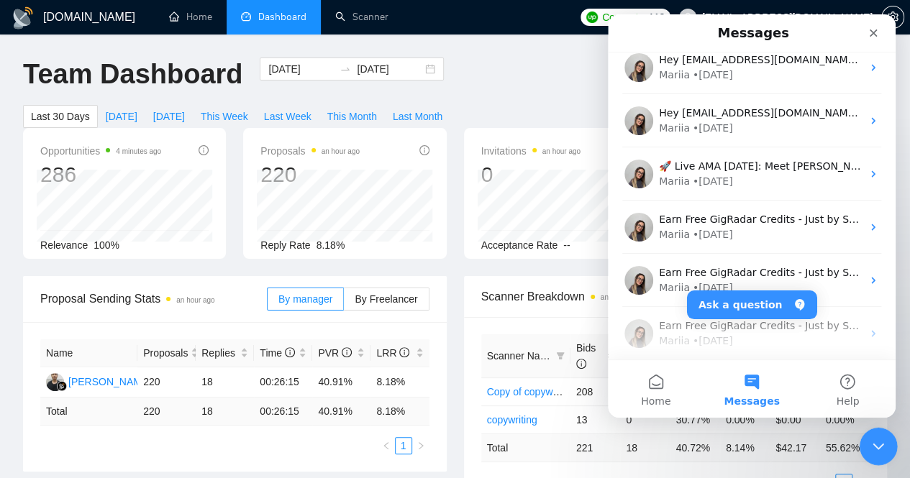
click at [873, 448] on icon "Close Intercom Messenger" at bounding box center [875, 444] width 17 height 17
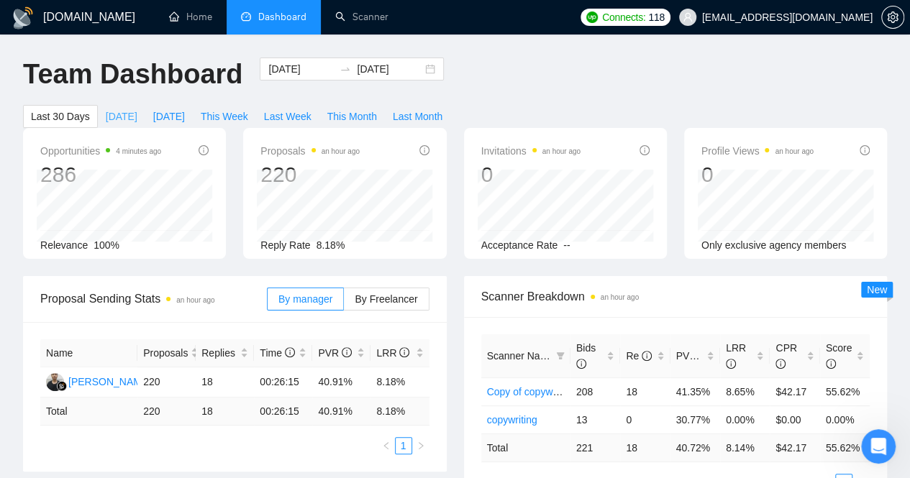
click at [137, 109] on span "[DATE]" at bounding box center [122, 117] width 32 height 16
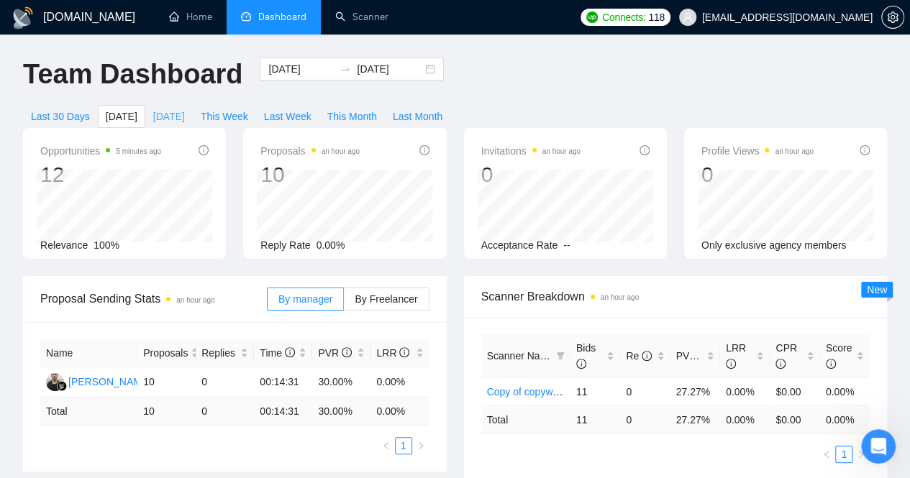
click at [185, 109] on span "[DATE]" at bounding box center [169, 117] width 32 height 16
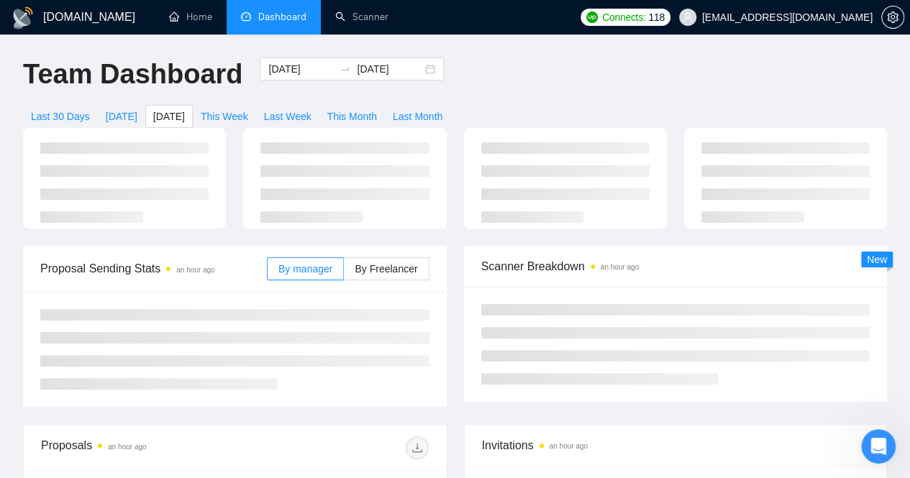
type input "[DATE]"
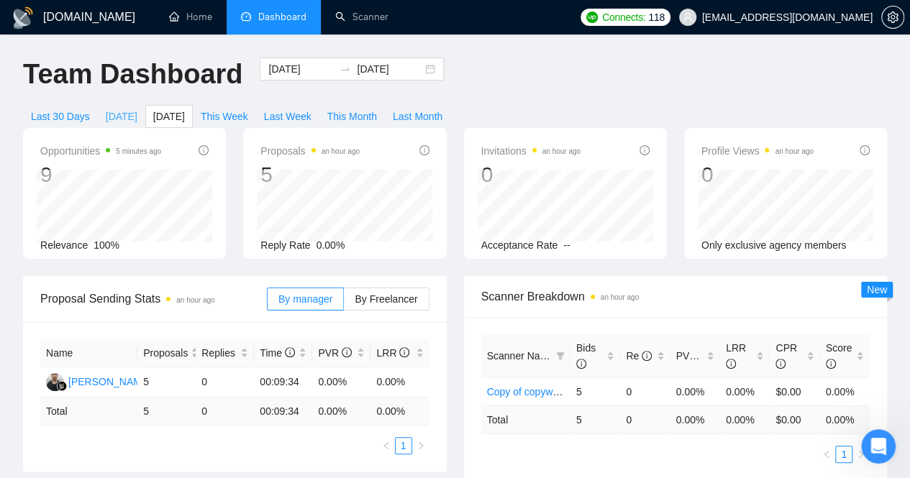
click at [137, 109] on span "[DATE]" at bounding box center [122, 117] width 32 height 16
type input "[DATE]"
click at [357, 15] on link "Scanner" at bounding box center [361, 17] width 53 height 12
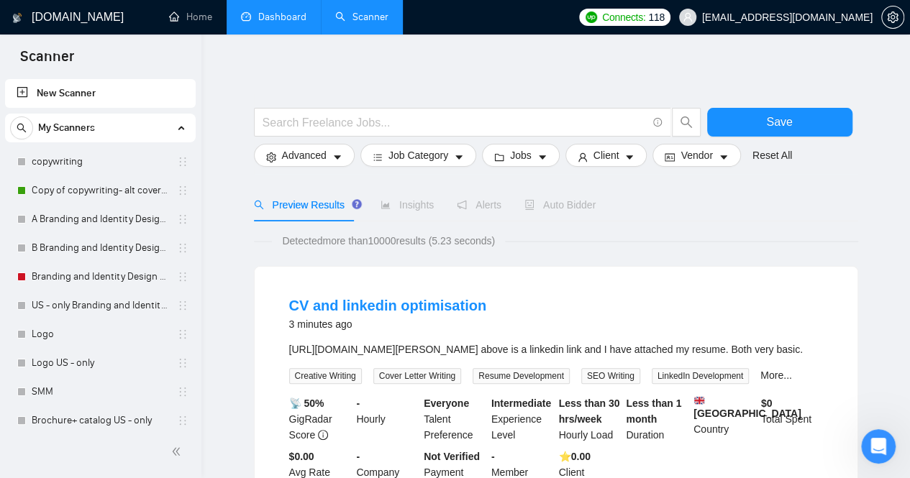
click at [275, 16] on link "Dashboard" at bounding box center [273, 17] width 65 height 12
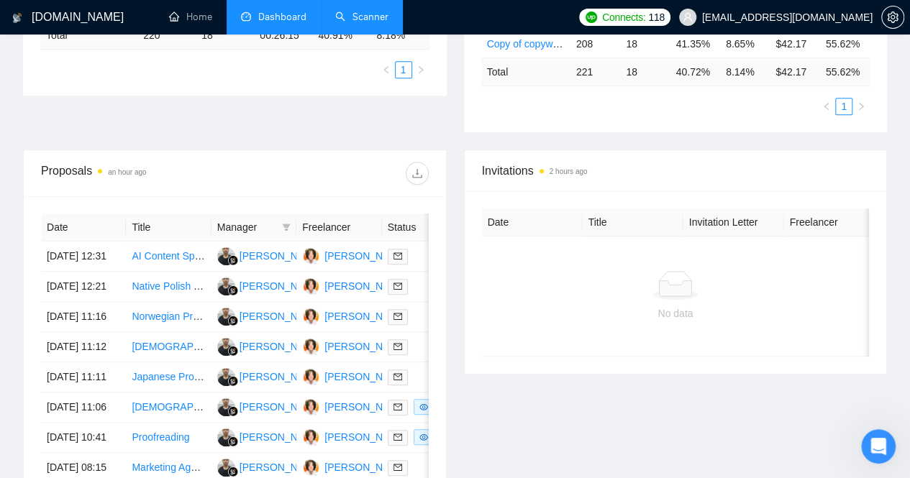
scroll to position [17, 0]
